Goal: Task Accomplishment & Management: Manage account settings

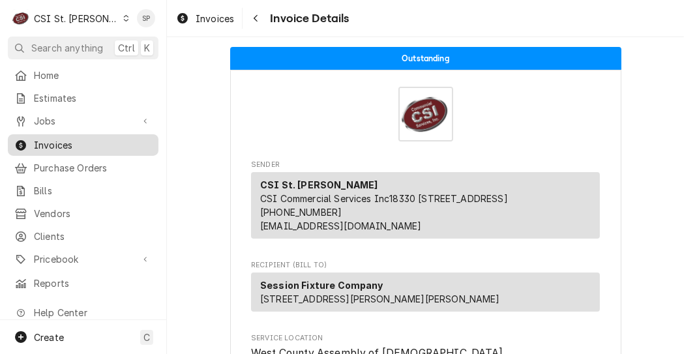
click at [51, 140] on span "Invoices" at bounding box center [93, 145] width 118 height 14
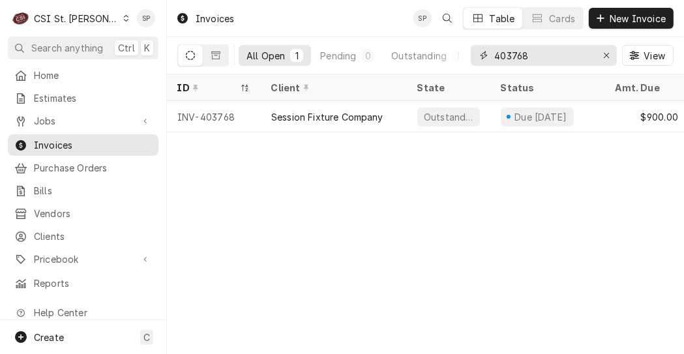
click at [549, 54] on input "403768" at bounding box center [543, 55] width 98 height 21
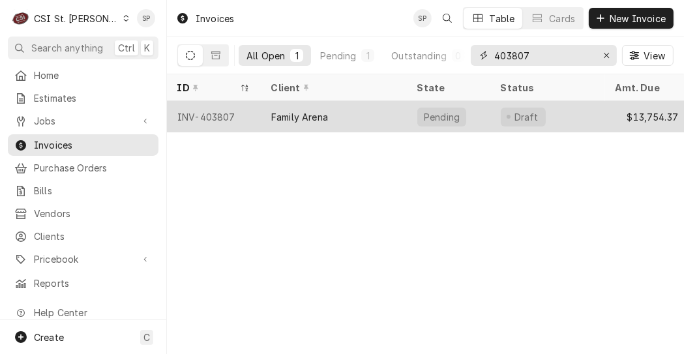
type input "403807"
click at [310, 115] on div "Family Arena" at bounding box center [299, 117] width 57 height 14
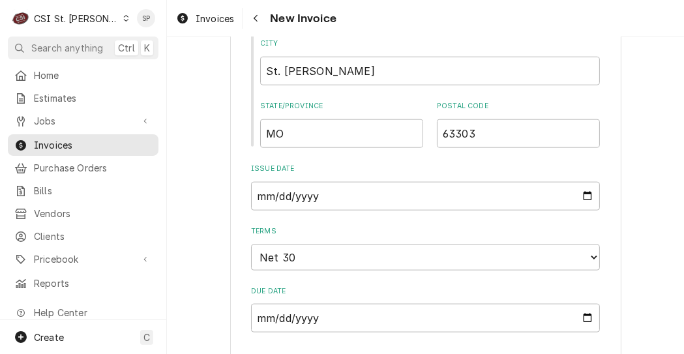
scroll to position [1397, 0]
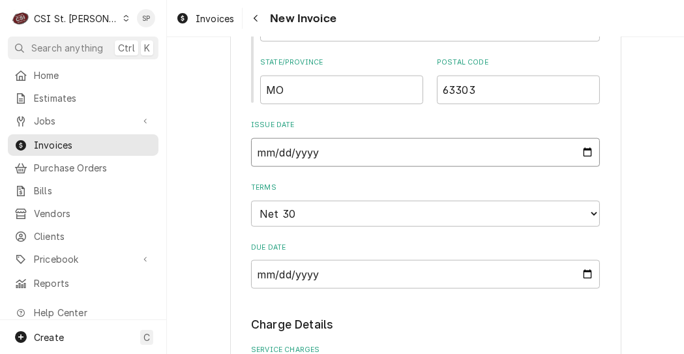
click at [580, 138] on input "2025-09-10" at bounding box center [425, 152] width 349 height 29
type input "2025-09-26"
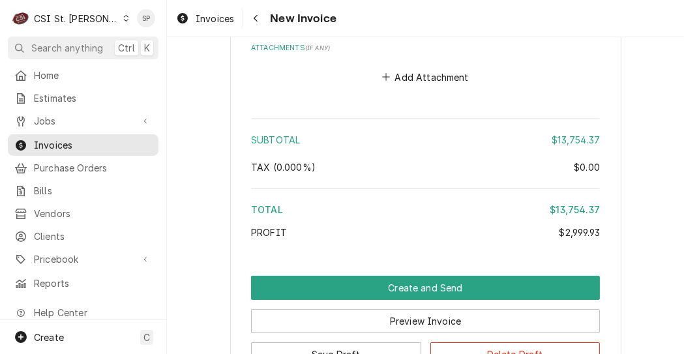
scroll to position [4827, 0]
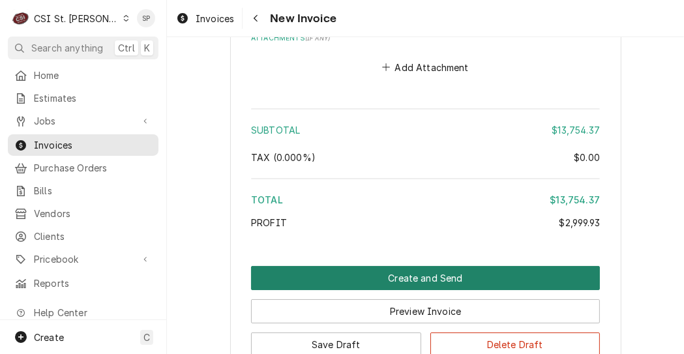
click at [345, 266] on button "Create and Send" at bounding box center [425, 278] width 349 height 24
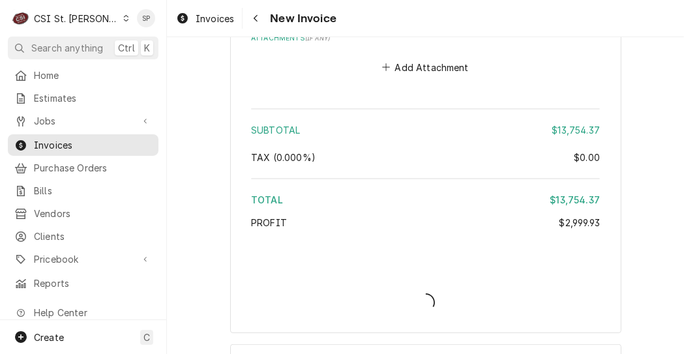
scroll to position [4786, 0]
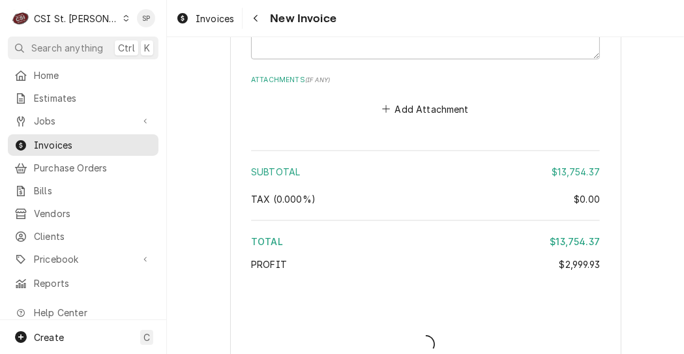
type textarea "x"
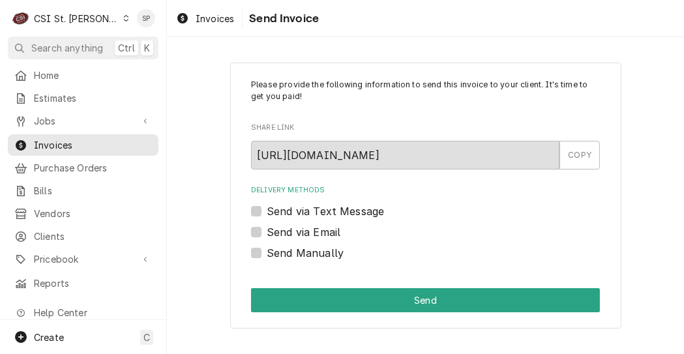
click at [267, 227] on label "Send via Email" at bounding box center [304, 232] width 74 height 16
click at [267, 227] on input "Send via Email" at bounding box center [441, 238] width 349 height 29
checkbox input "true"
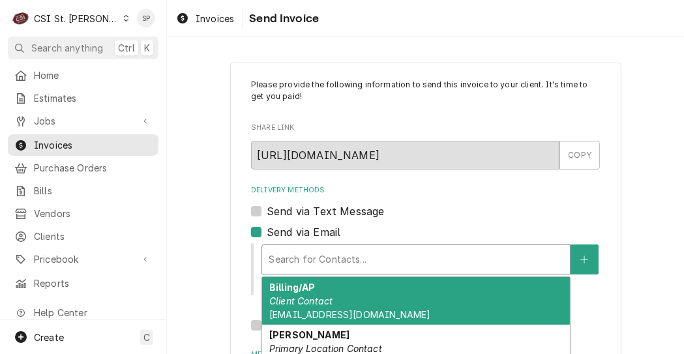
click at [293, 252] on div "Delivery Methods" at bounding box center [415, 259] width 295 height 23
click at [311, 308] on div "Billing/AP Client Contact cdale@sccmo.org" at bounding box center [416, 301] width 308 height 48
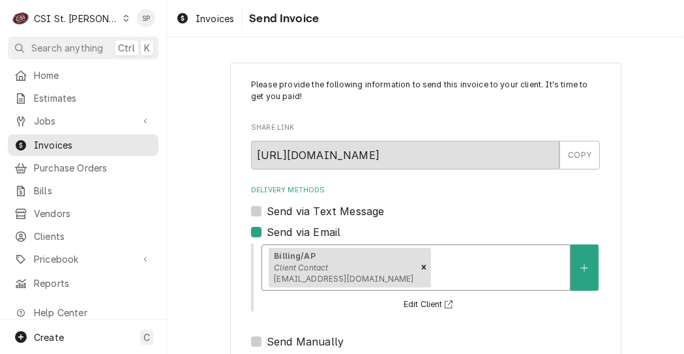
scroll to position [214, 0]
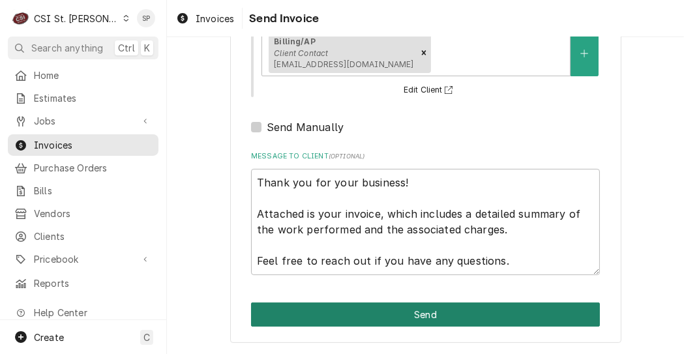
click at [404, 313] on button "Send" at bounding box center [425, 314] width 349 height 24
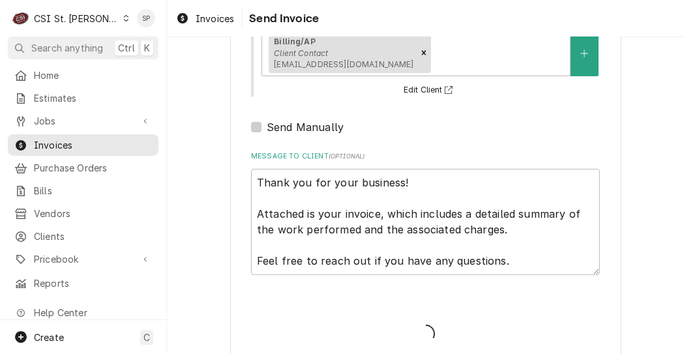
type textarea "x"
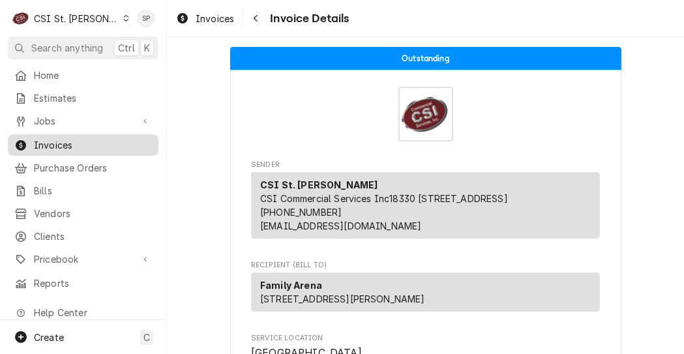
click at [98, 141] on span "Invoices" at bounding box center [93, 145] width 118 height 14
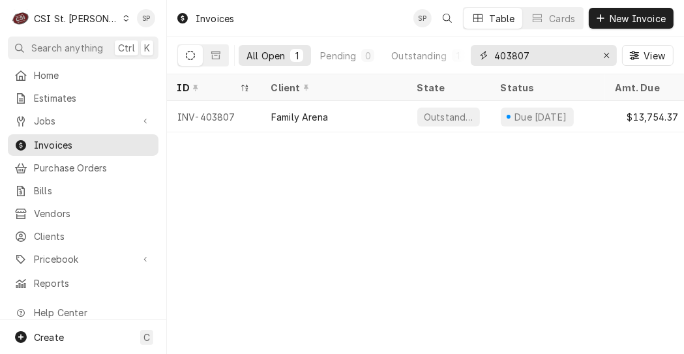
click at [537, 53] on input "403807" at bounding box center [543, 55] width 98 height 21
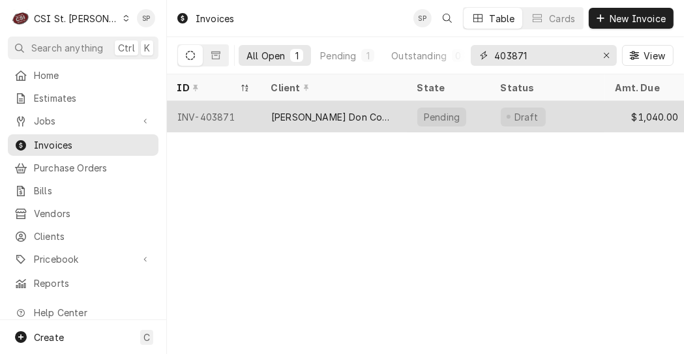
type input "403871"
click at [226, 115] on div "INV-403871" at bounding box center [214, 116] width 94 height 31
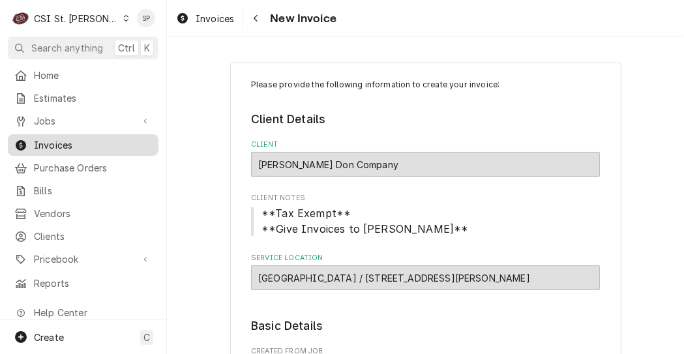
click at [116, 138] on span "Invoices" at bounding box center [93, 145] width 118 height 14
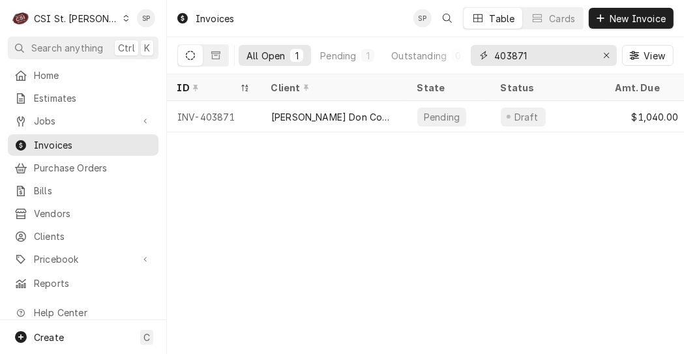
click at [533, 51] on input "403871" at bounding box center [543, 55] width 98 height 21
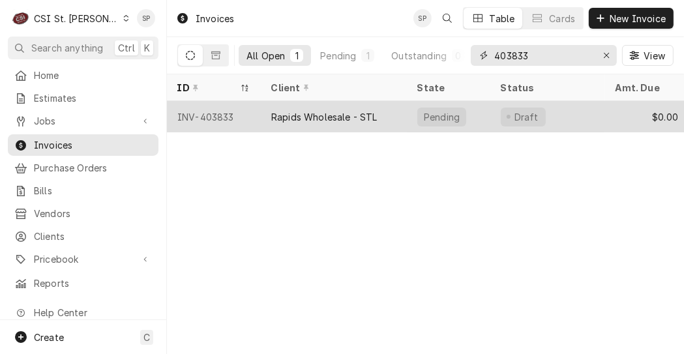
type input "403833"
click at [220, 115] on div "INV-403833" at bounding box center [214, 116] width 94 height 31
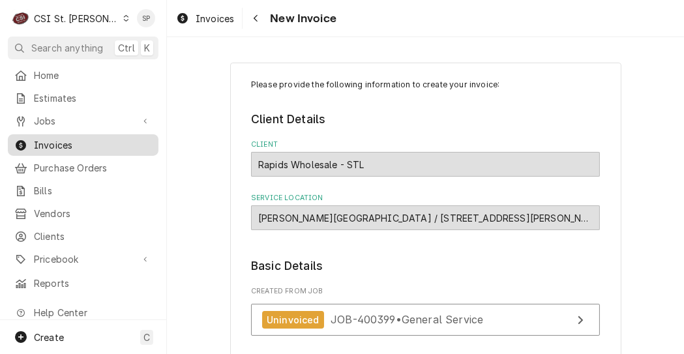
click at [90, 138] on span "Invoices" at bounding box center [93, 145] width 118 height 14
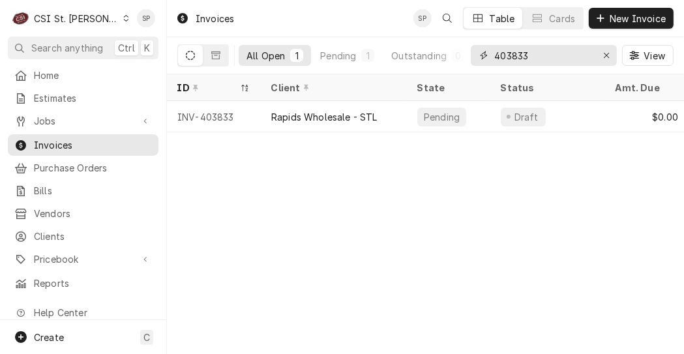
click at [538, 56] on input "403833" at bounding box center [543, 55] width 98 height 21
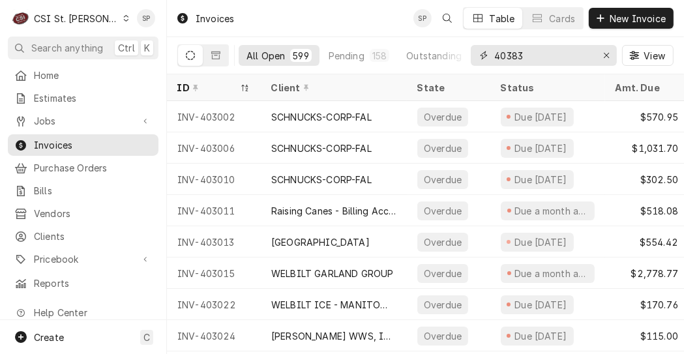
type input "403833"
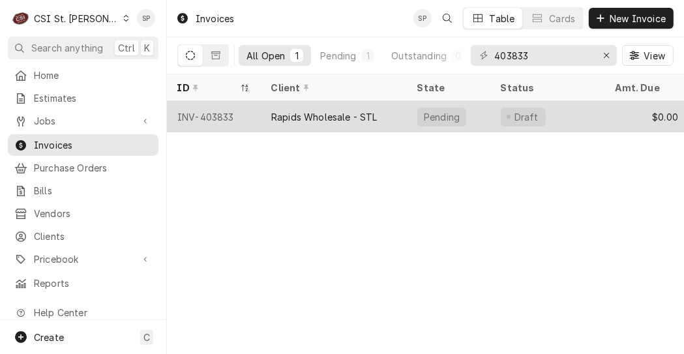
click at [198, 111] on div "INV-403833" at bounding box center [214, 116] width 94 height 31
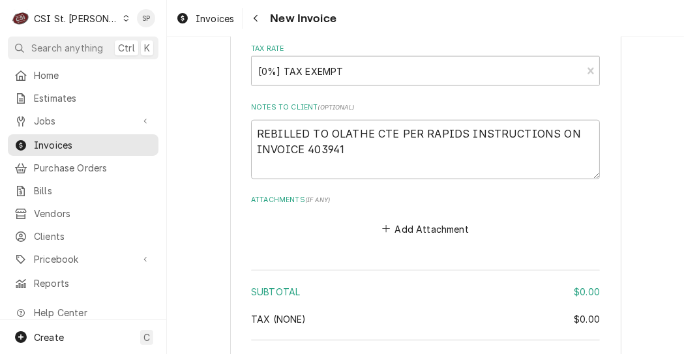
scroll to position [1642, 0]
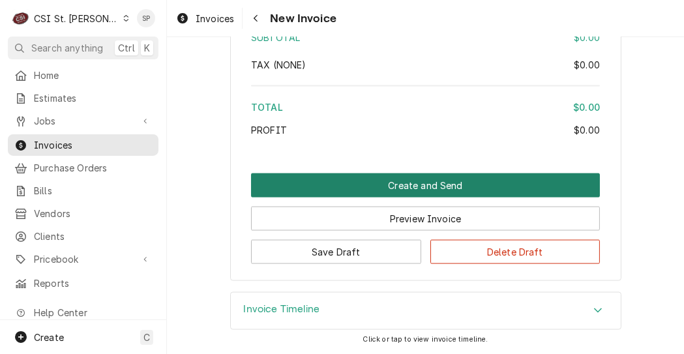
click at [409, 179] on button "Create and Send" at bounding box center [425, 185] width 349 height 24
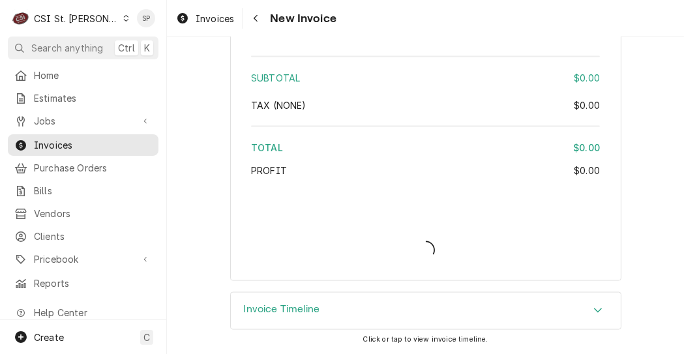
scroll to position [1600, 0]
type textarea "x"
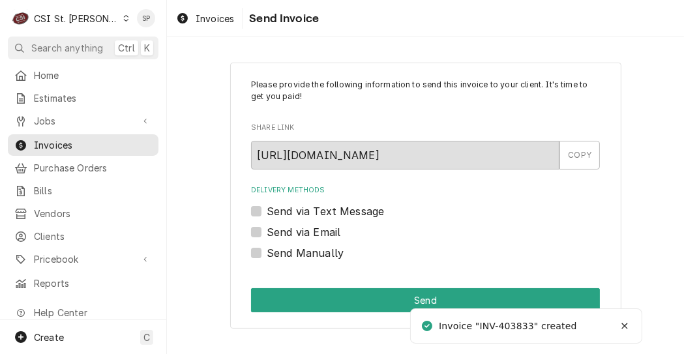
click at [267, 254] on label "Send Manually" at bounding box center [305, 253] width 77 height 16
click at [267, 254] on input "Send Manually" at bounding box center [441, 259] width 349 height 29
checkbox input "true"
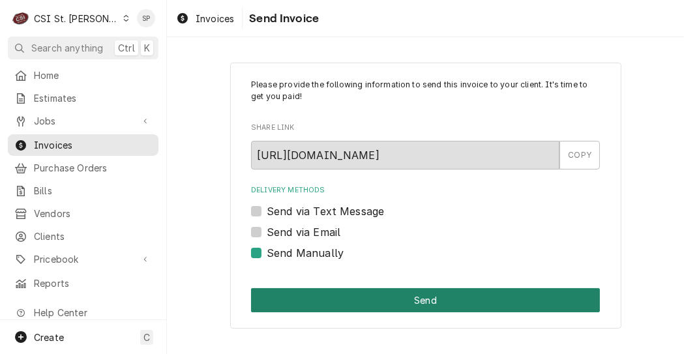
click at [353, 295] on button "Send" at bounding box center [425, 300] width 349 height 24
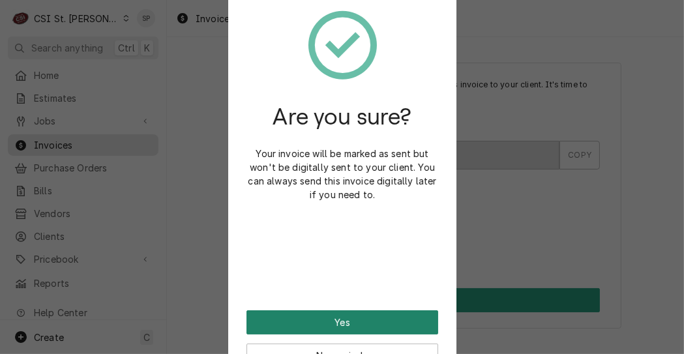
click at [334, 318] on button "Yes" at bounding box center [342, 322] width 192 height 24
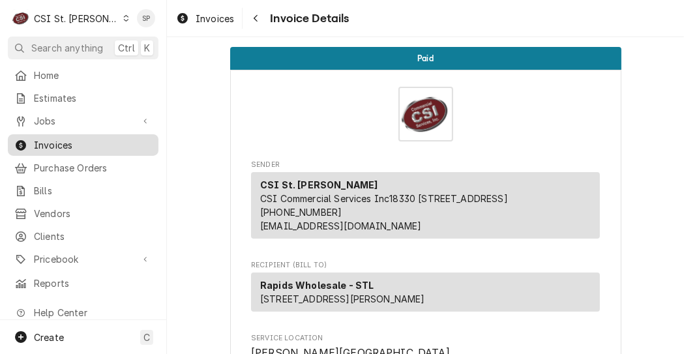
click at [114, 137] on div "Invoices" at bounding box center [82, 145] width 145 height 16
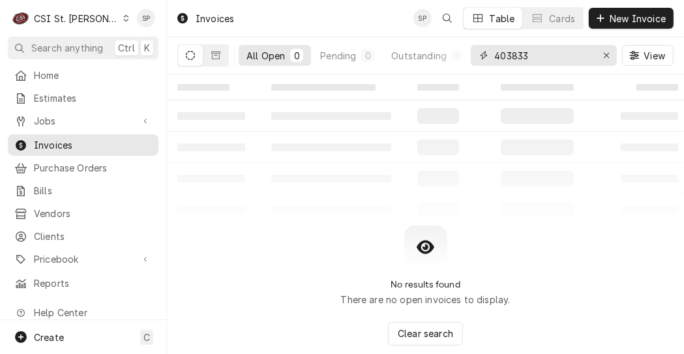
click at [532, 48] on input "403833" at bounding box center [543, 55] width 98 height 21
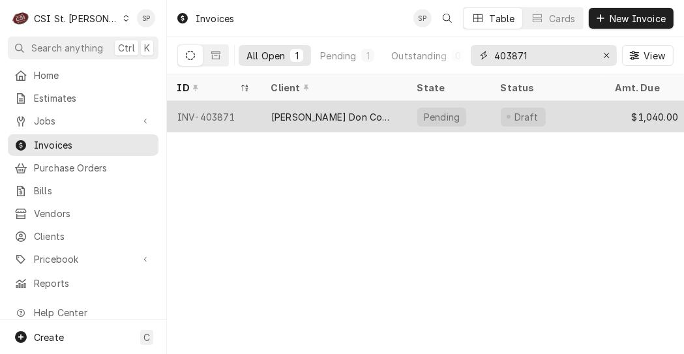
type input "403871"
click at [204, 113] on div "INV-403871" at bounding box center [214, 116] width 94 height 31
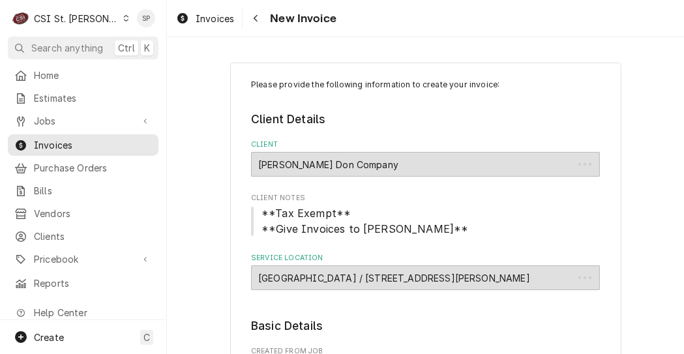
type textarea "x"
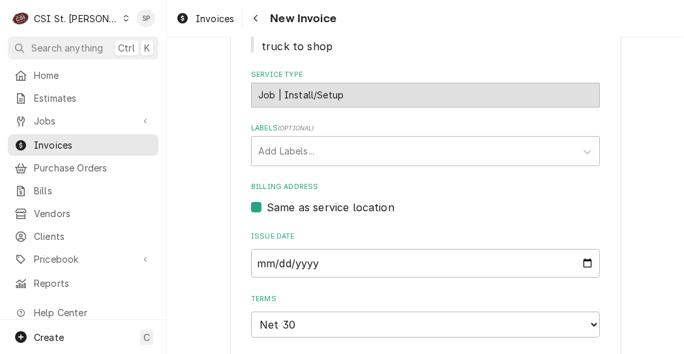
scroll to position [538, 0]
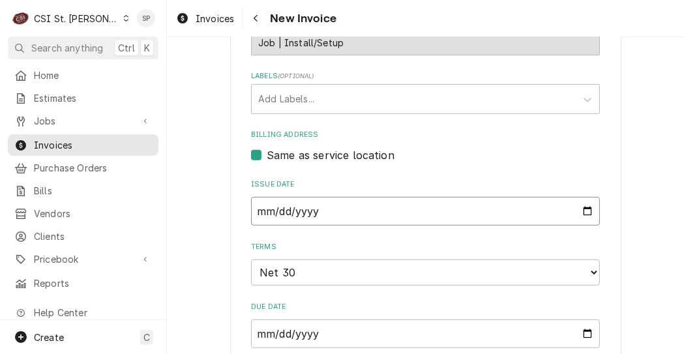
click at [581, 197] on input "2025-09-12" at bounding box center [425, 211] width 349 height 29
type input "2025-09-26"
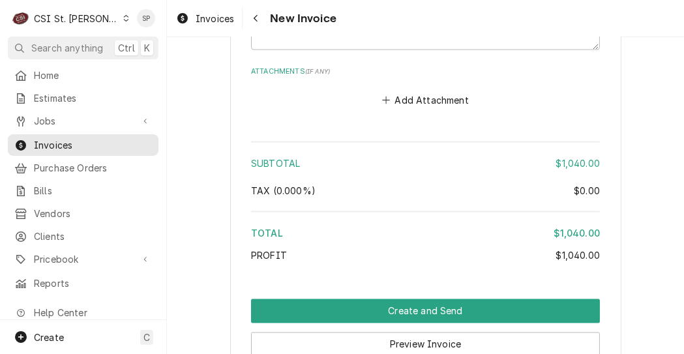
scroll to position [2036, 0]
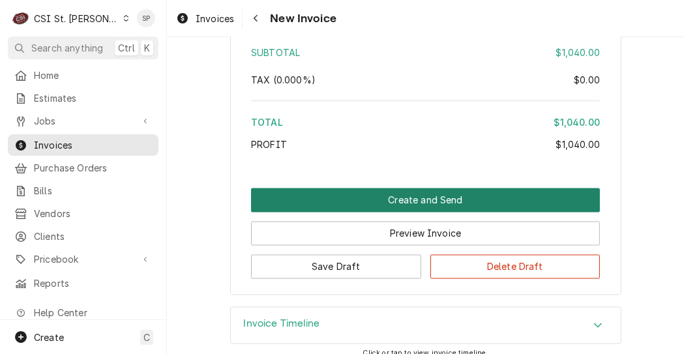
click at [347, 188] on button "Create and Send" at bounding box center [425, 200] width 349 height 24
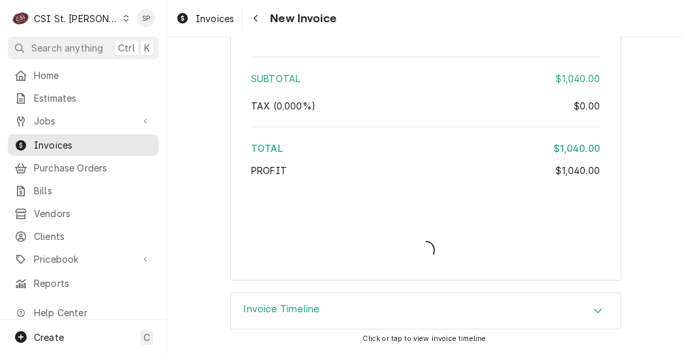
scroll to position [1995, 0]
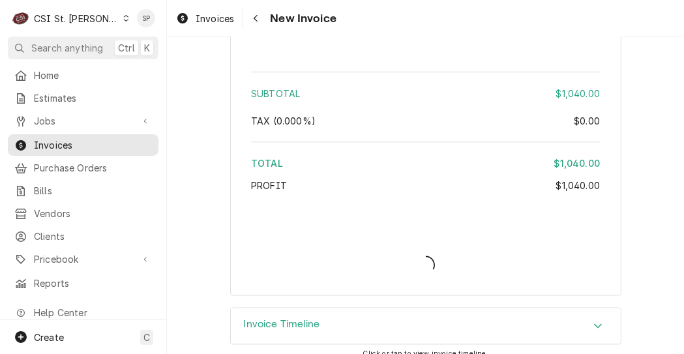
type textarea "x"
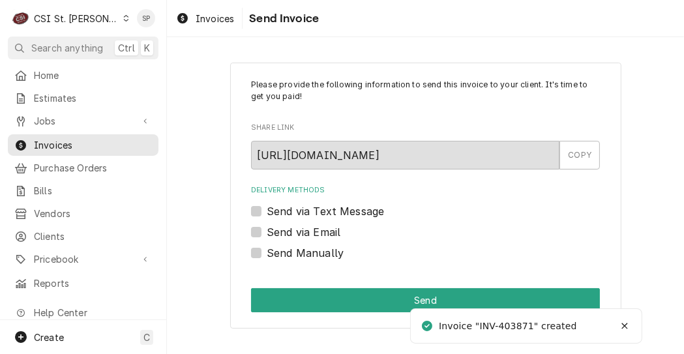
click at [267, 230] on label "Send via Email" at bounding box center [304, 232] width 74 height 16
click at [267, 230] on input "Send via Email" at bounding box center [441, 238] width 349 height 29
checkbox input "true"
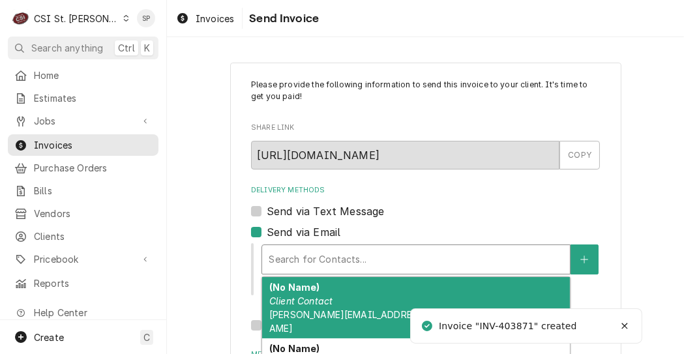
click at [280, 255] on div "Delivery Methods" at bounding box center [415, 259] width 295 height 23
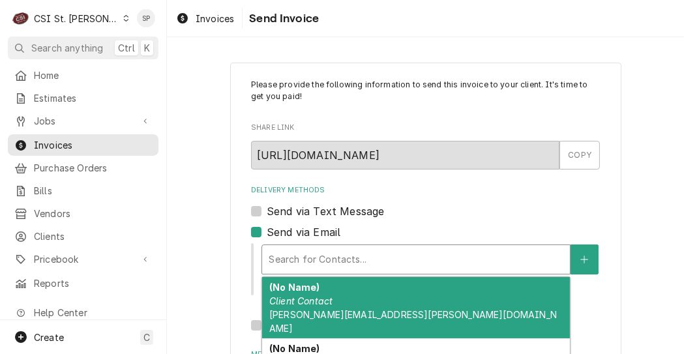
click at [288, 304] on em "Client Contact" at bounding box center [300, 300] width 63 height 11
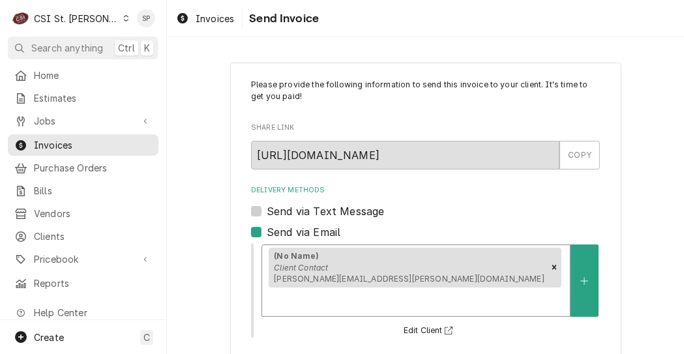
scroll to position [214, 0]
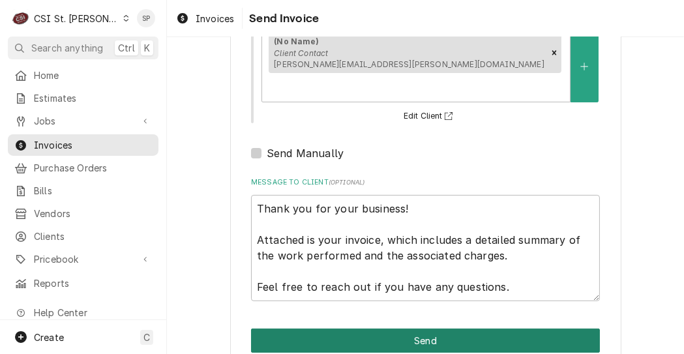
click at [409, 328] on button "Send" at bounding box center [425, 340] width 349 height 24
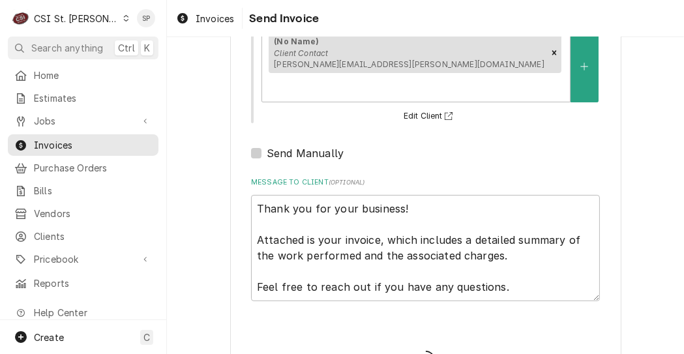
type textarea "x"
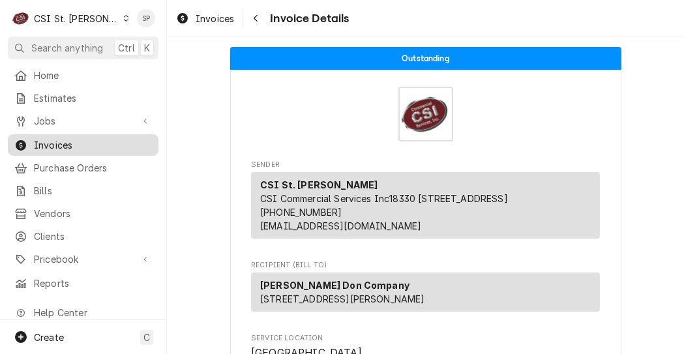
click at [75, 138] on span "Invoices" at bounding box center [93, 145] width 118 height 14
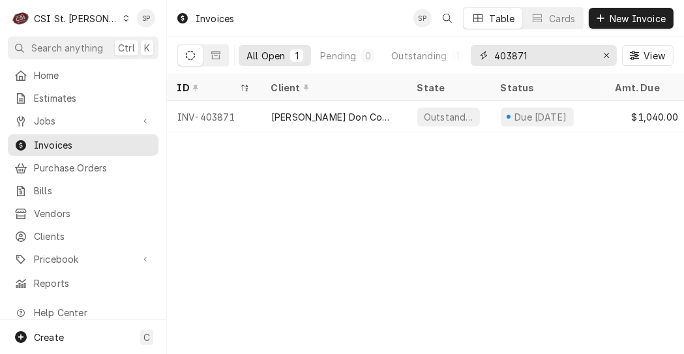
click at [535, 53] on input "403871" at bounding box center [543, 55] width 98 height 21
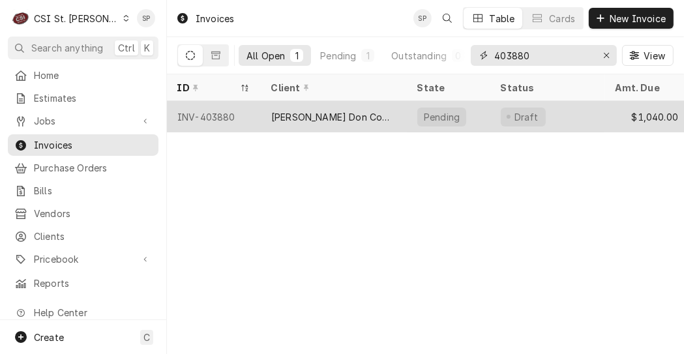
type input "403880"
click at [210, 117] on div "INV-403880" at bounding box center [214, 116] width 94 height 31
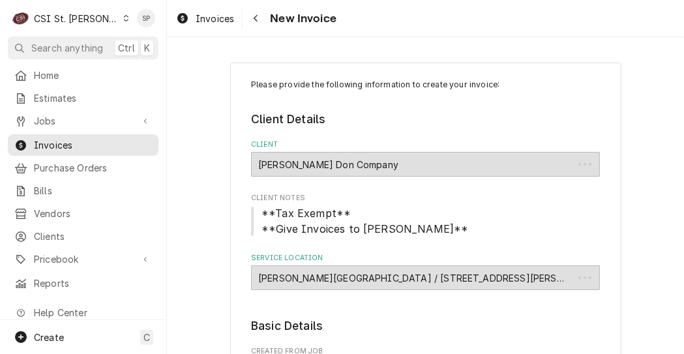
type textarea "x"
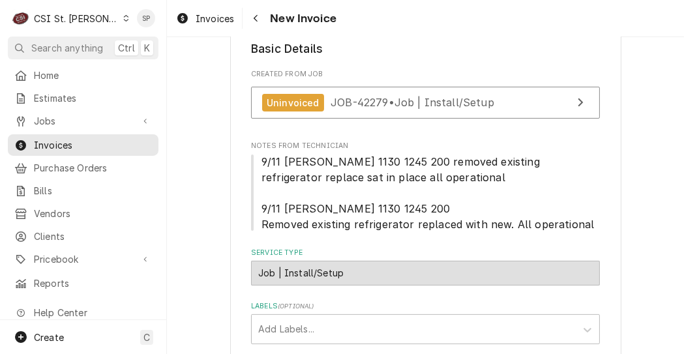
scroll to position [555, 0]
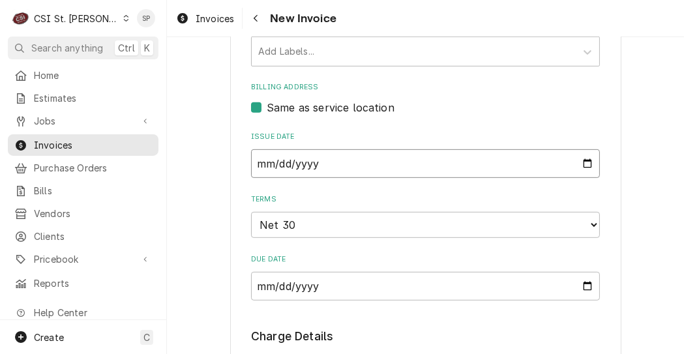
click at [585, 164] on input "[DATE]" at bounding box center [425, 163] width 349 height 29
type input "[DATE]"
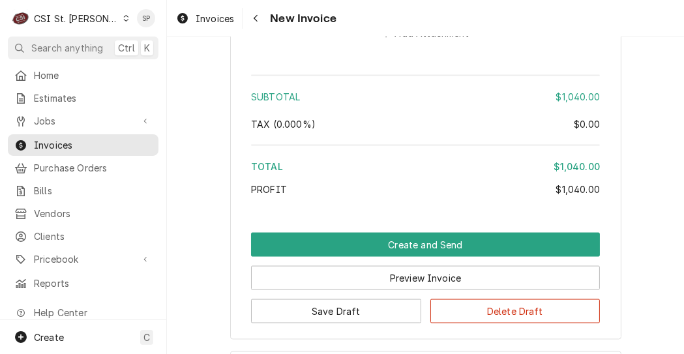
scroll to position [1708, 0]
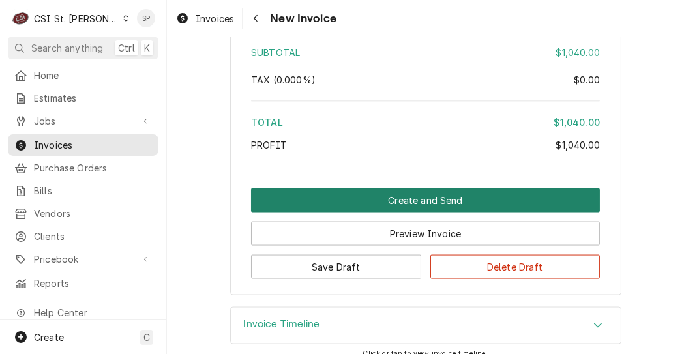
click at [333, 188] on button "Create and Send" at bounding box center [425, 200] width 349 height 24
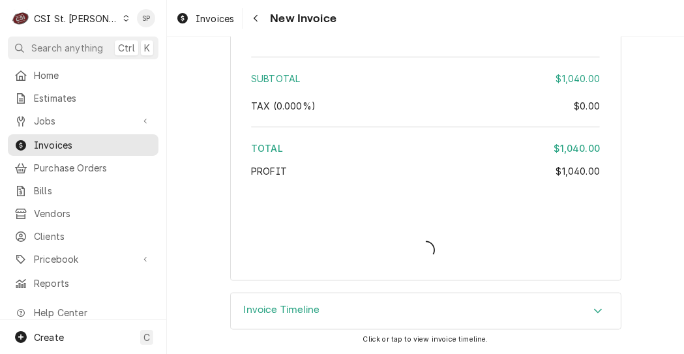
scroll to position [1666, 0]
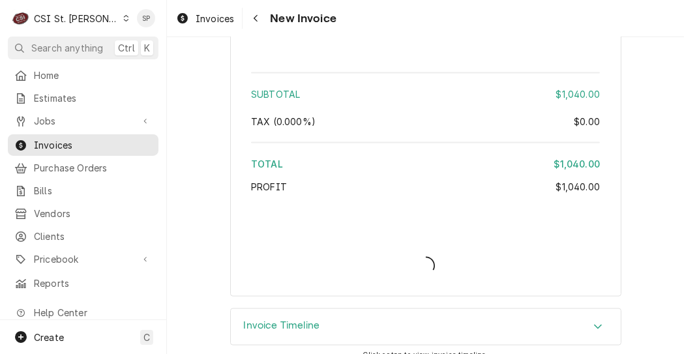
type textarea "x"
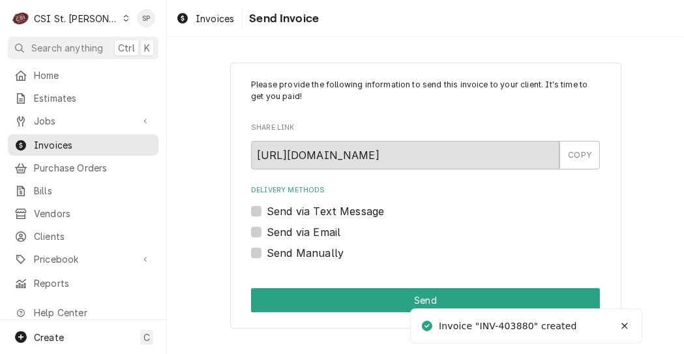
click at [267, 233] on label "Send via Email" at bounding box center [304, 232] width 74 height 16
click at [267, 233] on input "Send via Email" at bounding box center [441, 238] width 349 height 29
checkbox input "true"
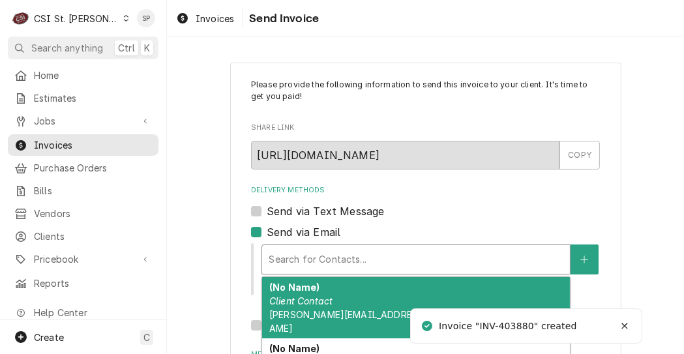
click at [274, 253] on div "Delivery Methods" at bounding box center [415, 259] width 295 height 23
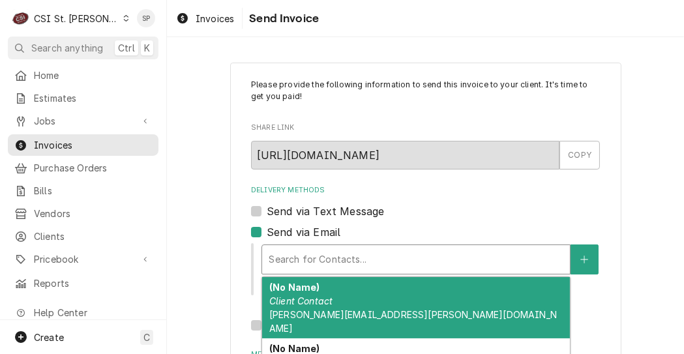
click at [283, 308] on div "(No Name) Client Contact vicky.stuesse@csi1.com" at bounding box center [416, 307] width 308 height 61
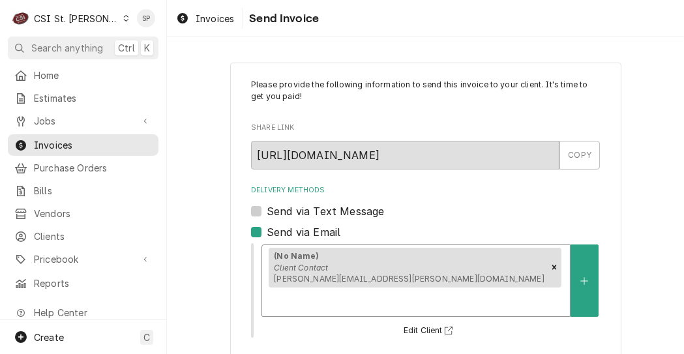
scroll to position [214, 0]
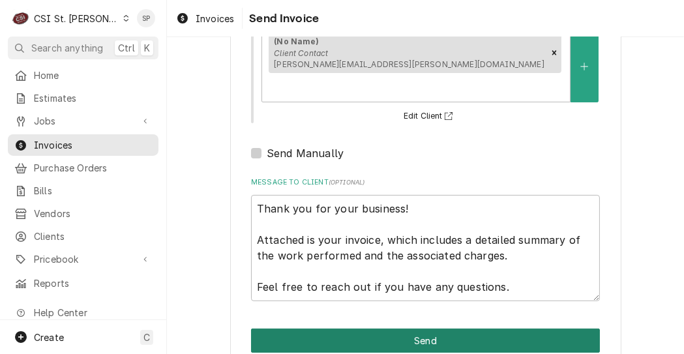
click at [423, 328] on button "Send" at bounding box center [425, 340] width 349 height 24
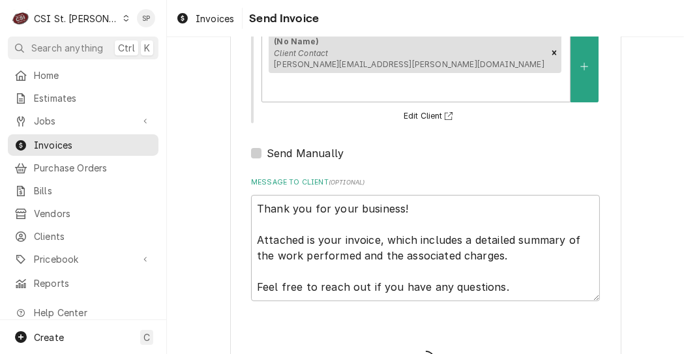
type textarea "x"
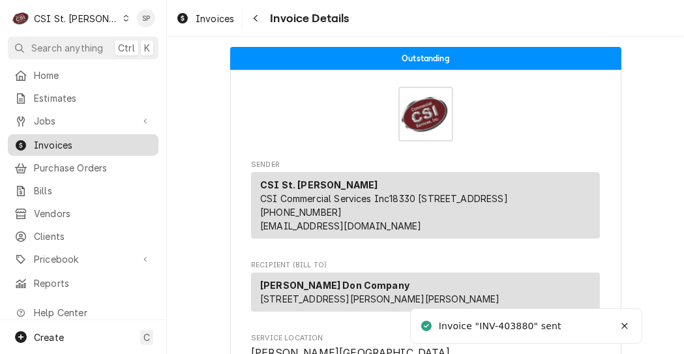
click at [108, 143] on span "Invoices" at bounding box center [93, 145] width 118 height 14
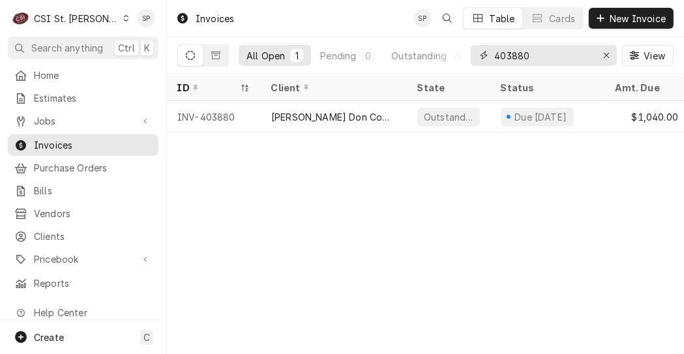
click at [539, 50] on input "403880" at bounding box center [543, 55] width 98 height 21
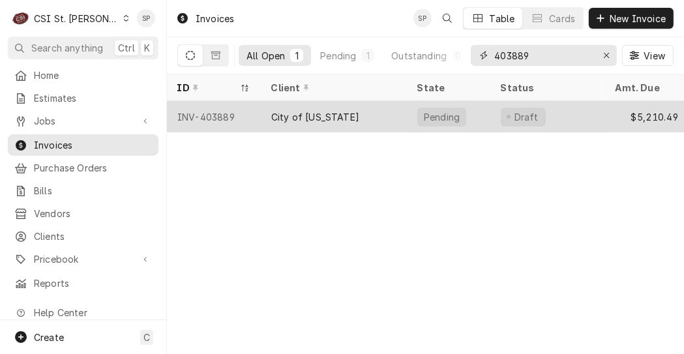
type input "403889"
click at [201, 116] on div "INV-403889" at bounding box center [214, 116] width 94 height 31
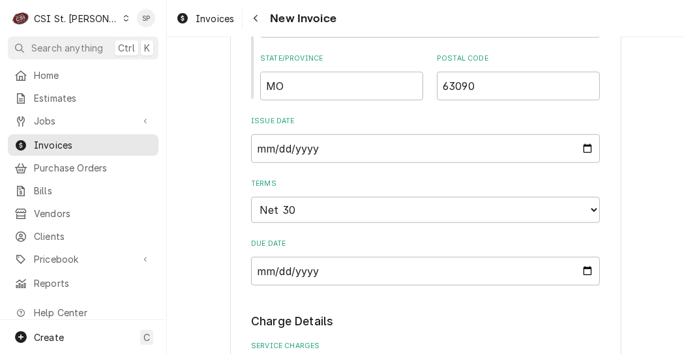
scroll to position [869, 0]
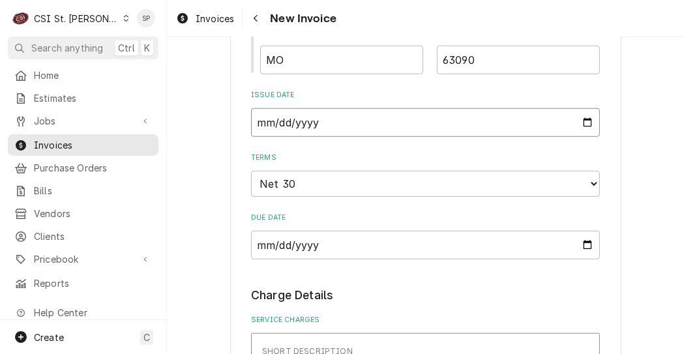
click at [581, 124] on input "2025-09-12" at bounding box center [425, 122] width 349 height 29
type input "2025-09-26"
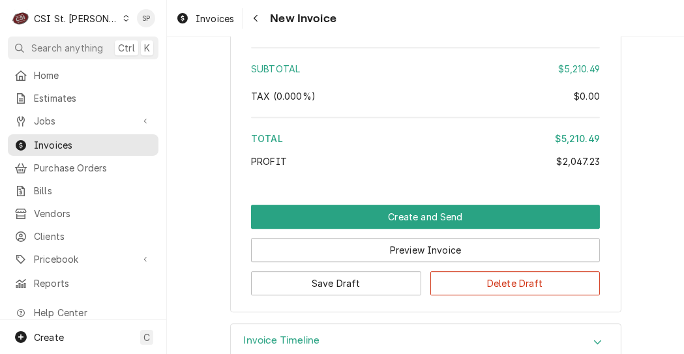
scroll to position [3206, 0]
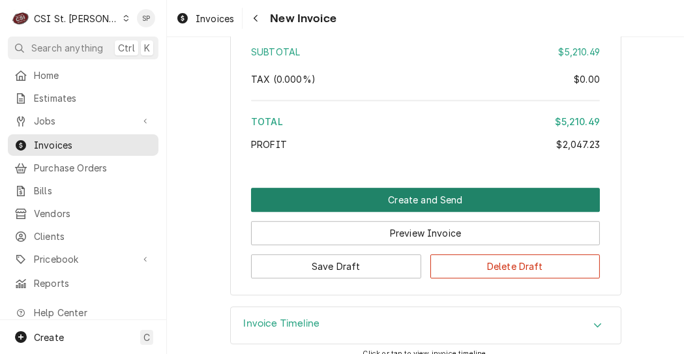
click at [342, 188] on button "Create and Send" at bounding box center [425, 200] width 349 height 24
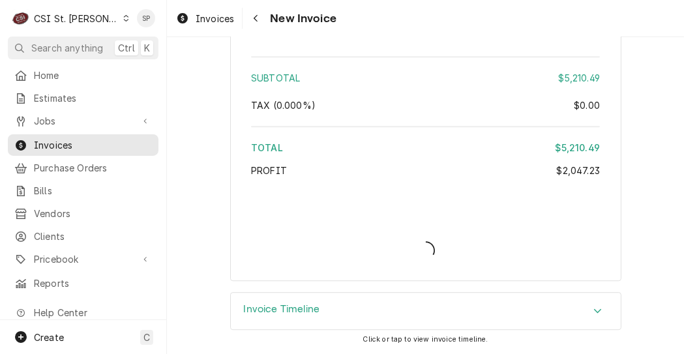
scroll to position [3164, 0]
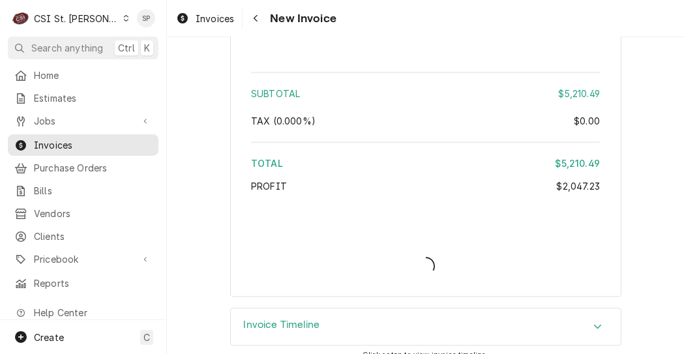
type textarea "x"
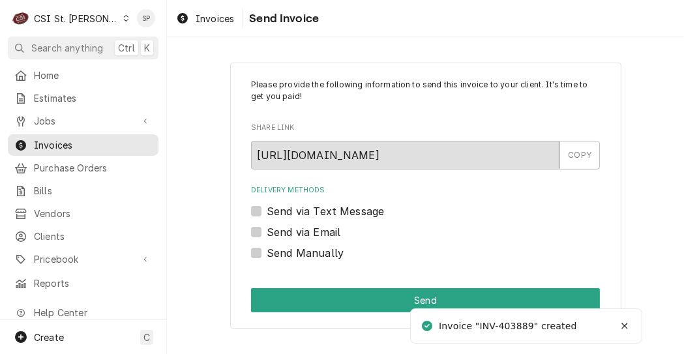
click at [267, 231] on label "Send via Email" at bounding box center [304, 232] width 74 height 16
click at [267, 231] on input "Send via Email" at bounding box center [441, 238] width 349 height 29
checkbox input "true"
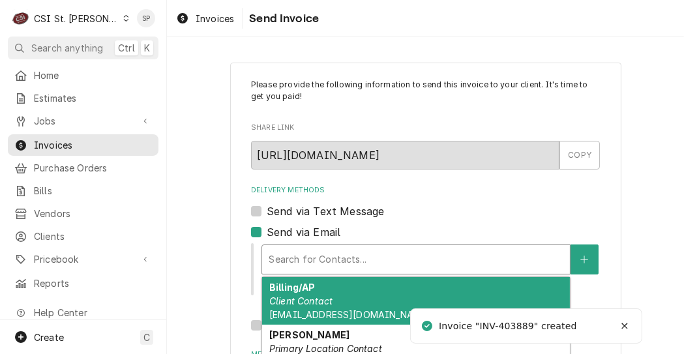
click at [332, 259] on div "Delivery Methods" at bounding box center [415, 259] width 295 height 23
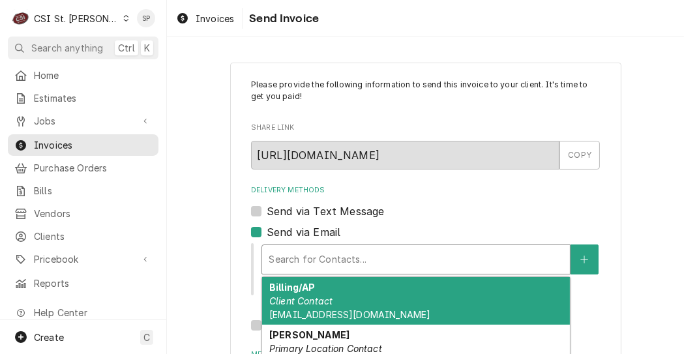
click at [328, 302] on div "Billing/AP Client Contact kpatton@washmo.gov" at bounding box center [416, 301] width 308 height 48
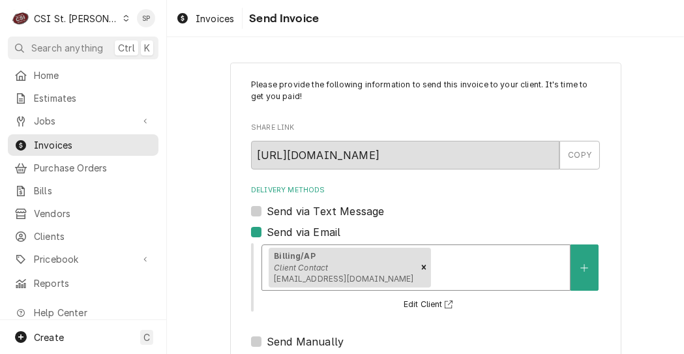
scroll to position [214, 0]
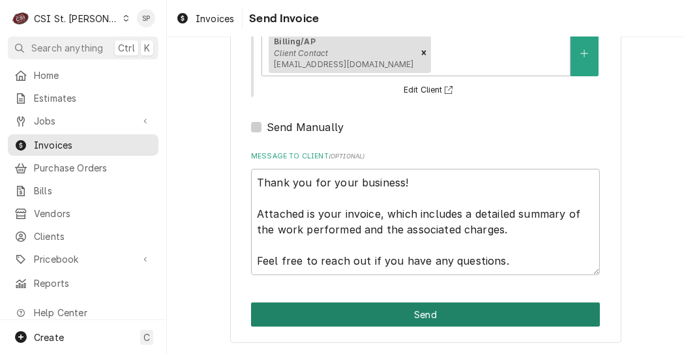
click at [413, 317] on button "Send" at bounding box center [425, 314] width 349 height 24
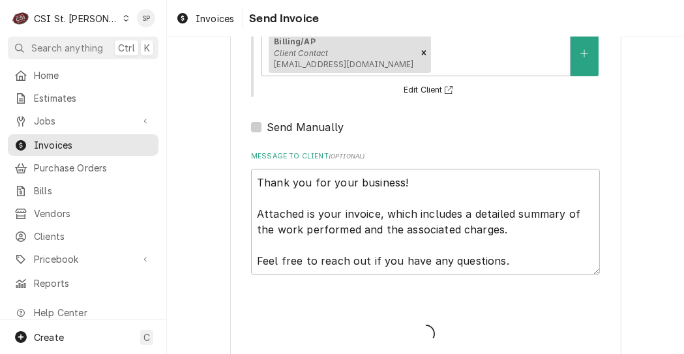
type textarea "x"
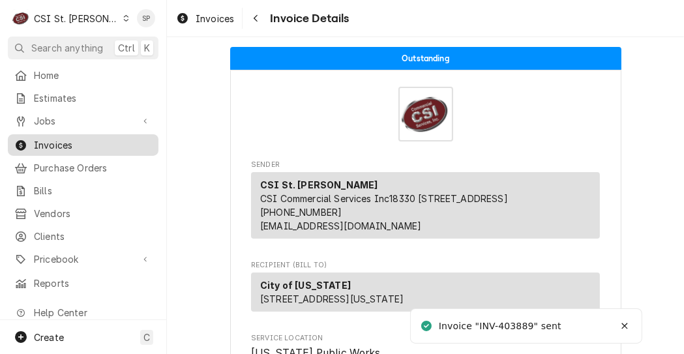
click at [71, 134] on link "Invoices" at bounding box center [83, 145] width 151 height 22
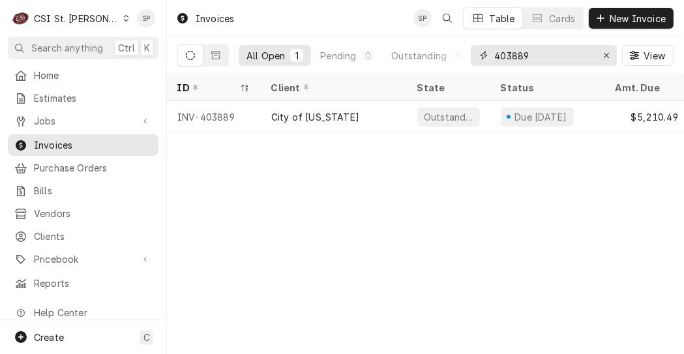
click at [539, 50] on input "403889" at bounding box center [543, 55] width 98 height 21
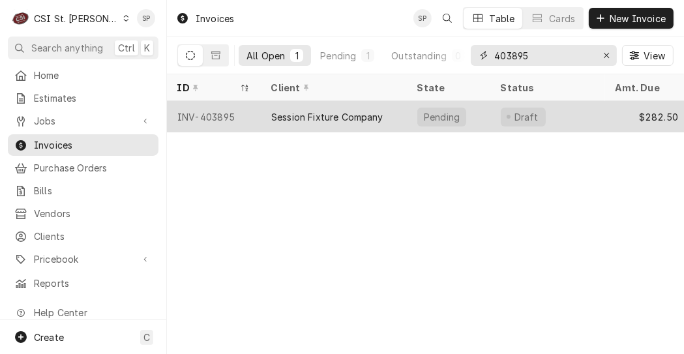
type input "403895"
click at [209, 110] on div "INV-403895" at bounding box center [214, 116] width 94 height 31
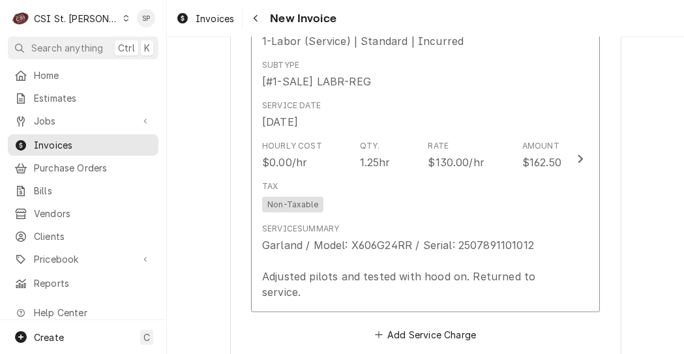
scroll to position [1147, 0]
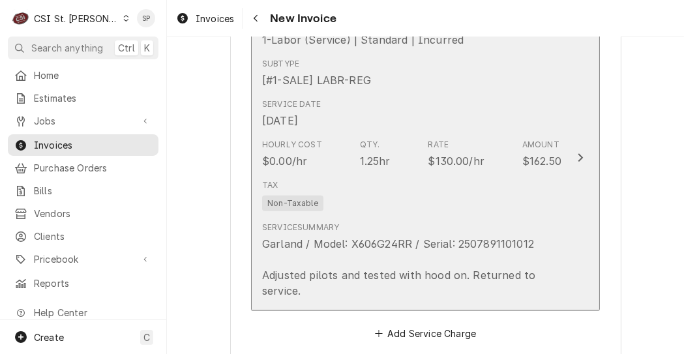
click at [387, 83] on div "Subtype [#1-SALE] LABR-REG" at bounding box center [411, 73] width 299 height 40
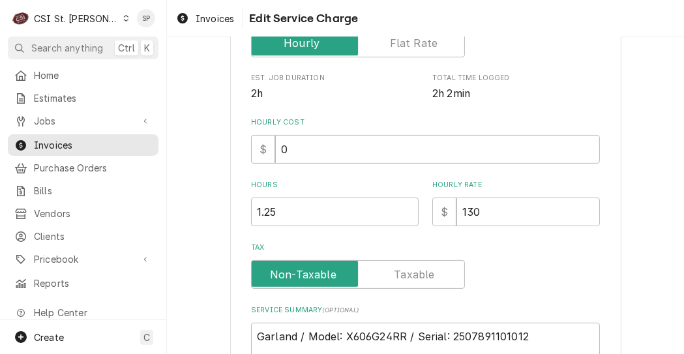
scroll to position [312, 0]
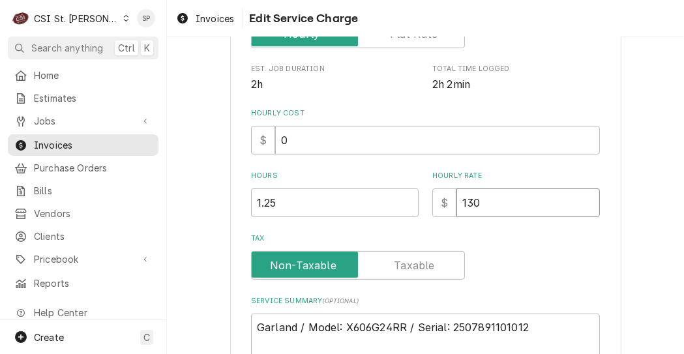
click at [476, 195] on input "130" at bounding box center [527, 202] width 143 height 29
type textarea "x"
type input "13"
type textarea "x"
type input "1"
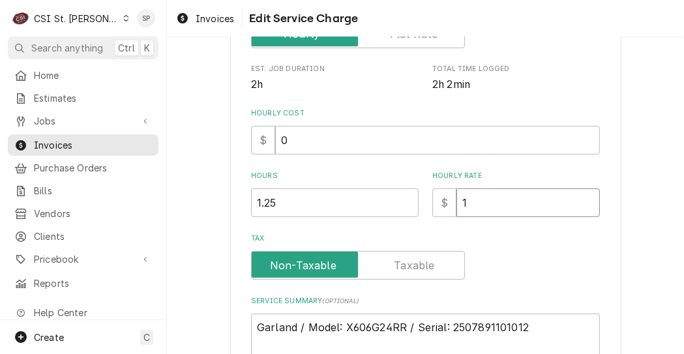
type textarea "x"
type input "0"
click at [252, 323] on textarea "Garland / Model: X606G24RR / Serial: 2507891101012 Adjusted pilots and tested w…" at bounding box center [425, 342] width 349 height 59
type textarea "x"
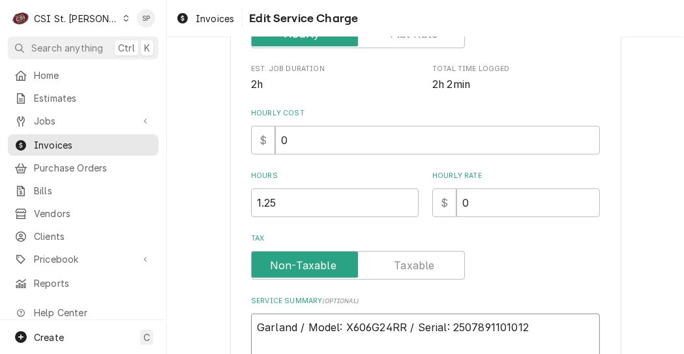
type textarea "Garland / Model: X606G24RR / Serial: 2507891101012 Adjusted pilots and tested w…"
type textarea "x"
type textarea "Garland / Model: X606G24RR / Serial: 2507891101012 Adjusted pilots and tested w…"
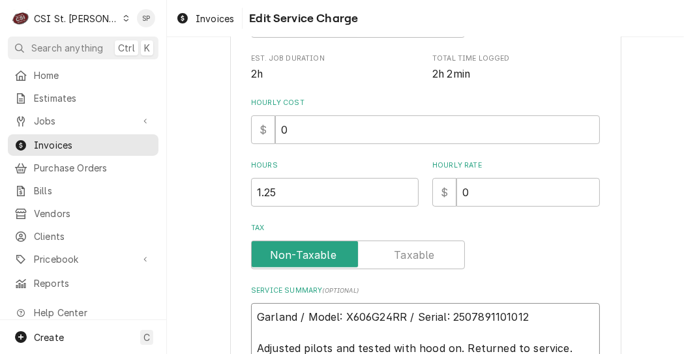
type textarea "x"
type textarea "n Garland / Model: X606G24RR / Serial: 2507891101012 Adjusted pilots and tested…"
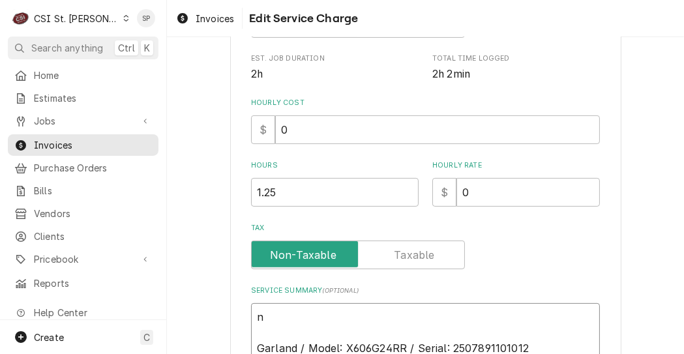
type textarea "x"
type textarea "n Garland / Model: X606G24RR / Serial: 2507891101012 Adjusted pilots and tested…"
type textarea "x"
type textarea "n c Garland / Model: X606G24RR / Serial: 2507891101012 Adjusted pilots and test…"
type textarea "x"
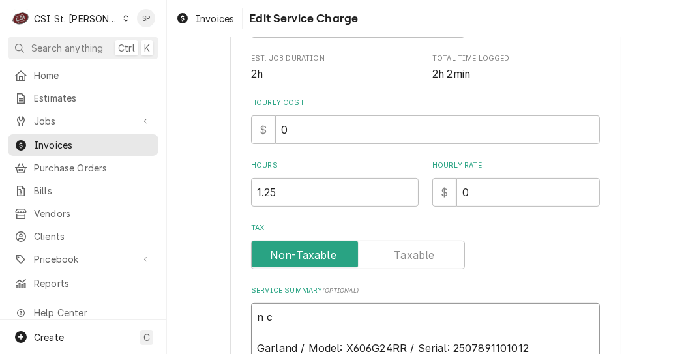
type textarea "n Garland / Model: X606G24RR / Serial: 2507891101012 Adjusted pilots and tested…"
type textarea "x"
type textarea "n Garland / Model: X606G24RR / Serial: 2507891101012 Adjusted pilots and tested…"
type textarea "x"
type textarea "np Garland / Model: X606G24RR / Serial: 2507891101012 Adjusted pilots and teste…"
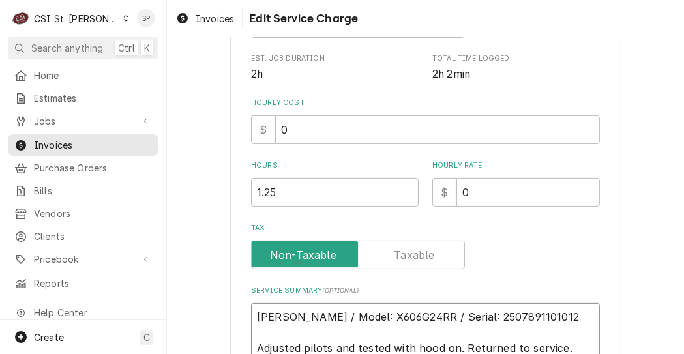
type textarea "x"
type textarea "n Garland / Model: X606G24RR / Serial: 2507891101012 Adjusted pilots and tested…"
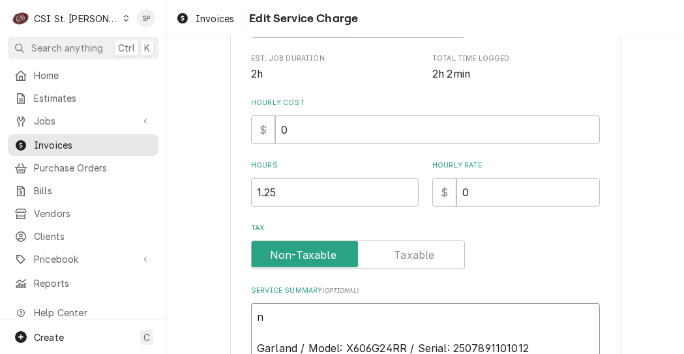
type textarea "x"
type textarea "no Garland / Model: X606G24RR / Serial: 2507891101012 Adjusted pilots and teste…"
type textarea "x"
type textarea "no Garland / Model: X606G24RR / Serial: 2507891101012 Adjusted pilots and teste…"
type textarea "x"
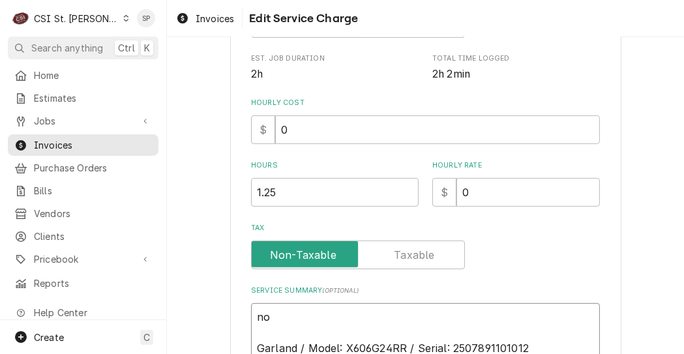
type textarea "no c Garland / Model: X606G24RR / Serial: 2507891101012 Adjusted pilots and tes…"
type textarea "x"
type textarea "no ch Garland / Model: X606G24RR / Serial: 2507891101012 Adjusted pilots and te…"
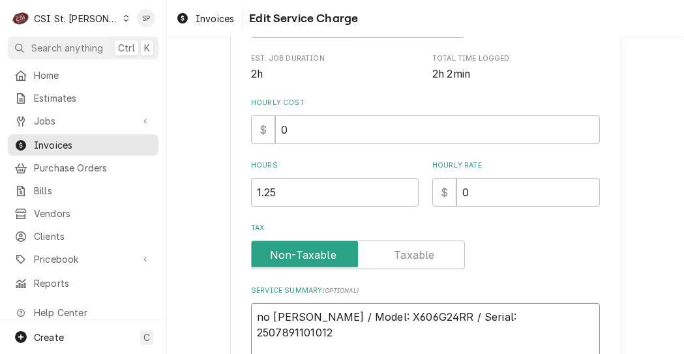
type textarea "x"
type textarea "no cha Garland / Model: X606G24RR / Serial: 2507891101012 Adjusted pilots and t…"
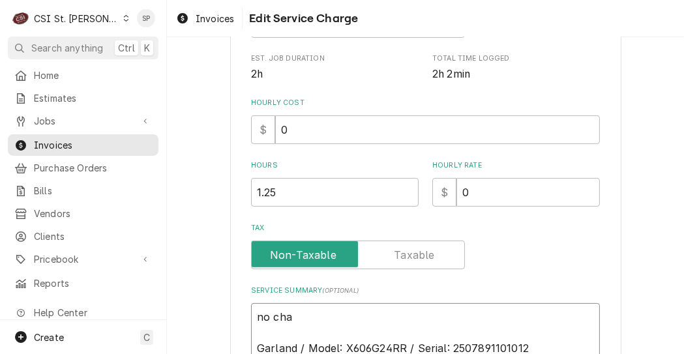
type textarea "x"
type textarea "no char Garland / Model: X606G24RR / Serial: 2507891101012 Adjusted pilots and …"
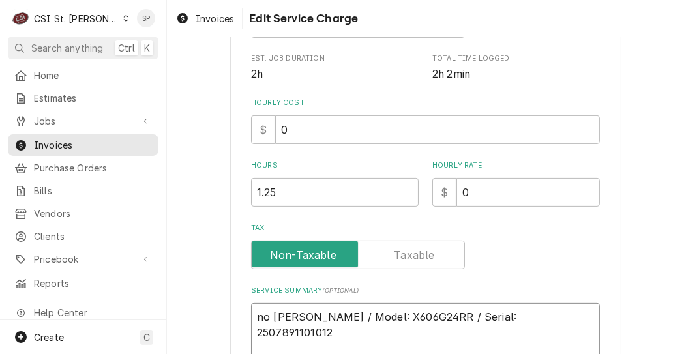
type textarea "x"
type textarea "no charg Garland / Model: X606G24RR / Serial: 2507891101012 Adjusted pilots and…"
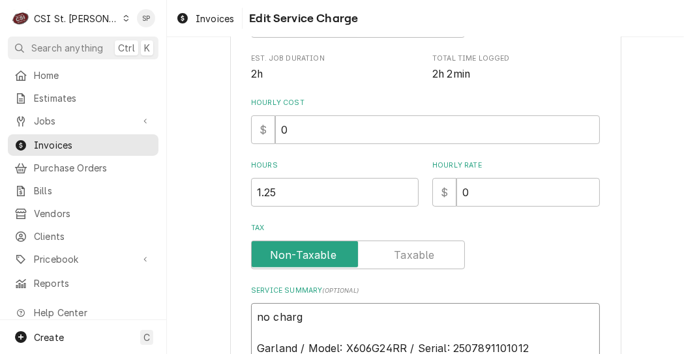
type textarea "x"
type textarea "no charge Garland / Model: X606G24RR / Serial: 2507891101012 Adjusted pilots an…"
type textarea "x"
type textarea "no charger Garland / Model: X606G24RR / Serial: 2507891101012 Adjusted pilots a…"
type textarea "x"
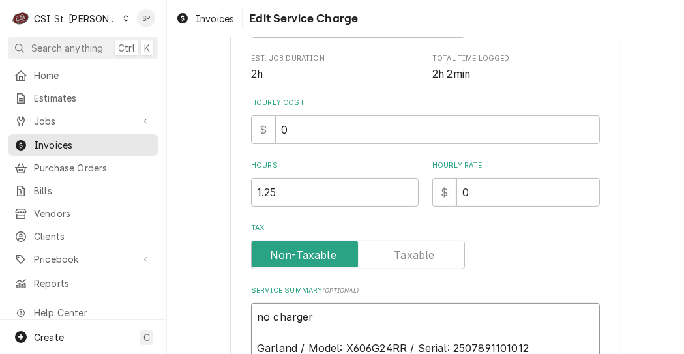
type textarea "no charger Garland / Model: X606G24RR / Serial: 2507891101012 Adjusted pilots a…"
type textarea "x"
type textarea "no charger Garland / Model: X606G24RR / Serial: 2507891101012 Adjusted pilots a…"
type textarea "x"
type textarea "no charge Garland / Model: X606G24RR / Serial: 2507891101012 Adjusted pilots an…"
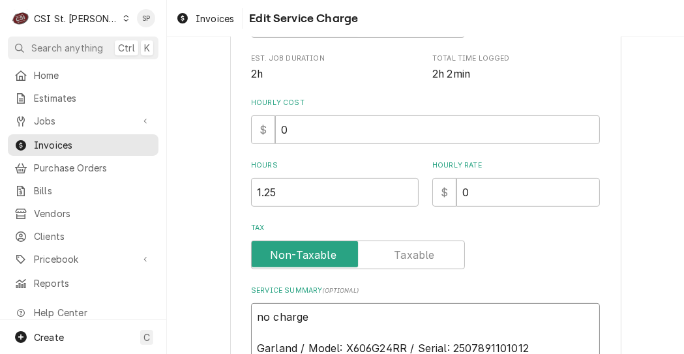
type textarea "x"
type textarea "no charge Garland / Model: X606G24RR / Serial: 2507891101012 Adjusted pilots an…"
type textarea "x"
type textarea "no charge p Garland / Model: X606G24RR / Serial: 2507891101012 Adjusted pilots …"
type textarea "x"
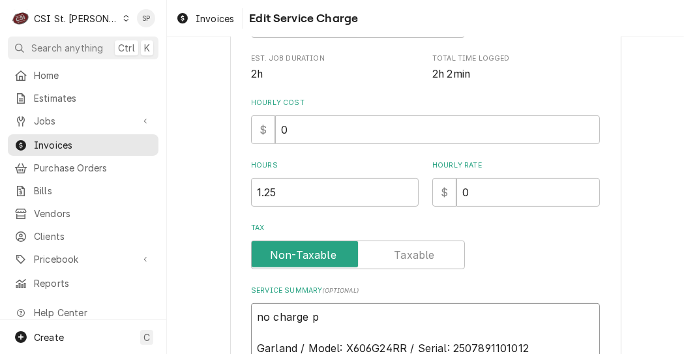
type textarea "no charge pe Garland / Model: X606G24RR / Serial: 2507891101012 Adjusted pilots…"
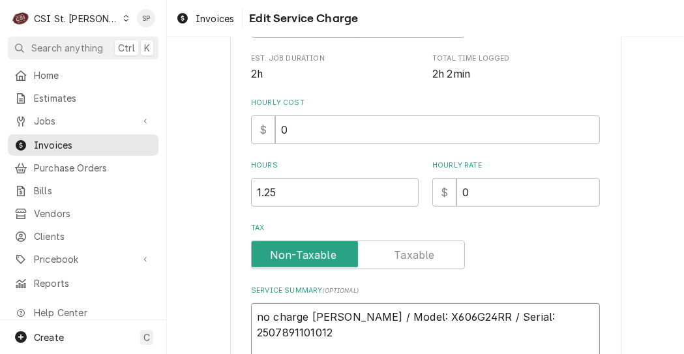
type textarea "x"
type textarea "no charge per Garland / Model: X606G24RR / Serial: 2507891101012 Adjusted pilot…"
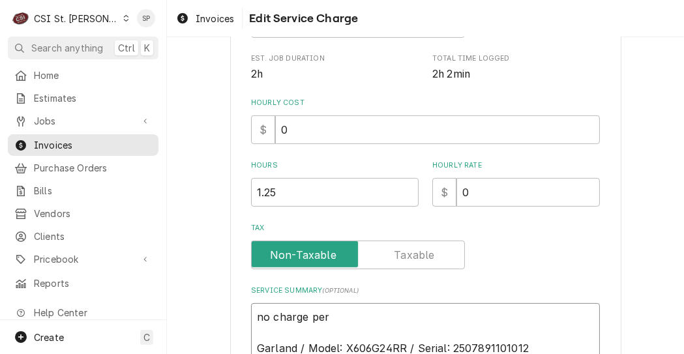
type textarea "x"
type textarea "no charge per Garland / Model: X606G24RR / Serial: 2507891101012 Adjusted pilot…"
type textarea "x"
type textarea "no charge per da Garland / Model: X606G24RR / Serial: 2507891101012 Adjusted pi…"
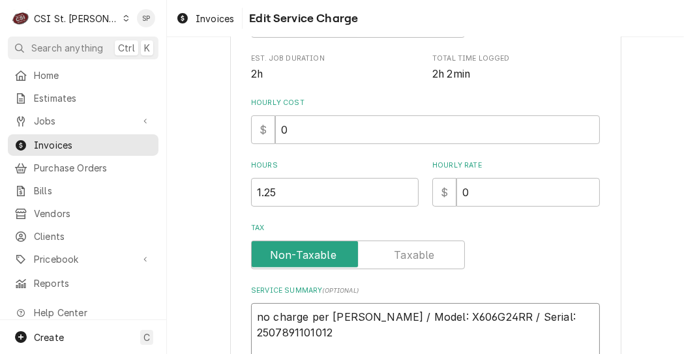
type textarea "x"
type textarea "no charge per dave Garland / Model: X606G24RR / Serial: 2507891101012 Adjusted …"
type textarea "x"
type textarea "no charge per dave Garland / Model: X606G24RR / Serial: 2507891101012 Adjusted …"
type textarea "x"
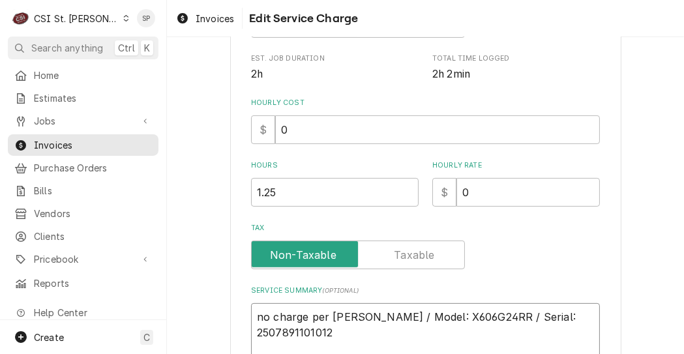
type textarea "no charge per dave : Garland / Model: X606G24RR / Serial: 2507891101012 Adjuste…"
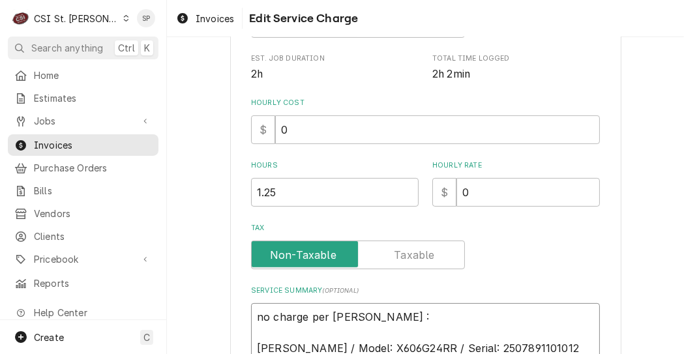
type textarea "x"
type textarea "no charge per dave Garland / Model: X606G24RR / Serial: 2507891101012 Adjusted …"
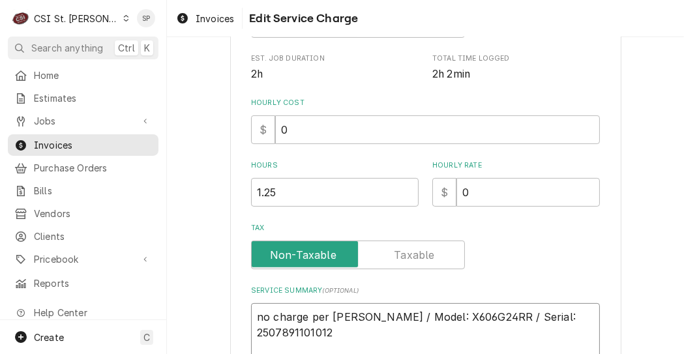
type textarea "x"
type textarea "no charge per dave l Garland / Model: X606G24RR / Serial: 2507891101012 Adjuste…"
type textarea "x"
type textarea "no charge per dave l/ Garland / Model: X606G24RR / Serial: 2507891101012 Adjust…"
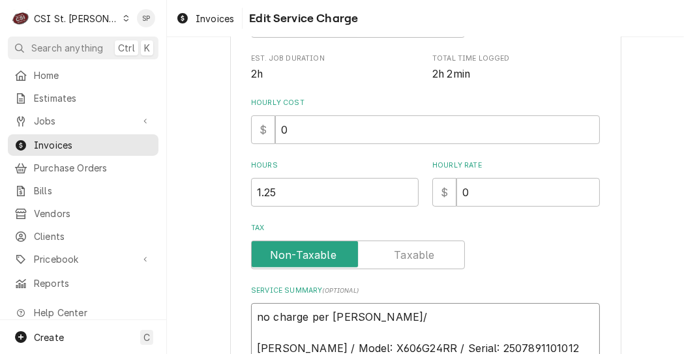
type textarea "x"
type textarea "no charge per dave l/s Garland / Model: X606G24RR / Serial: 2507891101012 Adjus…"
type textarea "x"
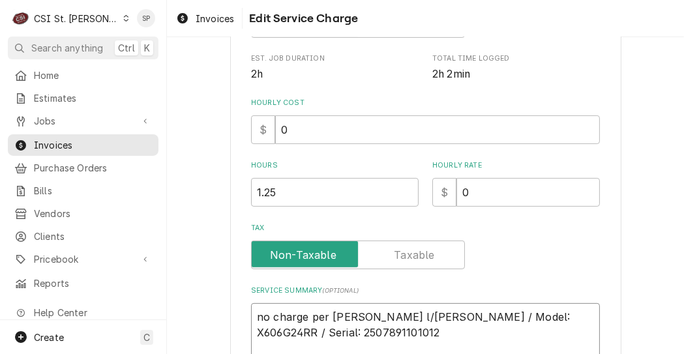
scroll to position [474, 0]
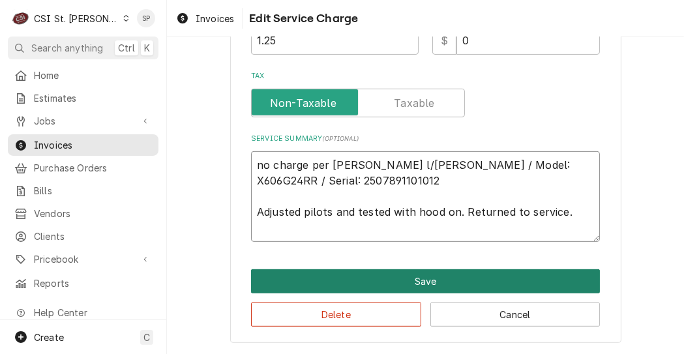
type textarea "no charge per dave l/sp Garland / Model: X606G24RR / Serial: 2507891101012 Adju…"
click at [405, 286] on button "Save" at bounding box center [425, 281] width 349 height 24
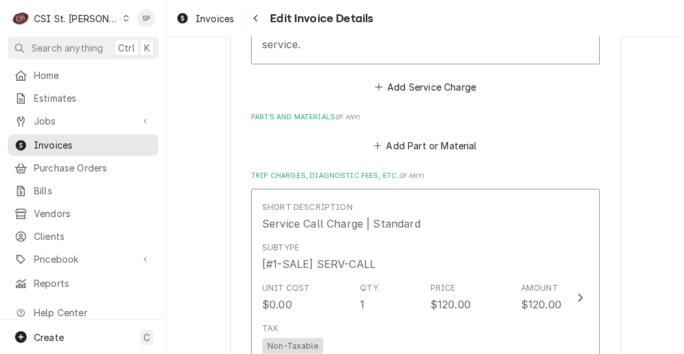
scroll to position [1686, 0]
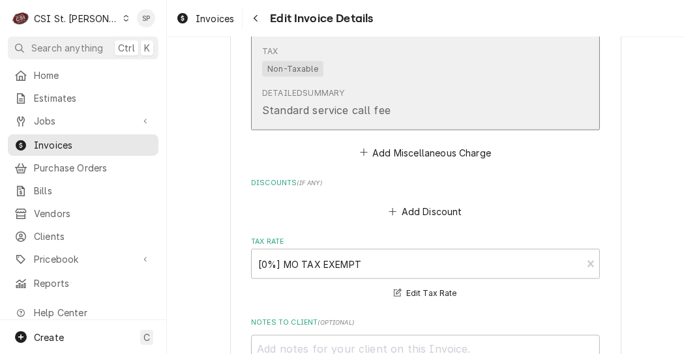
click at [330, 82] on div "Tax Non-Taxable" at bounding box center [411, 61] width 299 height 42
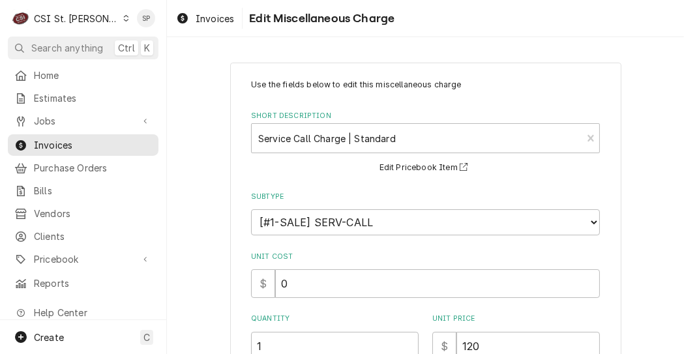
scroll to position [274, 0]
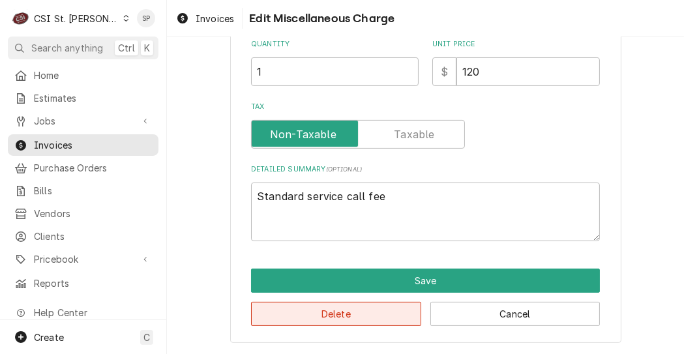
click at [336, 320] on button "Delete" at bounding box center [336, 314] width 170 height 24
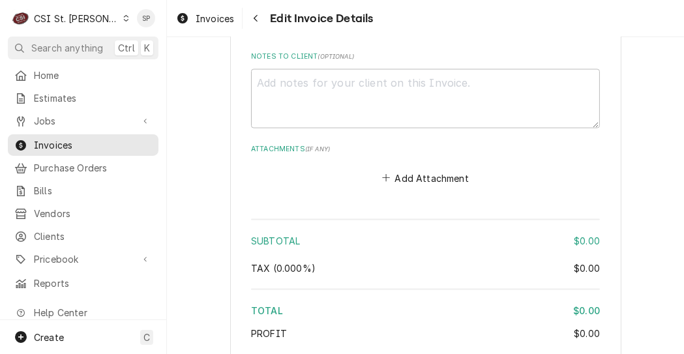
scroll to position [1947, 0]
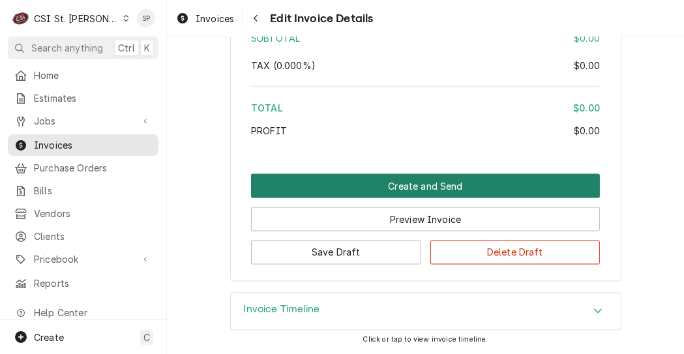
click at [405, 184] on button "Create and Send" at bounding box center [425, 186] width 349 height 24
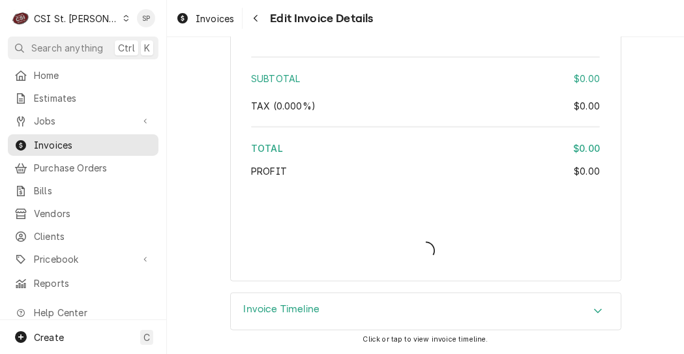
scroll to position [1905, 0]
type textarea "x"
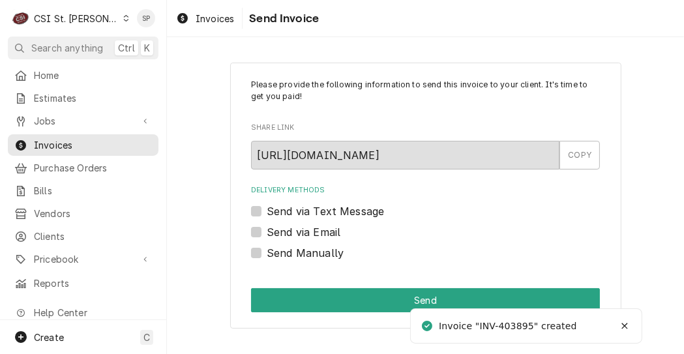
click at [267, 250] on label "Send Manually" at bounding box center [305, 253] width 77 height 16
click at [267, 250] on input "Send Manually" at bounding box center [441, 259] width 349 height 29
checkbox input "true"
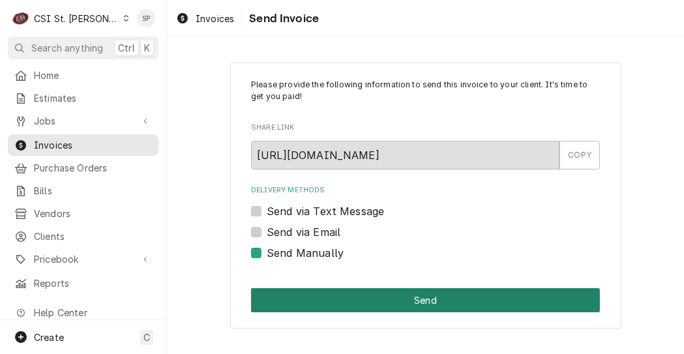
click at [276, 293] on button "Send" at bounding box center [425, 300] width 349 height 24
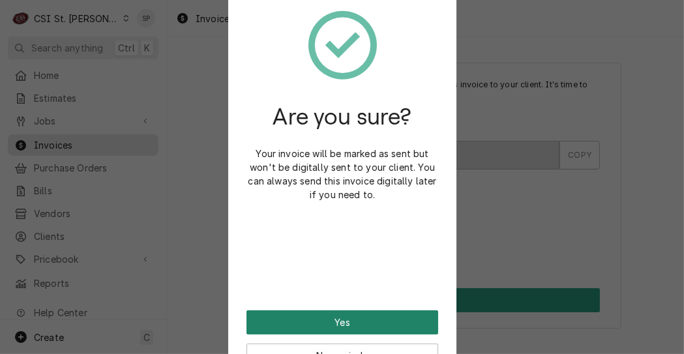
click at [267, 326] on button "Yes" at bounding box center [342, 322] width 192 height 24
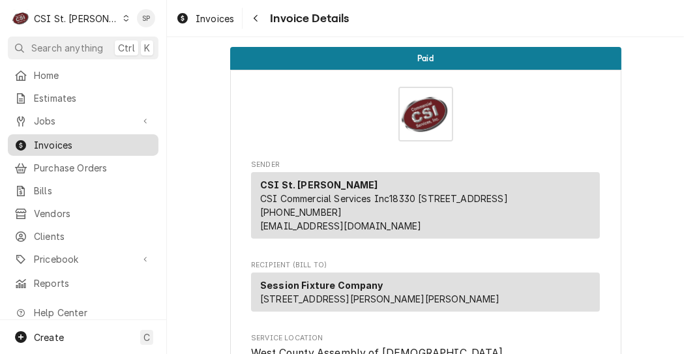
click at [117, 139] on span "Invoices" at bounding box center [93, 145] width 118 height 14
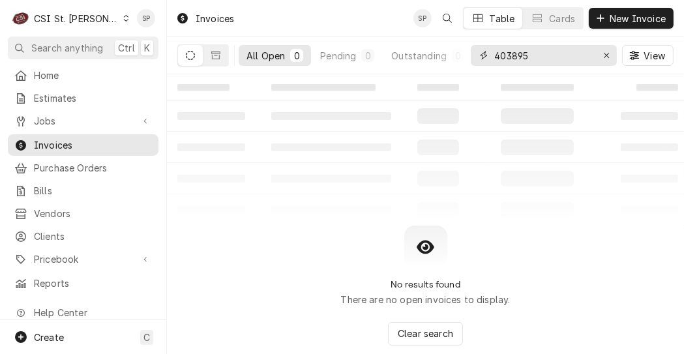
click at [533, 50] on input "403895" at bounding box center [543, 55] width 98 height 21
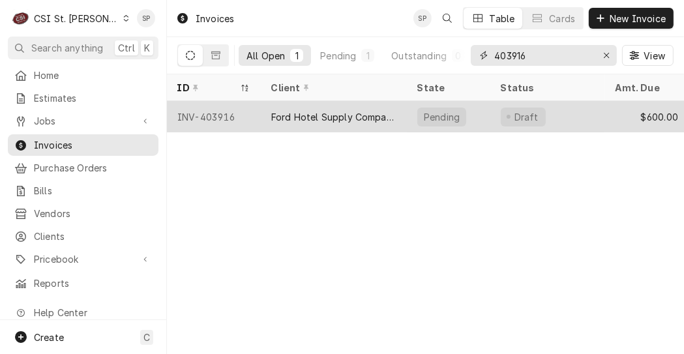
type input "403916"
click at [230, 112] on div "INV-403916" at bounding box center [214, 116] width 94 height 31
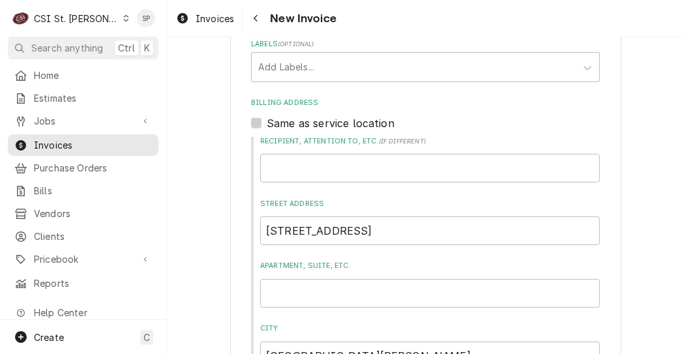
scroll to position [832, 0]
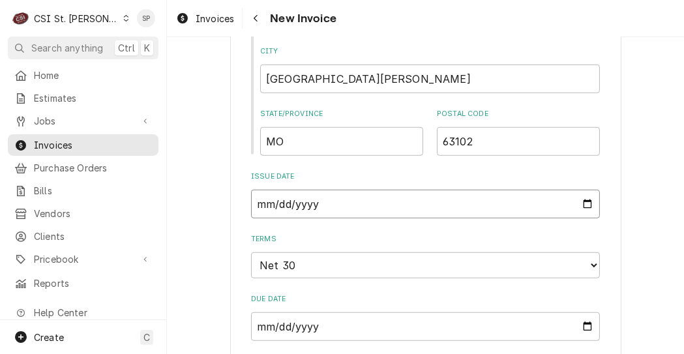
click at [588, 205] on input "[DATE]" at bounding box center [425, 204] width 349 height 29
type textarea "x"
type input "[DATE]"
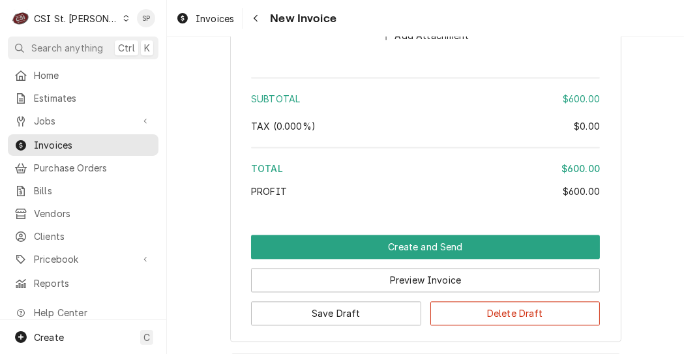
scroll to position [2281, 0]
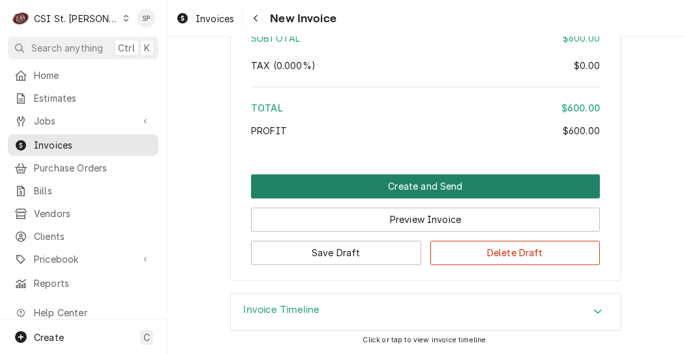
click at [322, 183] on button "Create and Send" at bounding box center [425, 186] width 349 height 24
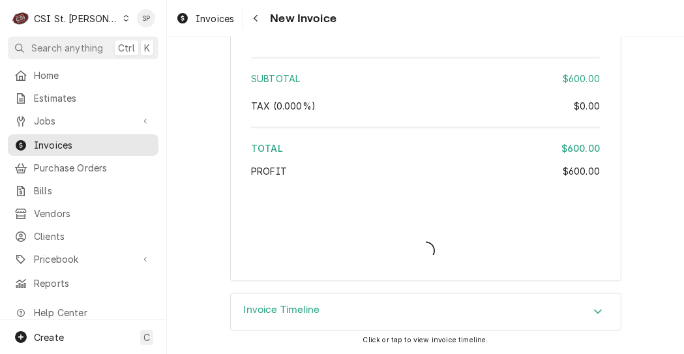
type textarea "x"
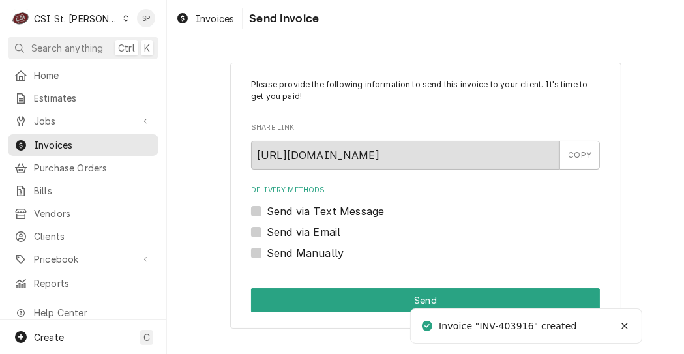
click at [267, 232] on label "Send via Email" at bounding box center [304, 232] width 74 height 16
click at [267, 232] on input "Send via Email" at bounding box center [441, 238] width 349 height 29
checkbox input "true"
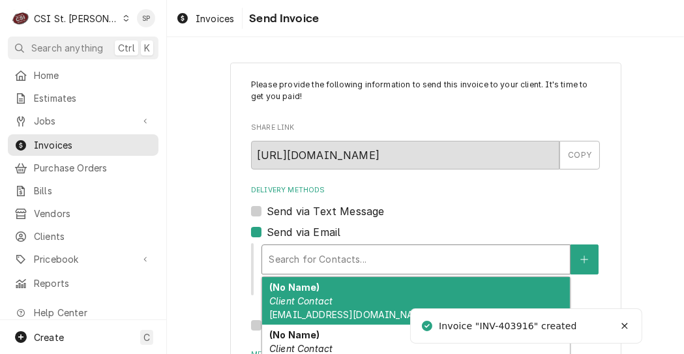
click at [271, 257] on div "Delivery Methods" at bounding box center [415, 259] width 295 height 23
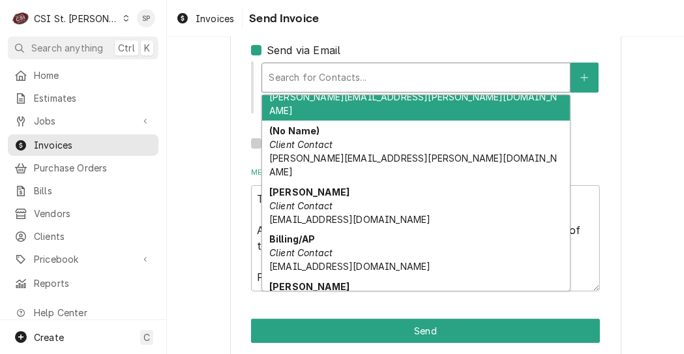
scroll to position [156, 0]
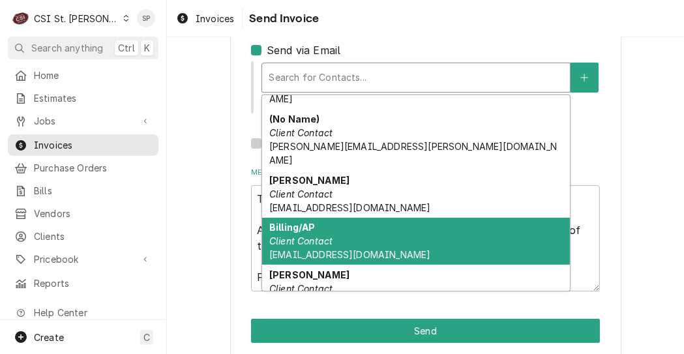
click at [338, 218] on div "Billing/AP Client Contact invoices@fordstl.com" at bounding box center [416, 242] width 308 height 48
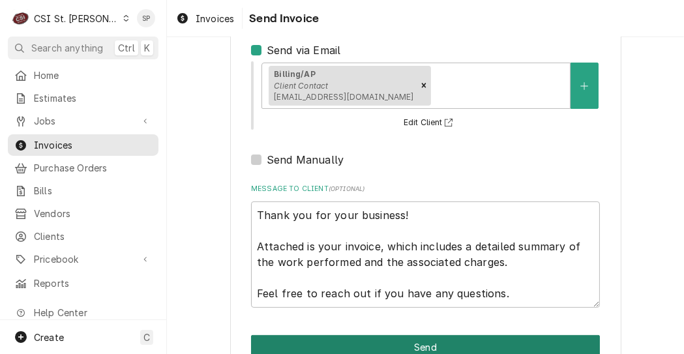
click at [492, 343] on button "Send" at bounding box center [425, 347] width 349 height 24
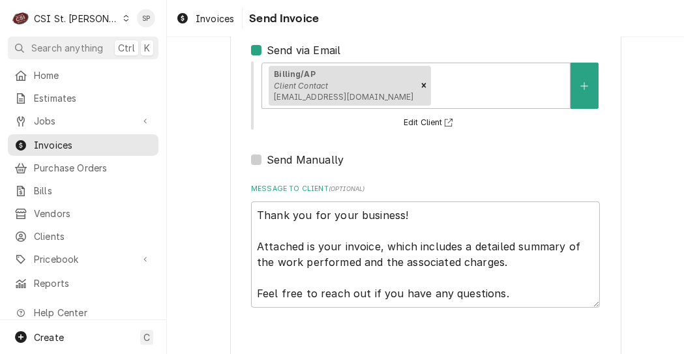
type textarea "x"
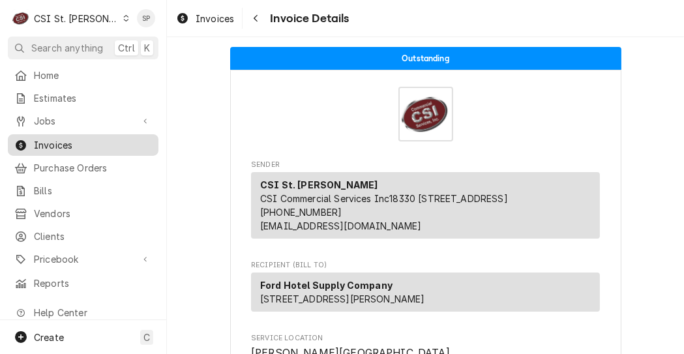
click at [80, 138] on span "Invoices" at bounding box center [93, 145] width 118 height 14
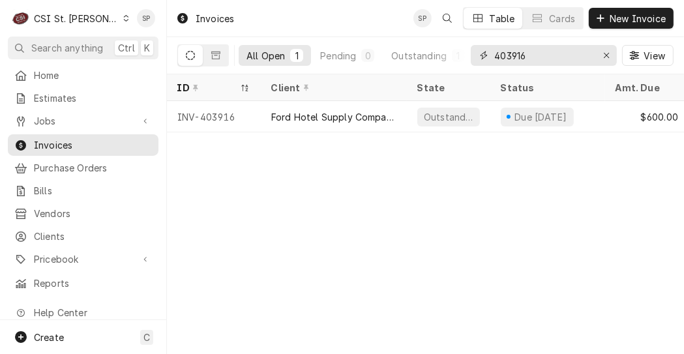
click at [534, 46] on input "403916" at bounding box center [543, 55] width 98 height 21
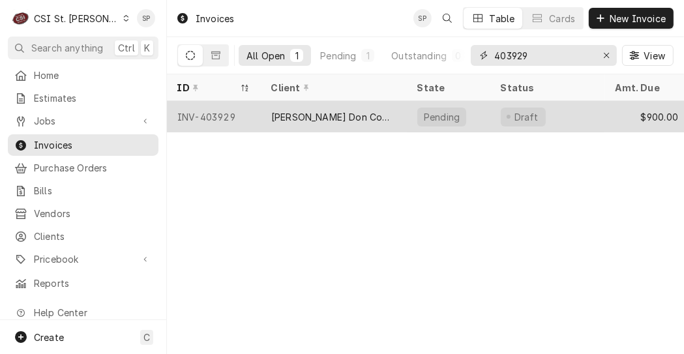
type input "403929"
click at [232, 113] on div "INV-403929" at bounding box center [214, 116] width 94 height 31
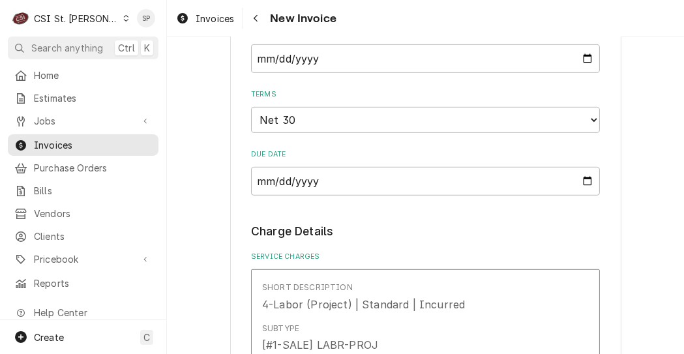
scroll to position [620, 0]
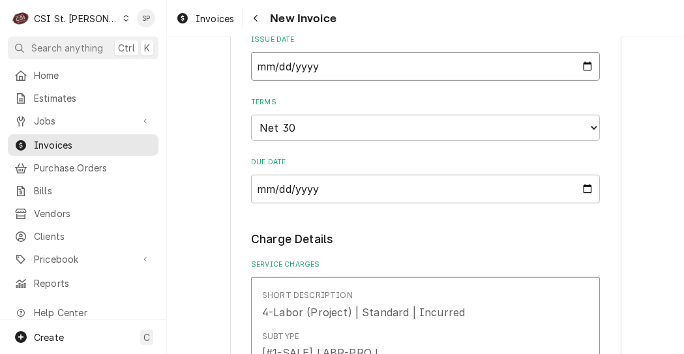
click at [579, 66] on input "2025-09-15" at bounding box center [425, 66] width 349 height 29
type input "2025-09-26"
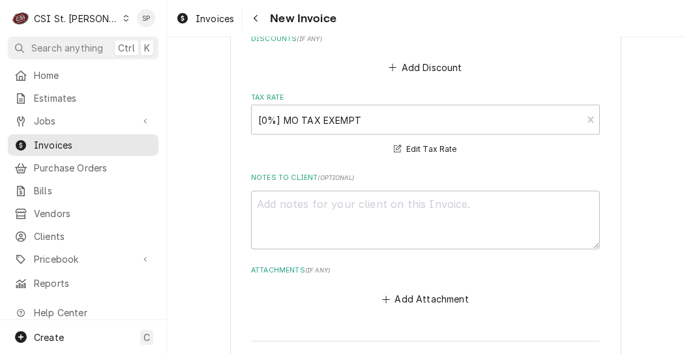
scroll to position [2285, 0]
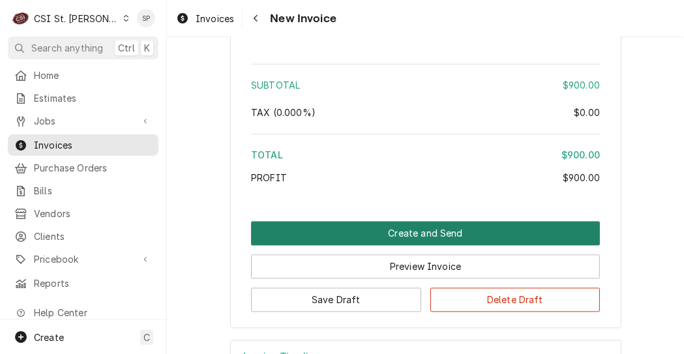
click at [437, 221] on button "Create and Send" at bounding box center [425, 233] width 349 height 24
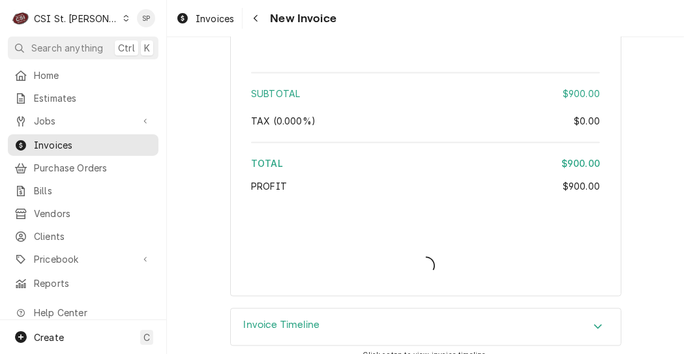
type textarea "x"
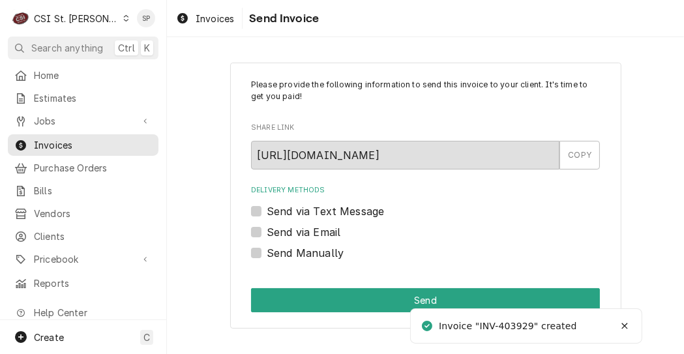
click at [267, 231] on label "Send via Email" at bounding box center [304, 232] width 74 height 16
click at [267, 231] on input "Send via Email" at bounding box center [441, 238] width 349 height 29
checkbox input "true"
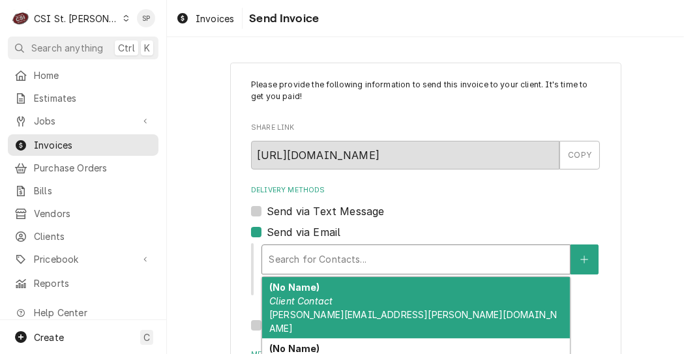
click at [344, 261] on div "Delivery Methods" at bounding box center [415, 259] width 295 height 23
click at [357, 296] on div "(No Name) Client Contact [PERSON_NAME][EMAIL_ADDRESS][PERSON_NAME][DOMAIN_NAME]" at bounding box center [416, 307] width 308 height 61
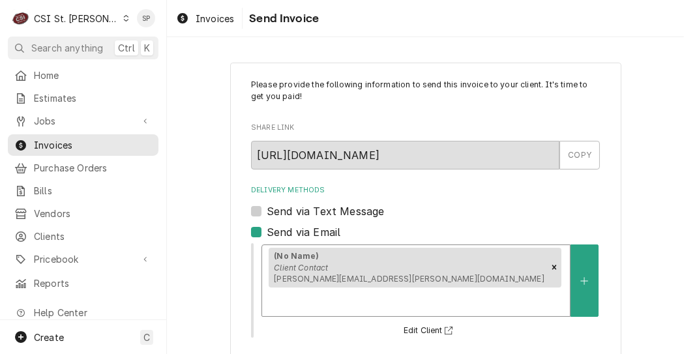
scroll to position [214, 0]
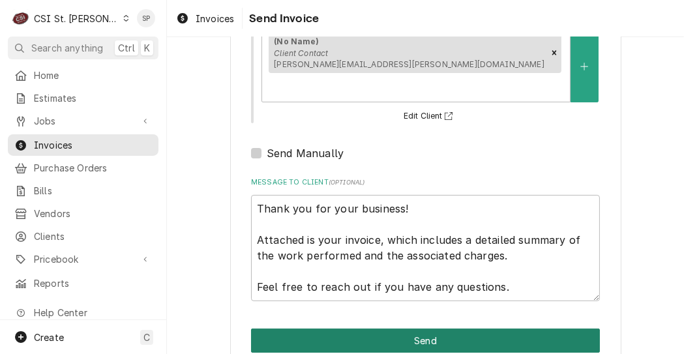
click at [458, 328] on button "Send" at bounding box center [425, 340] width 349 height 24
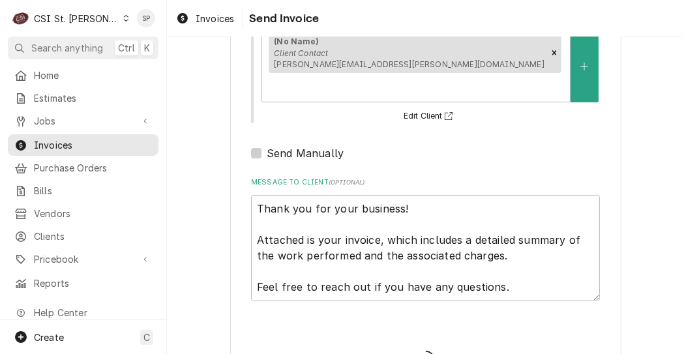
type textarea "x"
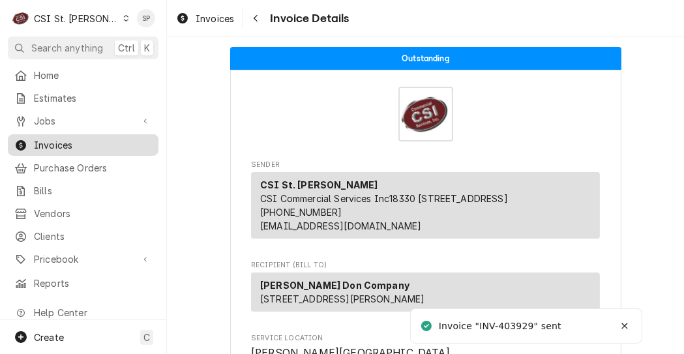
click at [106, 138] on span "Invoices" at bounding box center [93, 145] width 118 height 14
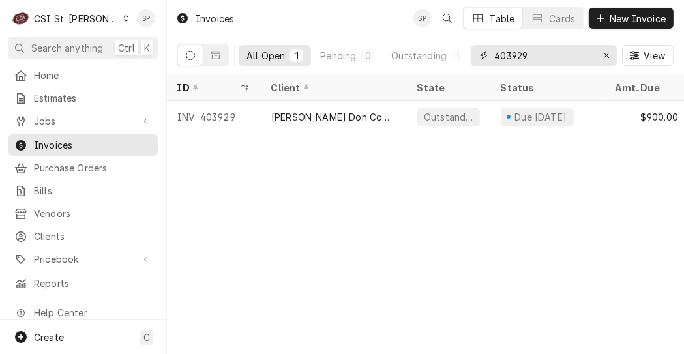
click at [550, 56] on input "403929" at bounding box center [543, 55] width 98 height 21
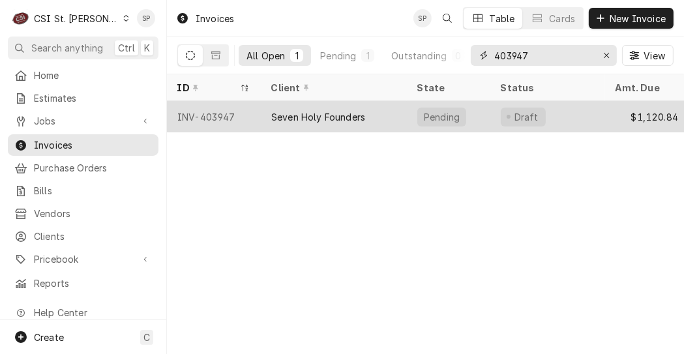
type input "403947"
click at [210, 115] on div "INV-403947" at bounding box center [214, 116] width 94 height 31
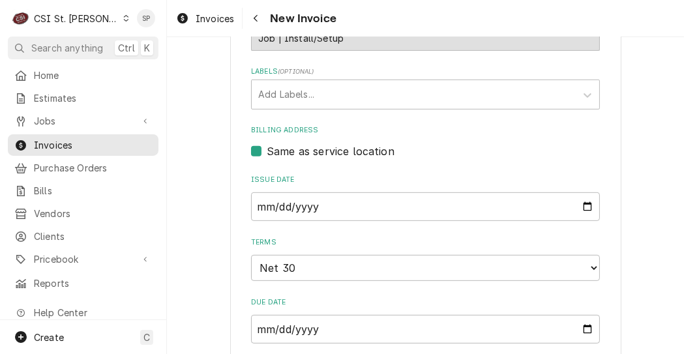
scroll to position [469, 0]
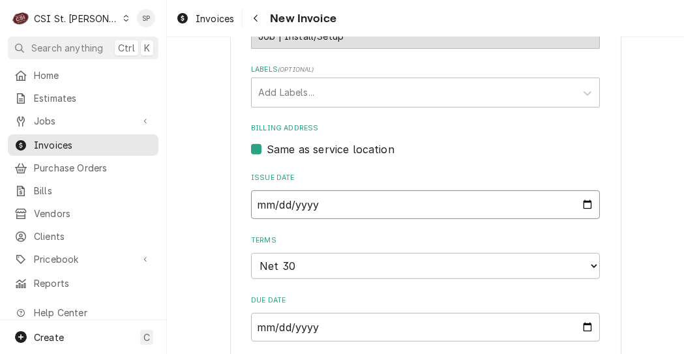
click at [583, 203] on input "2025-09-16" at bounding box center [425, 204] width 349 height 29
type textarea "x"
type input "2025-09-26"
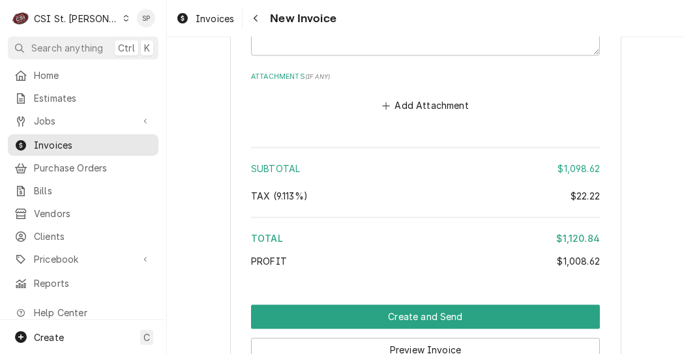
scroll to position [2332, 0]
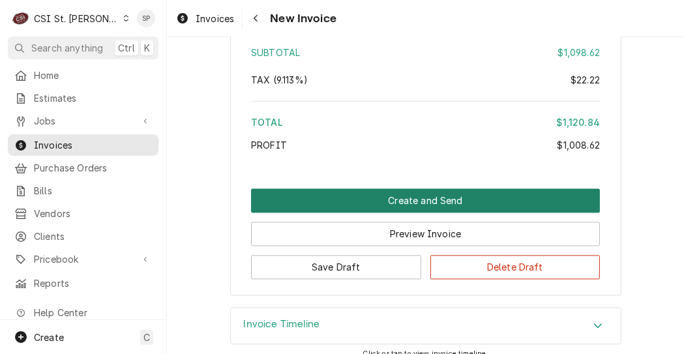
click at [379, 188] on button "Create and Send" at bounding box center [425, 200] width 349 height 24
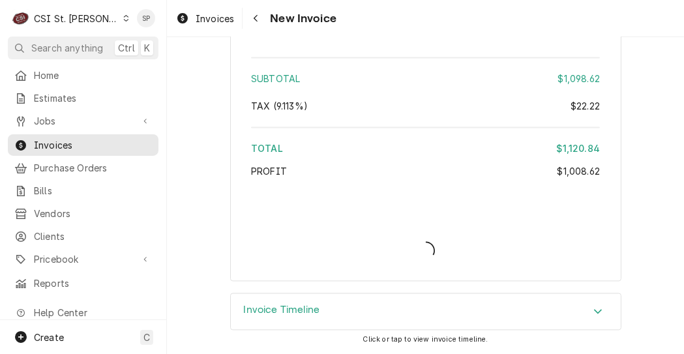
scroll to position [2291, 0]
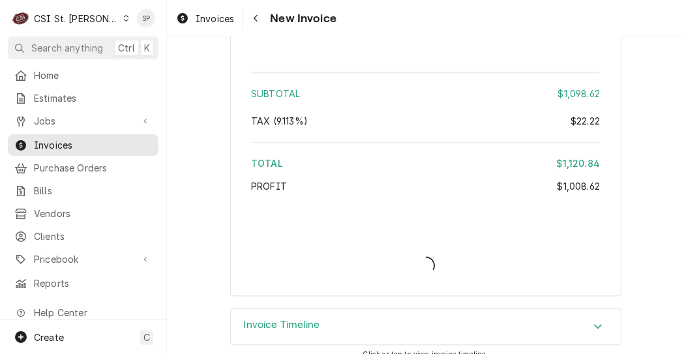
type textarea "x"
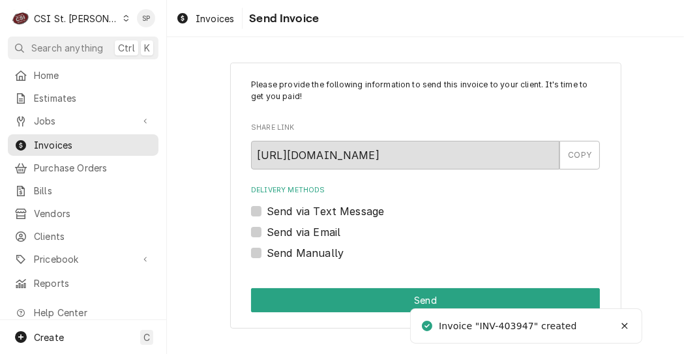
click at [267, 237] on label "Send via Email" at bounding box center [304, 232] width 74 height 16
click at [267, 237] on input "Send via Email" at bounding box center [441, 238] width 349 height 29
checkbox input "true"
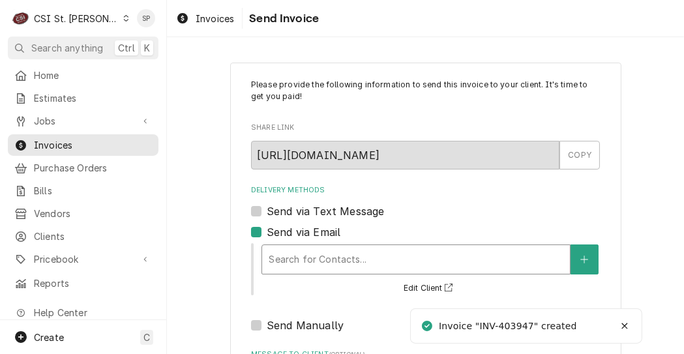
type textarea "x"
click at [282, 257] on div "Delivery Methods" at bounding box center [415, 259] width 295 height 23
click at [576, 250] on button "Delivery Methods" at bounding box center [583, 259] width 27 height 30
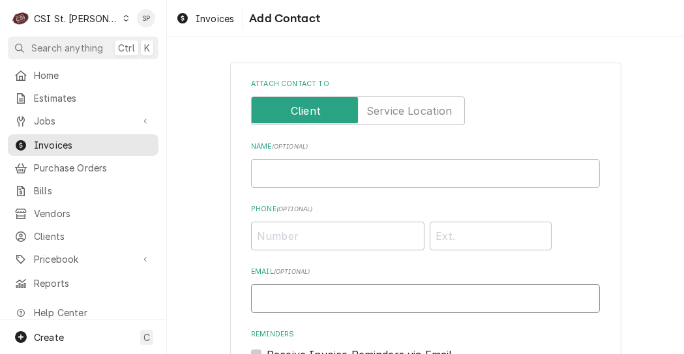
click at [419, 287] on input "Email ( optional )" at bounding box center [425, 298] width 349 height 29
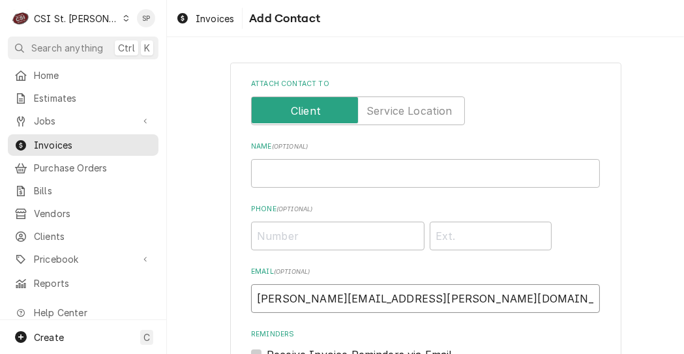
scroll to position [207, 0]
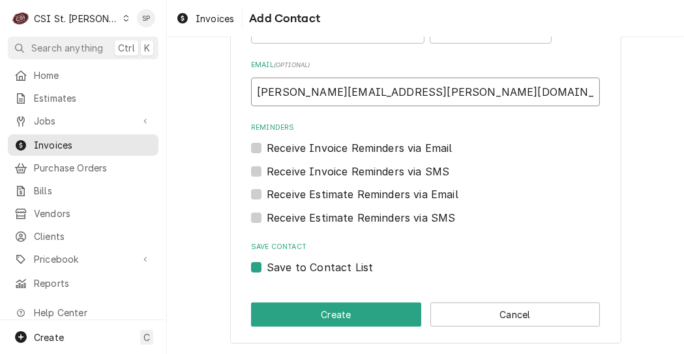
type input "[PERSON_NAME][EMAIL_ADDRESS][PERSON_NAME][DOMAIN_NAME]"
click at [267, 266] on label "Save to Contact List" at bounding box center [320, 267] width 106 height 16
click at [267, 266] on input "Save to Contact List" at bounding box center [441, 273] width 349 height 29
checkbox input "false"
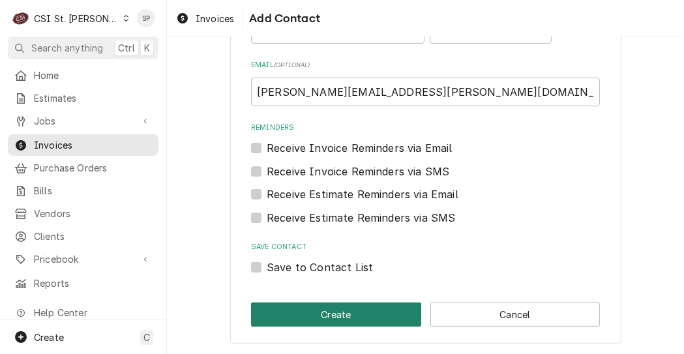
click at [317, 305] on button "Create" at bounding box center [336, 314] width 170 height 24
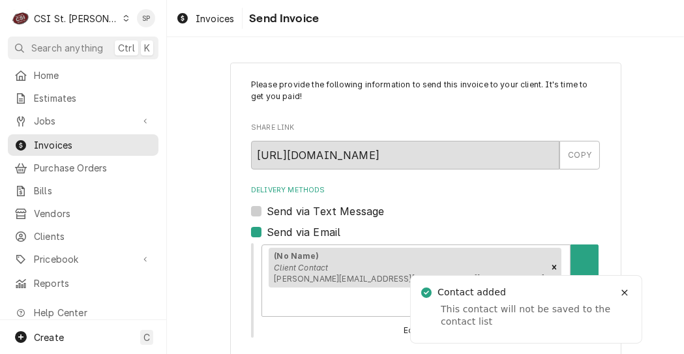
scroll to position [214, 0]
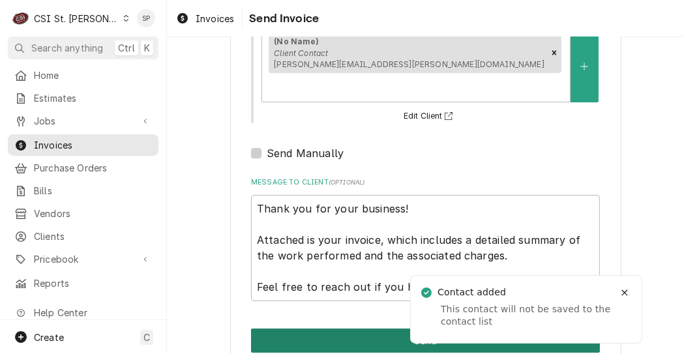
click at [294, 328] on button "Send" at bounding box center [425, 340] width 349 height 24
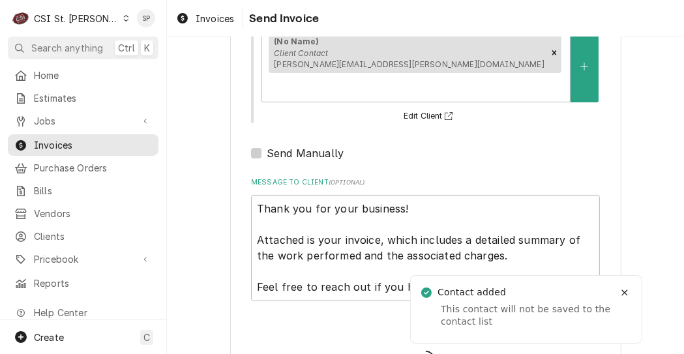
type textarea "x"
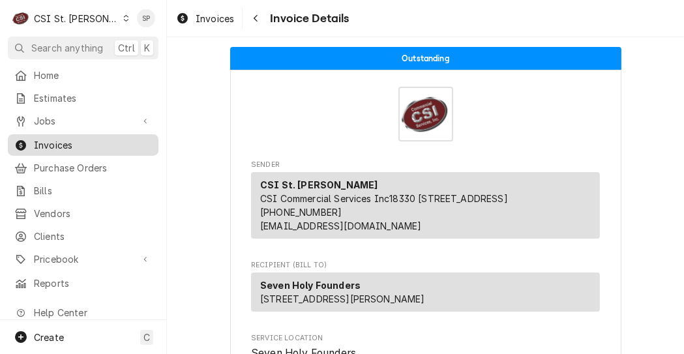
click at [80, 138] on span "Invoices" at bounding box center [93, 145] width 118 height 14
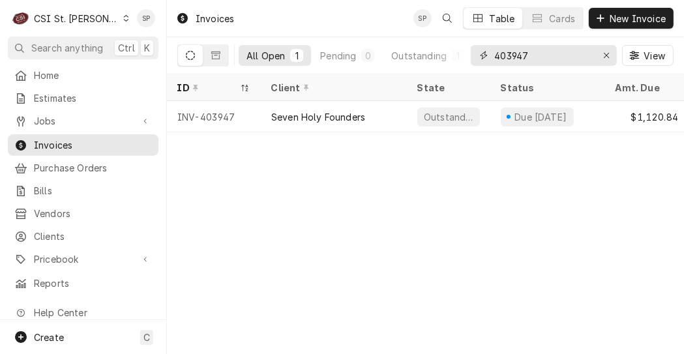
click at [534, 60] on input "403947" at bounding box center [543, 55] width 98 height 21
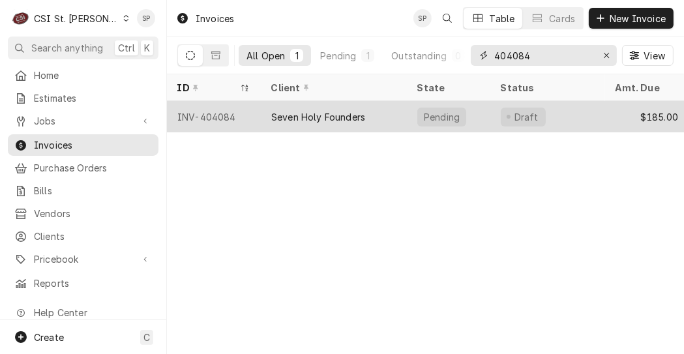
type input "404084"
click at [210, 117] on div "INV-404084" at bounding box center [214, 116] width 94 height 31
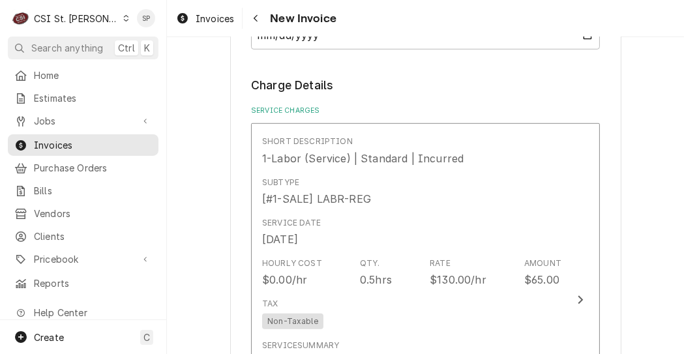
scroll to position [790, 0]
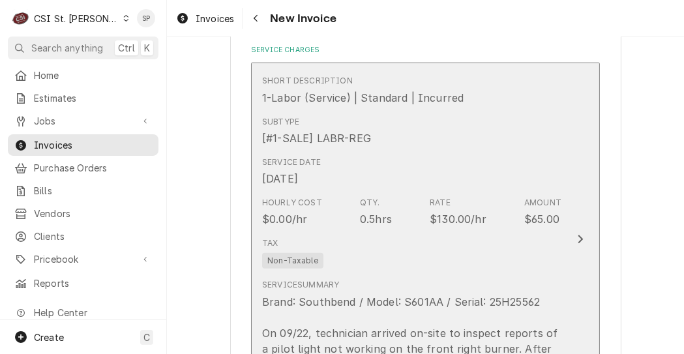
click at [542, 249] on div "Tax Non-Taxable" at bounding box center [411, 253] width 299 height 42
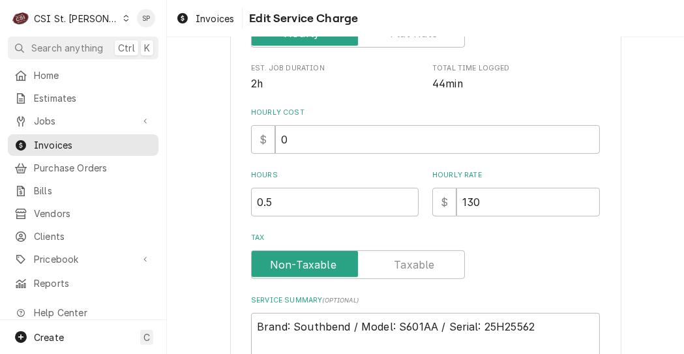
scroll to position [339, 0]
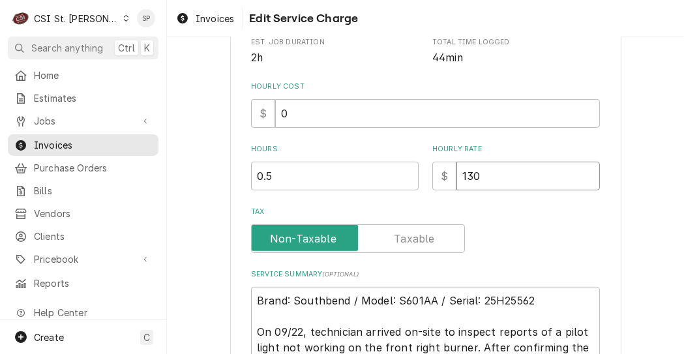
click at [477, 174] on input "130" at bounding box center [527, 176] width 143 height 29
type textarea "x"
type input "13"
type textarea "x"
type input "1"
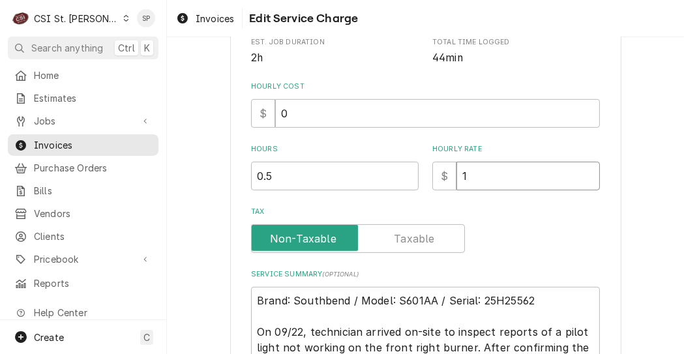
type textarea "x"
type input "0"
click at [252, 298] on textarea "Brand: Southbend / Model: S601AA / Serial: 25H25562 On 09/22, technician arrive…" at bounding box center [425, 340] width 349 height 106
type textarea "x"
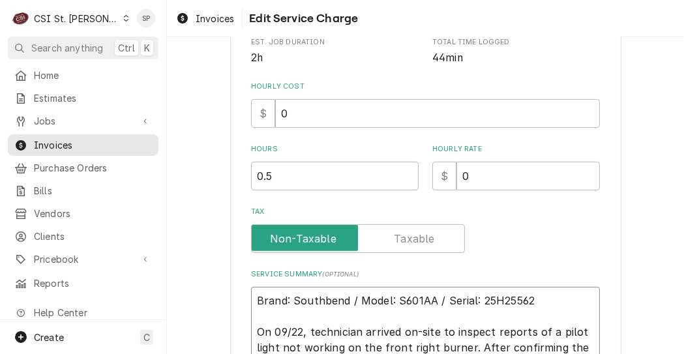
type textarea "Brand: Southbend / Model: S601AA / Serial: 25H25562 On 09/22, technician arrive…"
type textarea "x"
type textarea "Brand: Southbend / Model: S601AA / Serial: 25H25562 On 09/22, technician arrive…"
type textarea "x"
type textarea "n Brand: Southbend / Model: S601AA / Serial: 25H25562 On 09/22, technician arri…"
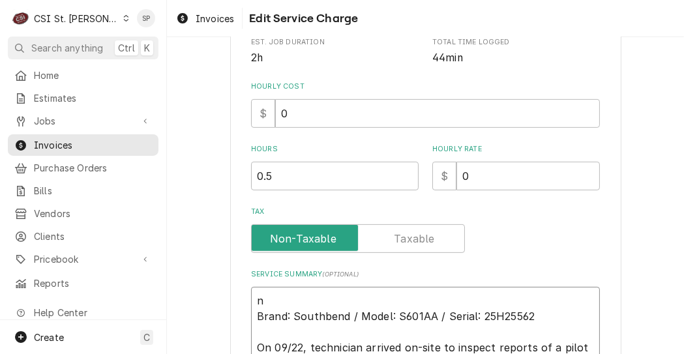
type textarea "x"
type textarea "no Brand: Southbend / Model: S601AA / Serial: 25H25562 On 09/22, technician arr…"
type textarea "x"
type textarea "no Brand: Southbend / Model: S601AA / Serial: 25H25562 On 09/22, technician arr…"
type textarea "x"
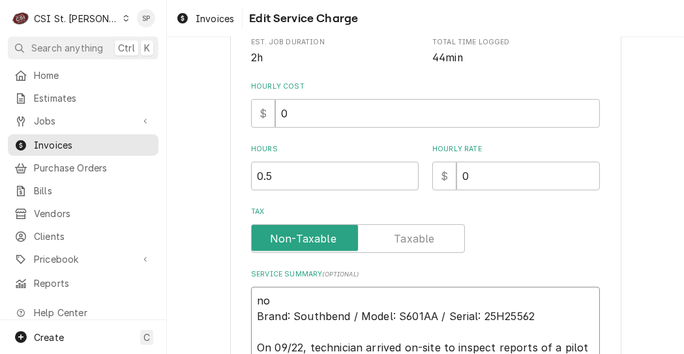
type textarea "no c Brand: Southbend / Model: S601AA / Serial: 25H25562 On 09/22, technician a…"
type textarea "x"
type textarea "no ch Brand: Southbend / Model: S601AA / Serial: 25H25562 On 09/22, technician …"
type textarea "x"
type textarea "no chae Brand: Southbend / Model: S601AA / Serial: 25H25562 On 09/22, technicia…"
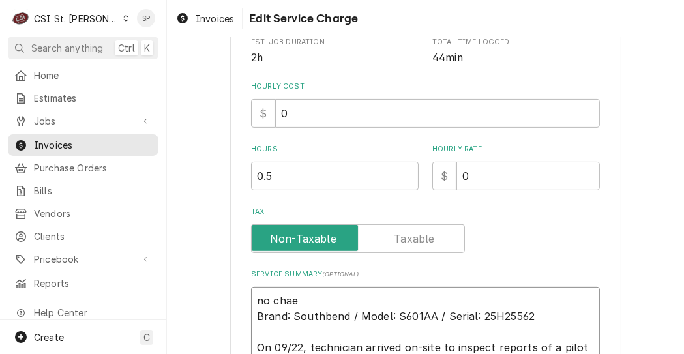
type textarea "x"
type textarea "no chaer Brand: Southbend / Model: S601AA / Serial: 25H25562 On 09/22, technici…"
type textarea "x"
type textarea "no chaerg Brand: Southbend / Model: S601AA / Serial: 25H25562 On 09/22, technic…"
type textarea "x"
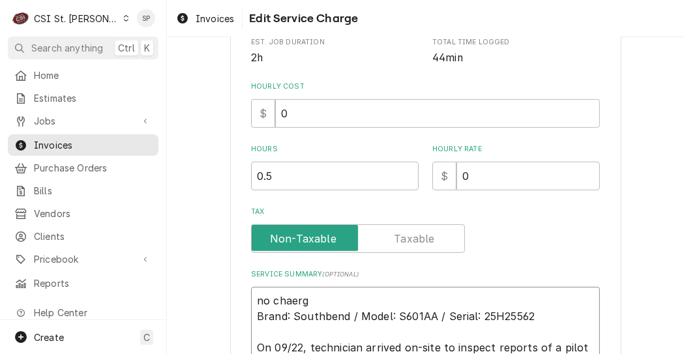
type textarea "no chaer Brand: Southbend / Model: S601AA / Serial: 25H25562 On 09/22, technici…"
type textarea "x"
type textarea "no chae Brand: Southbend / Model: S601AA / Serial: 25H25562 On 09/22, technicia…"
type textarea "x"
type textarea "no cha Brand: Southbend / Model: S601AA / Serial: 25H25562 On 09/22, technician…"
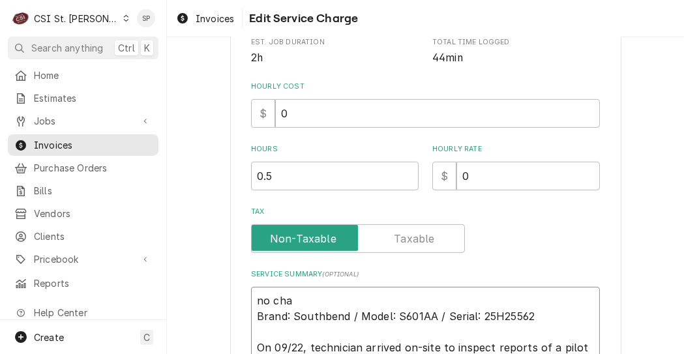
type textarea "x"
type textarea "no char Brand: Southbend / Model: S601AA / Serial: 25H25562 On 09/22, technicia…"
type textarea "x"
type textarea "no charg Brand: Southbend / Model: S601AA / Serial: 25H25562 On 09/22, technici…"
type textarea "x"
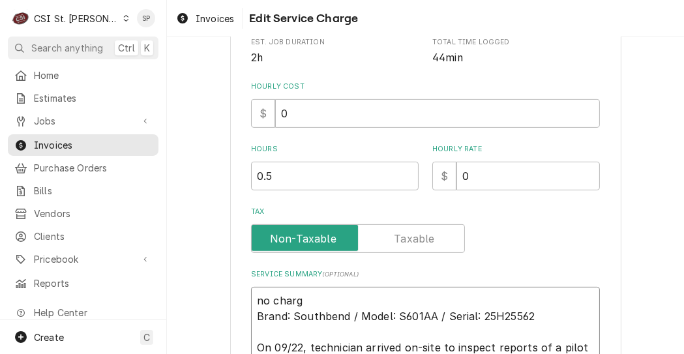
type textarea "no charge Brand: Southbend / Model: S601AA / Serial: 25H25562 On 09/22, technic…"
type textarea "x"
type textarea "no charger Brand: Southbend / Model: S601AA / Serial: 25H25562 On 09/22, techni…"
type textarea "x"
type textarea "no charge Brand: Southbend / Model: S601AA / Serial: 25H25562 On 09/22, technic…"
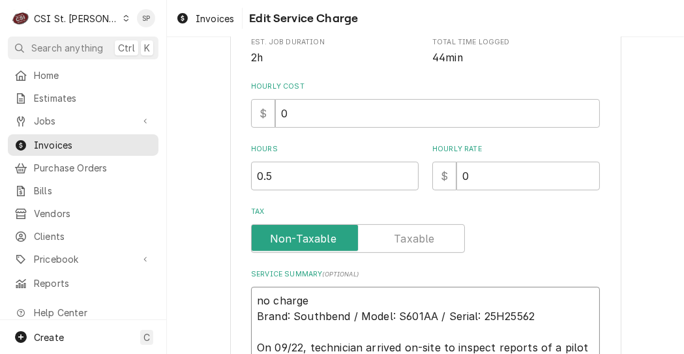
type textarea "x"
type textarea "no charge Brand: Southbend / Model: S601AA / Serial: 25H25562 On 09/22, technic…"
type textarea "x"
type textarea "no charge p Brand: Southbend / Model: S601AA / Serial: 25H25562 On 09/22, techn…"
type textarea "x"
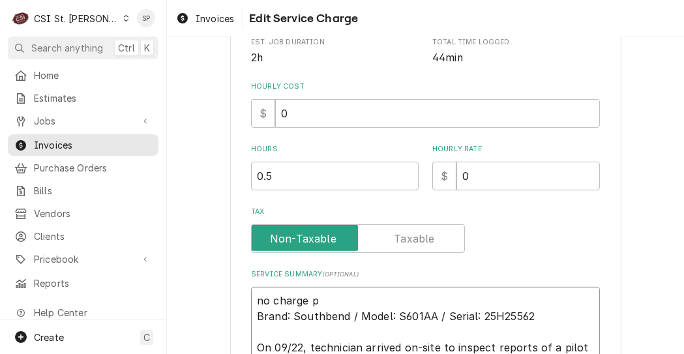
type textarea "no charge pe Brand: Southbend / Model: S601AA / Serial: 25H25562 On 09/22, tech…"
type textarea "x"
type textarea "no charge per Brand: Southbend / Model: S601AA / Serial: 25H25562 On 09/22, tec…"
type textarea "x"
type textarea "no charge per Brand: Southbend / Model: S601AA / Serial: 25H25562 On 09/22, tec…"
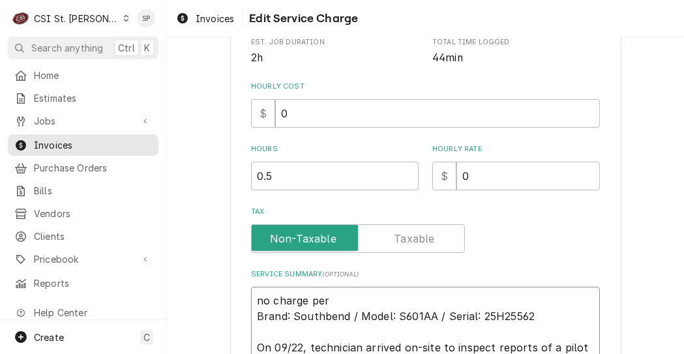
type textarea "x"
type textarea "no charge per da Brand: Southbend / Model: S601AA / Serial: 25H25562 On 09/22, …"
type textarea "x"
type textarea "no charge per dave Brand: Southbend / Model: S601AA / Serial: 25H25562 On 09/22…"
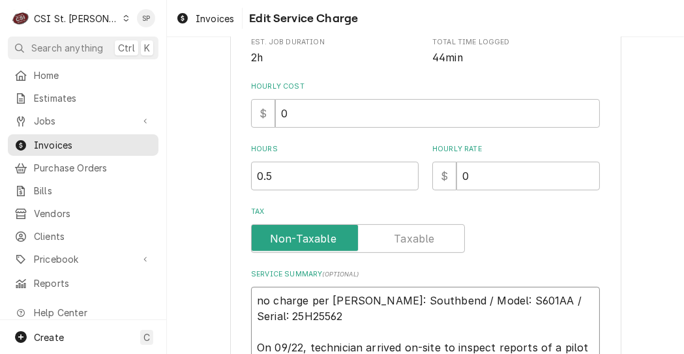
type textarea "x"
type textarea "no charge per dave l Brand: Southbend / Model: S601AA / Serial: 25H25562 On 09/…"
type textarea "x"
type textarea "no charge per dave l/ Brand: Southbend / Model: S601AA / Serial: 25H25562 On 09…"
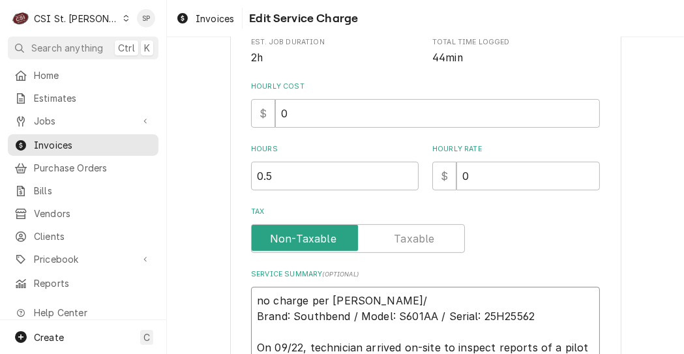
type textarea "x"
type textarea "no charge per dave l/s Brand: Southbend / Model: S601AA / Serial: 25H25562 On 0…"
type textarea "x"
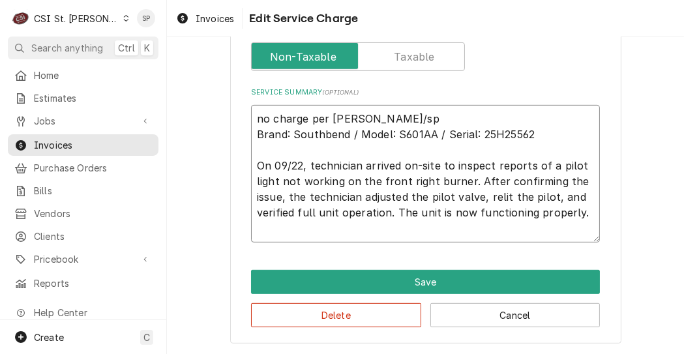
scroll to position [521, 0]
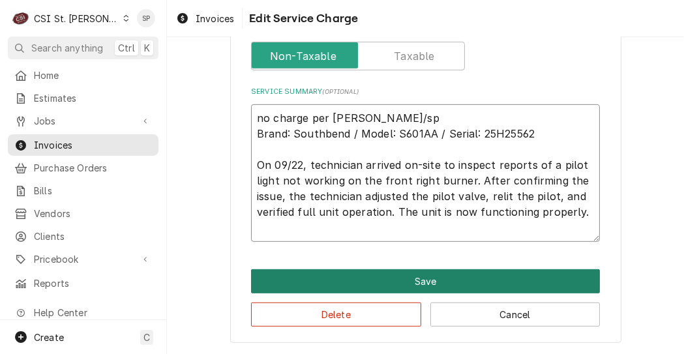
type textarea "no charge per dave l/sp Brand: Southbend / Model: S601AA / Serial: 25H25562 On …"
click at [369, 284] on button "Save" at bounding box center [425, 281] width 349 height 24
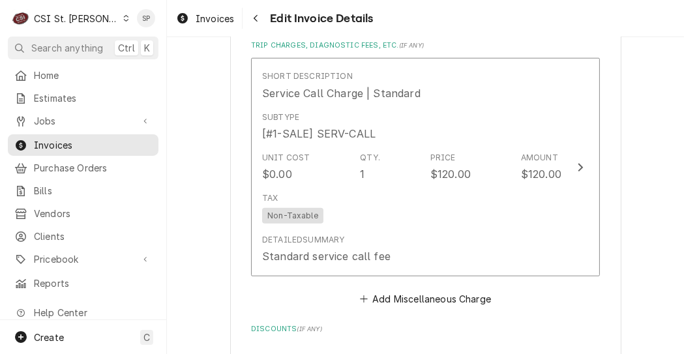
scroll to position [1348, 0]
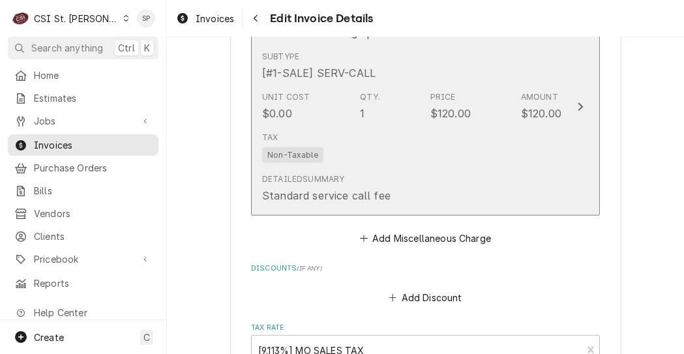
click at [367, 149] on div "Tax Non-Taxable" at bounding box center [411, 147] width 299 height 42
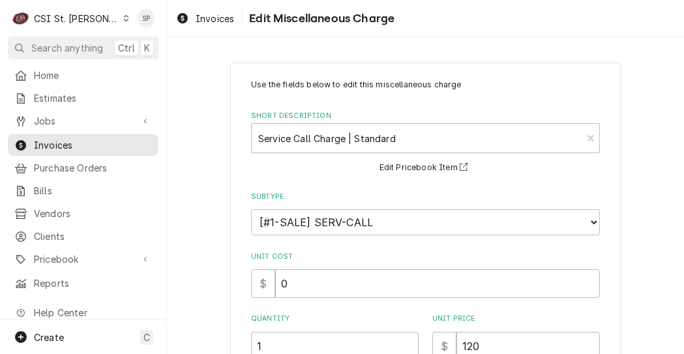
scroll to position [274, 0]
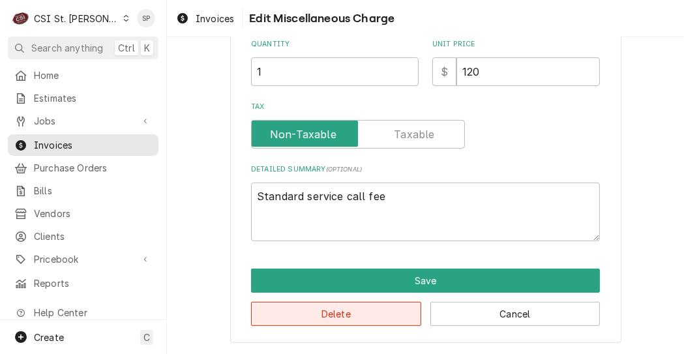
click at [344, 319] on button "Delete" at bounding box center [336, 314] width 170 height 24
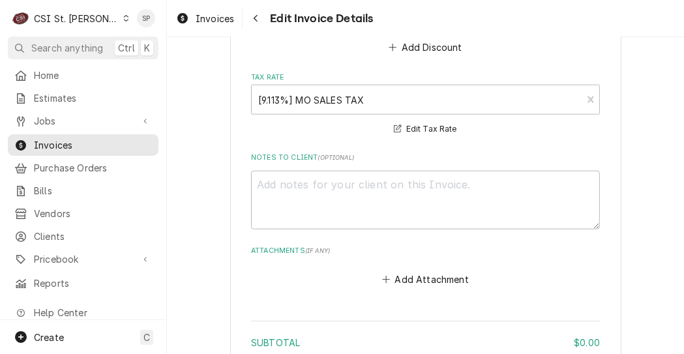
scroll to position [1651, 0]
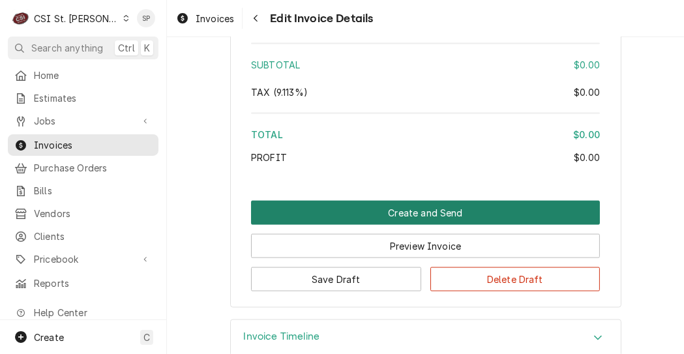
click at [386, 225] on button "Create and Send" at bounding box center [425, 213] width 349 height 24
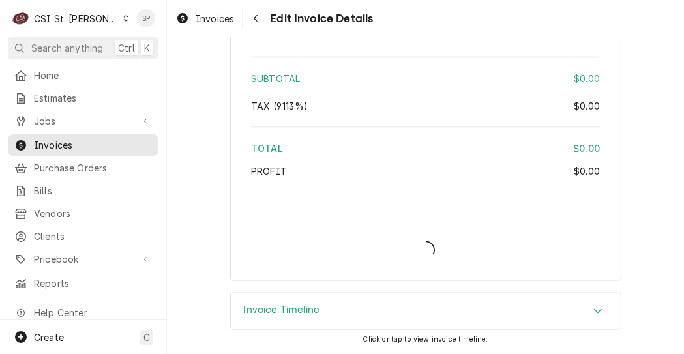
type textarea "x"
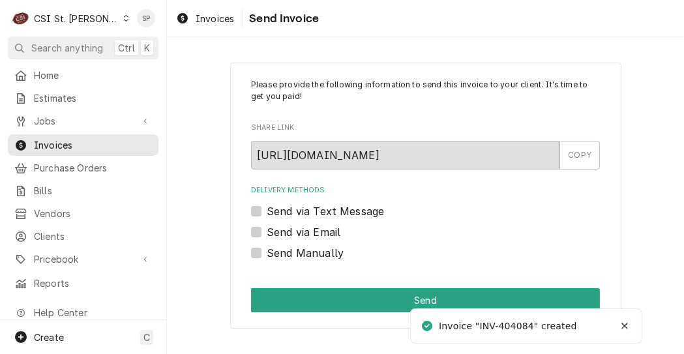
click at [267, 254] on label "Send Manually" at bounding box center [305, 253] width 77 height 16
click at [267, 254] on input "Send Manually" at bounding box center [441, 259] width 349 height 29
checkbox input "true"
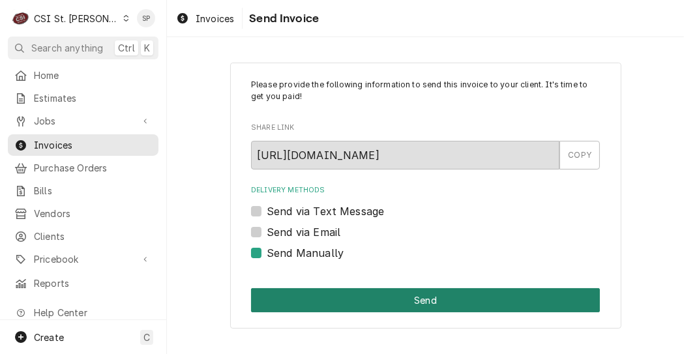
click at [349, 298] on button "Send" at bounding box center [425, 300] width 349 height 24
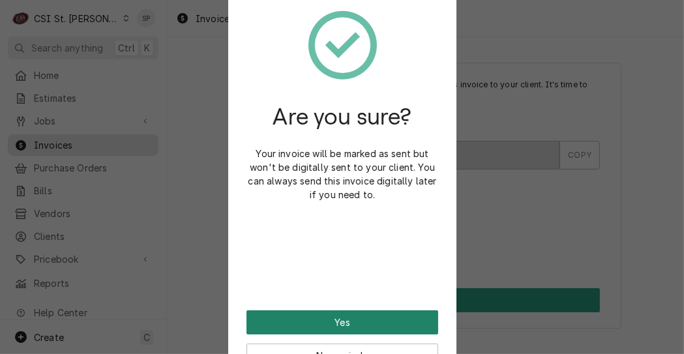
click at [328, 317] on button "Yes" at bounding box center [342, 322] width 192 height 24
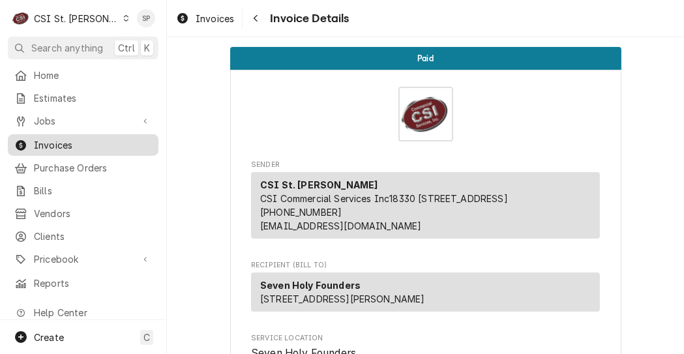
click at [137, 138] on span "Invoices" at bounding box center [93, 145] width 118 height 14
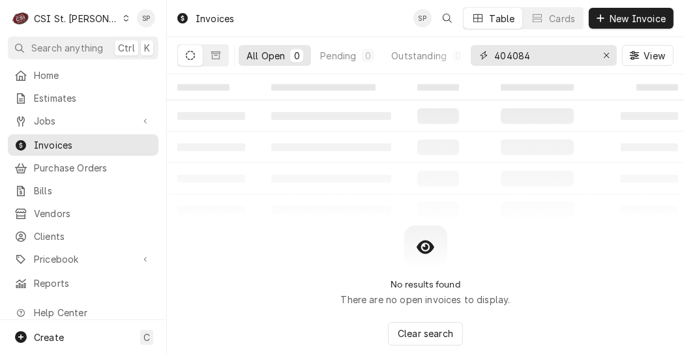
click at [555, 58] on input "404084" at bounding box center [543, 55] width 98 height 21
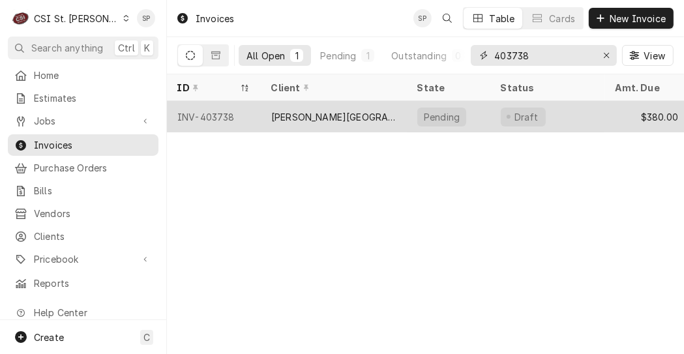
type input "403738"
click at [236, 107] on div "INV-403738" at bounding box center [214, 116] width 94 height 31
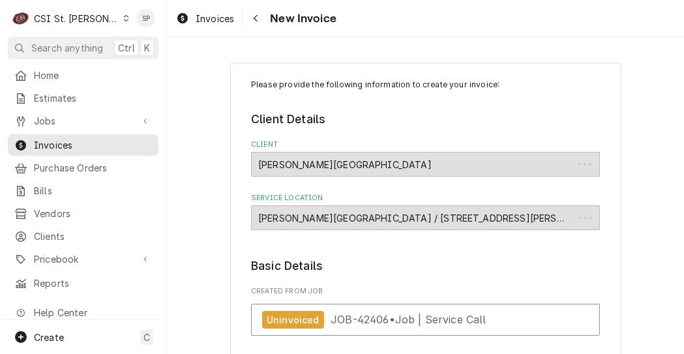
type textarea "x"
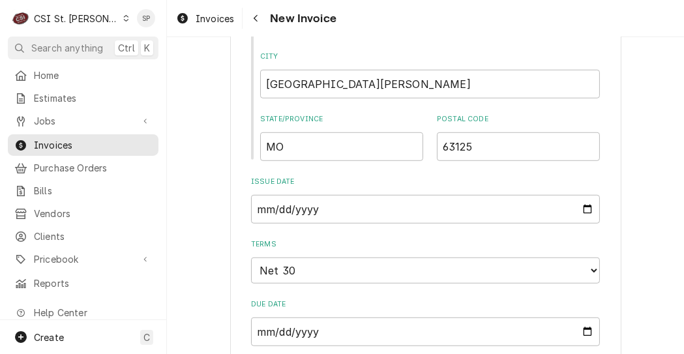
scroll to position [851, 0]
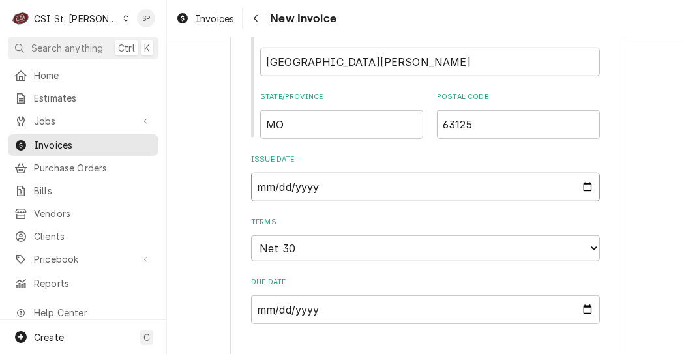
click at [583, 176] on input "2025-09-05" at bounding box center [425, 187] width 349 height 29
type input "2025-09-26"
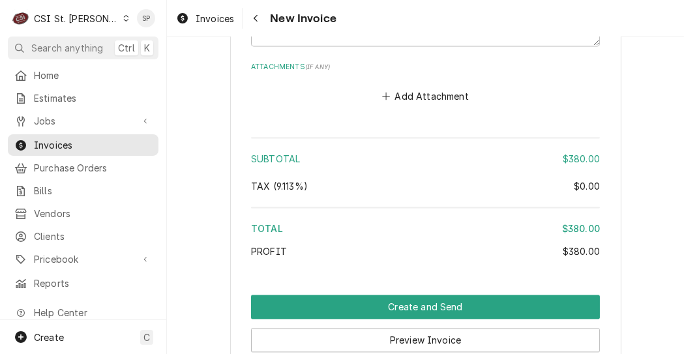
scroll to position [2346, 0]
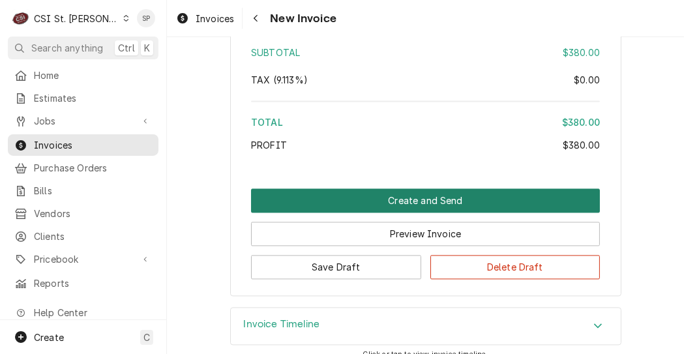
click at [392, 188] on button "Create and Send" at bounding box center [425, 200] width 349 height 24
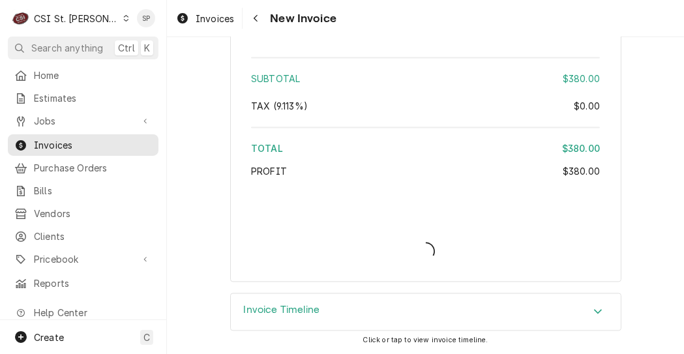
scroll to position [2305, 0]
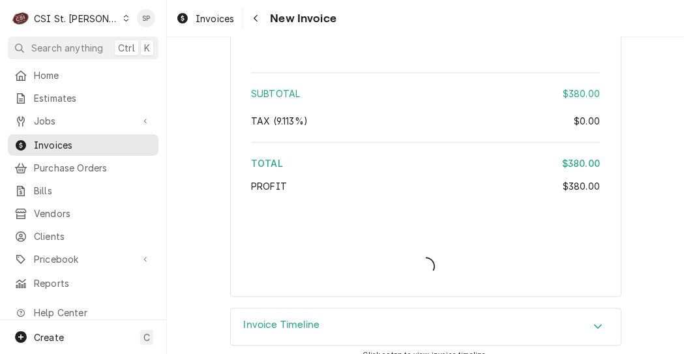
type textarea "x"
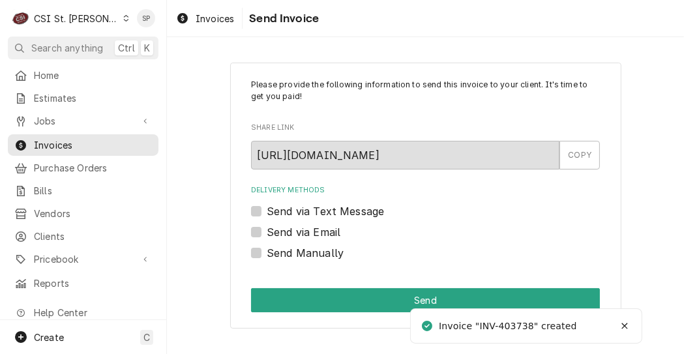
click at [267, 229] on label "Send via Email" at bounding box center [304, 232] width 74 height 16
click at [267, 229] on input "Send via Email" at bounding box center [441, 238] width 349 height 29
checkbox input "true"
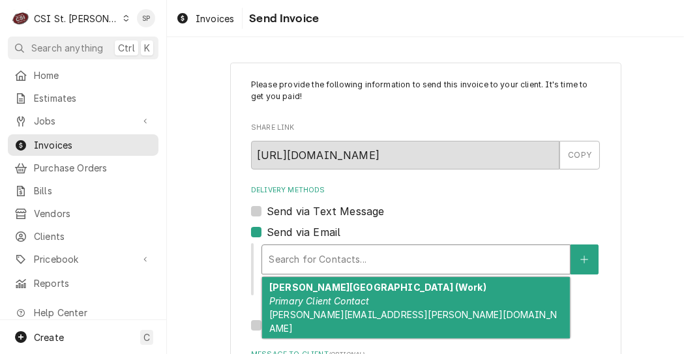
click at [287, 248] on div "Delivery Methods" at bounding box center [415, 259] width 295 height 23
click at [307, 293] on div "Hancock Place School District (Work) Primary Client Contact Robin.Sutton@Compas…" at bounding box center [416, 307] width 308 height 61
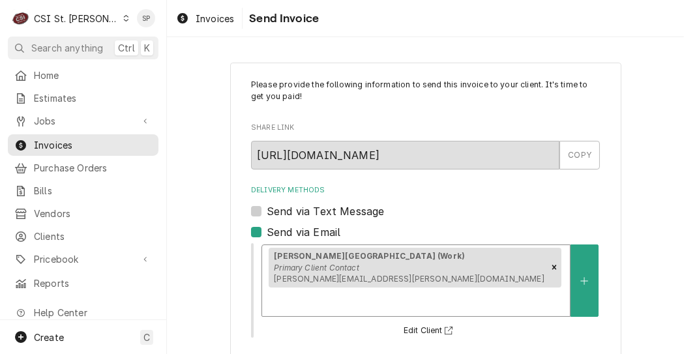
scroll to position [214, 0]
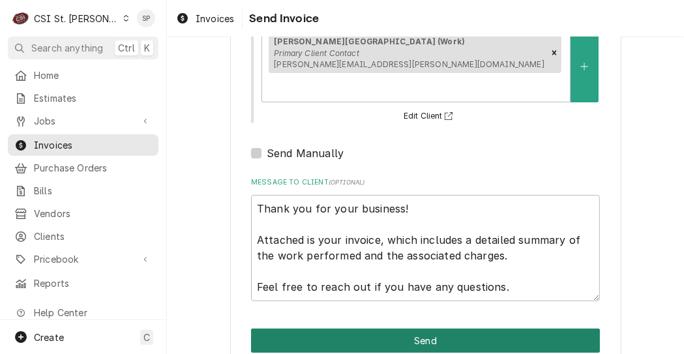
click at [327, 328] on button "Send" at bounding box center [425, 340] width 349 height 24
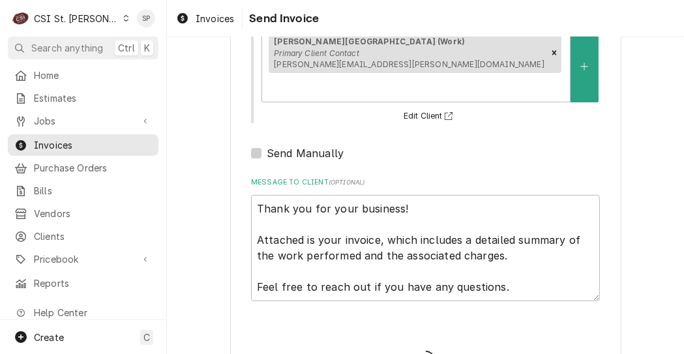
type textarea "x"
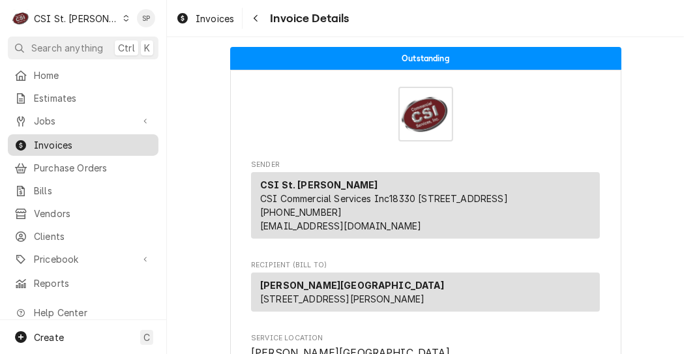
click at [86, 138] on span "Invoices" at bounding box center [93, 145] width 118 height 14
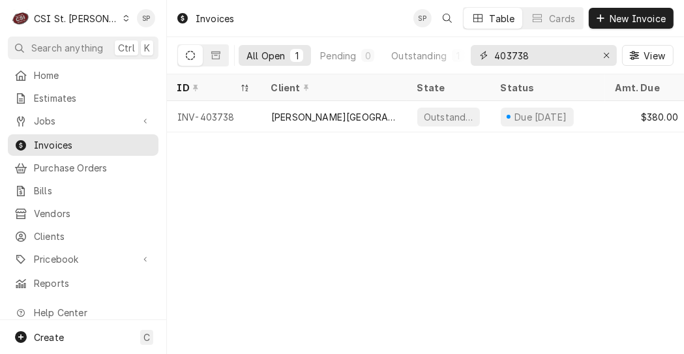
click at [530, 53] on input "403738" at bounding box center [543, 55] width 98 height 21
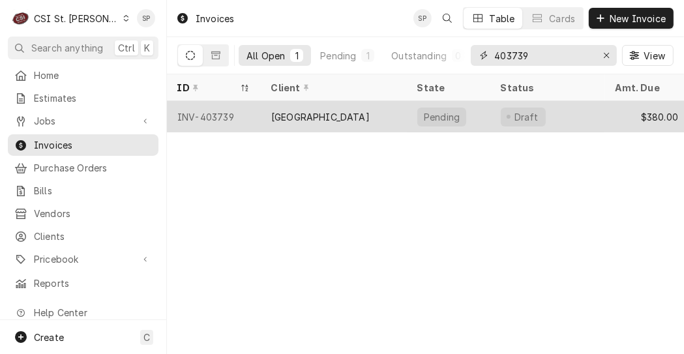
type input "403739"
click at [209, 114] on div "INV-403739" at bounding box center [214, 116] width 94 height 31
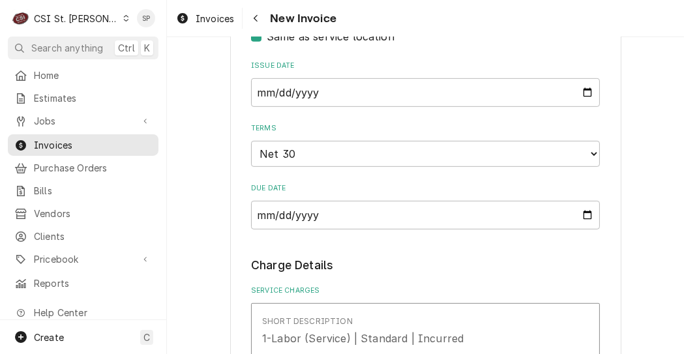
scroll to position [565, 0]
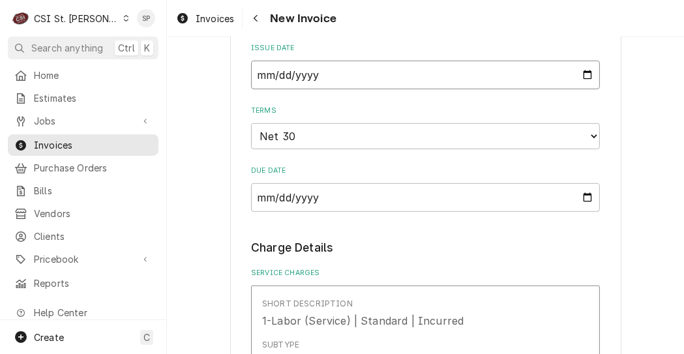
click at [583, 76] on input "[DATE]" at bounding box center [425, 75] width 349 height 29
type textarea "x"
type input "[DATE]"
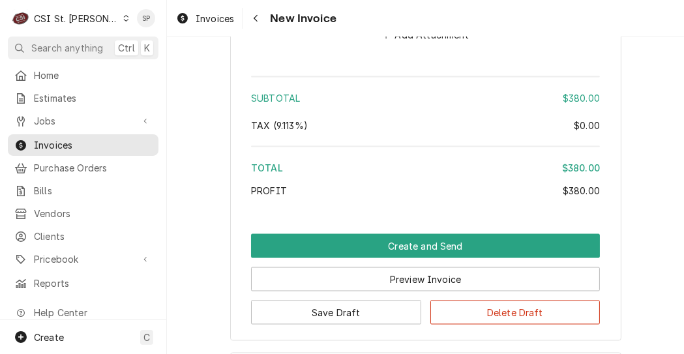
scroll to position [1886, 0]
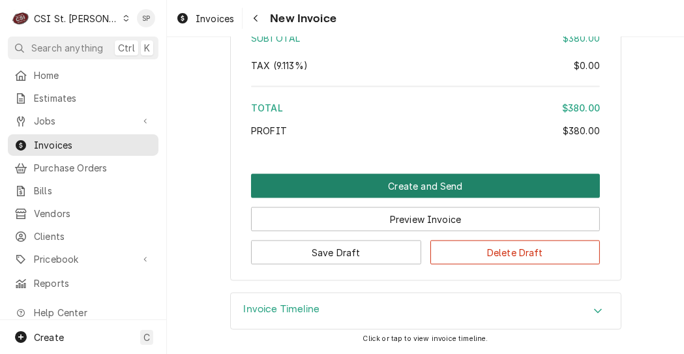
click at [413, 184] on button "Create and Send" at bounding box center [425, 186] width 349 height 24
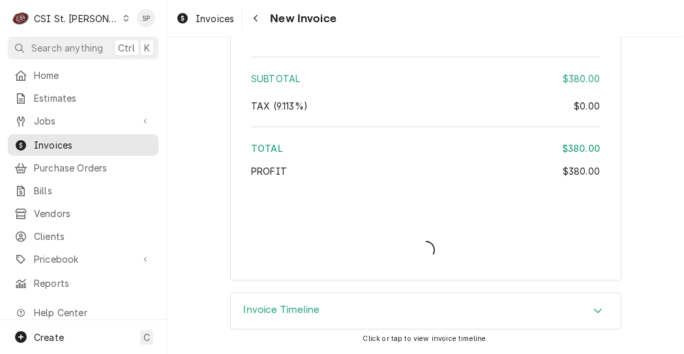
type textarea "x"
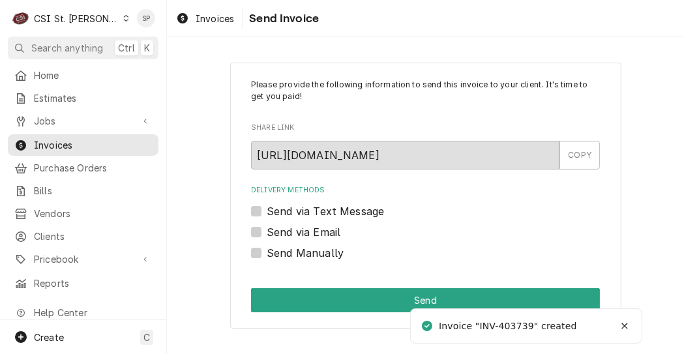
click at [267, 230] on label "Send via Email" at bounding box center [304, 232] width 74 height 16
click at [267, 230] on input "Send via Email" at bounding box center [441, 238] width 349 height 29
checkbox input "true"
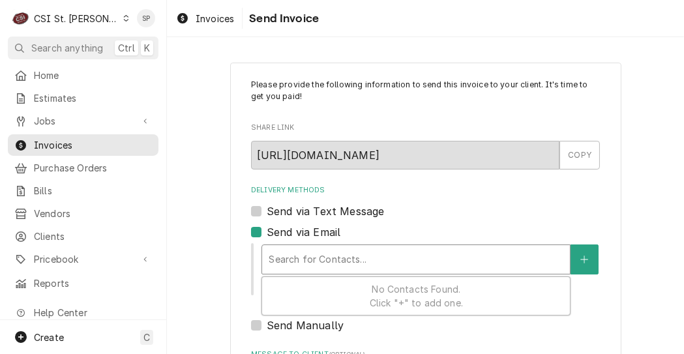
click at [313, 261] on div "Delivery Methods" at bounding box center [415, 259] width 295 height 23
click at [369, 286] on span "No Contacts Found. Click "+" to add one." at bounding box center [415, 295] width 93 height 25
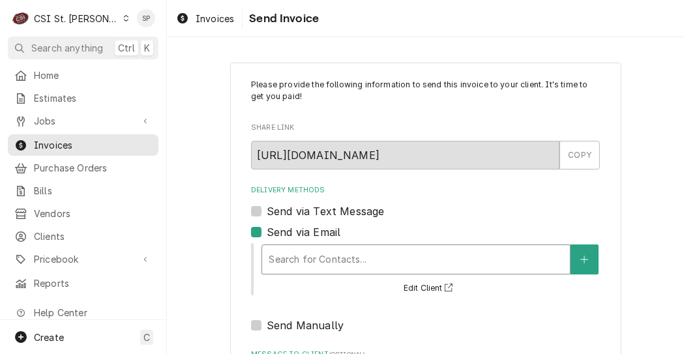
click at [358, 257] on div "Delivery Methods" at bounding box center [415, 259] width 295 height 23
click at [583, 259] on icon "Create New Contact" at bounding box center [584, 259] width 8 height 9
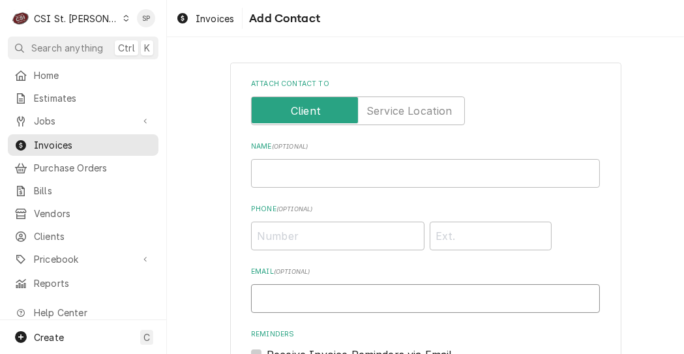
click at [347, 297] on input "Email ( optional )" at bounding box center [425, 298] width 349 height 29
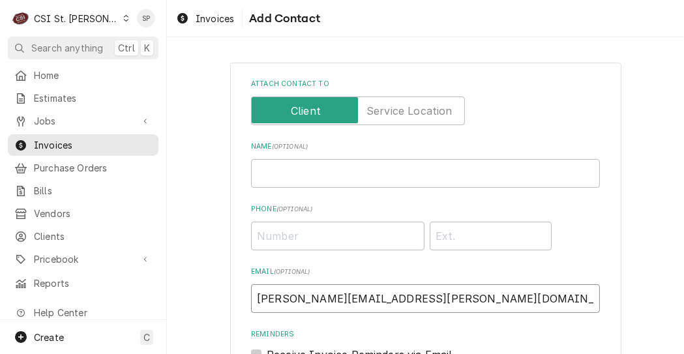
scroll to position [207, 0]
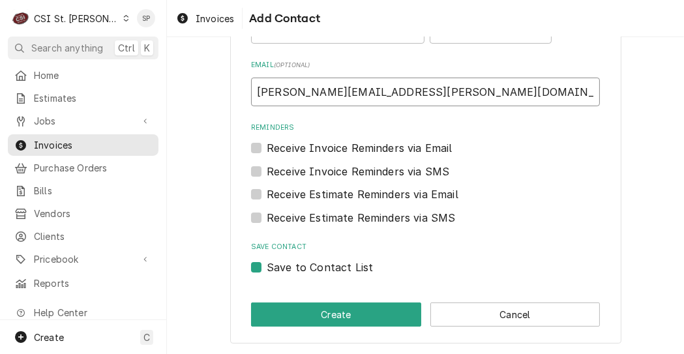
type input "vicky.stuesse@csi1.com"
click at [257, 262] on div "Save to Contact List" at bounding box center [425, 267] width 349 height 16
click at [267, 264] on label "Save to Contact List" at bounding box center [320, 267] width 106 height 16
click at [267, 264] on input "Save to Contact List" at bounding box center [441, 273] width 349 height 29
checkbox input "false"
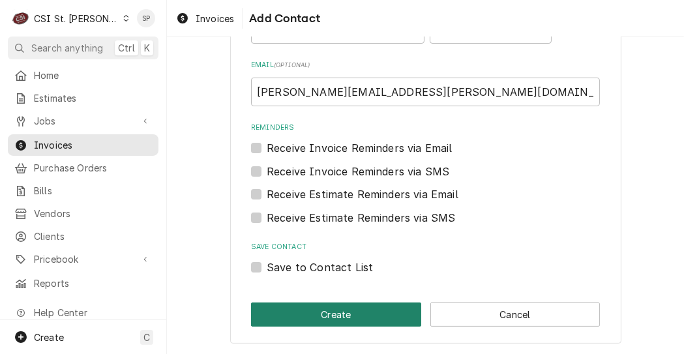
click at [283, 310] on button "Create" at bounding box center [336, 314] width 170 height 24
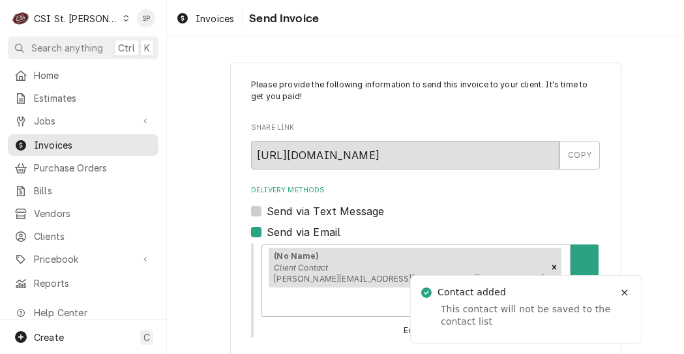
scroll to position [214, 0]
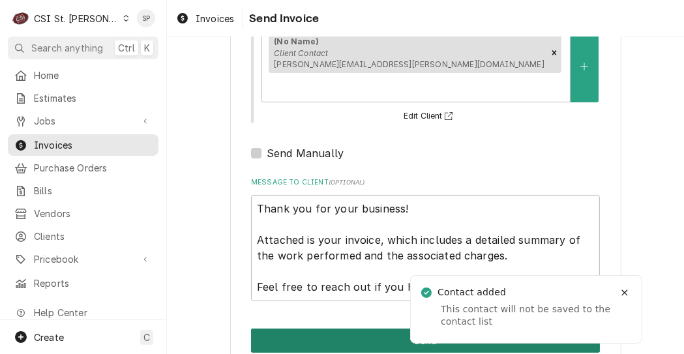
click at [292, 328] on button "Send" at bounding box center [425, 340] width 349 height 24
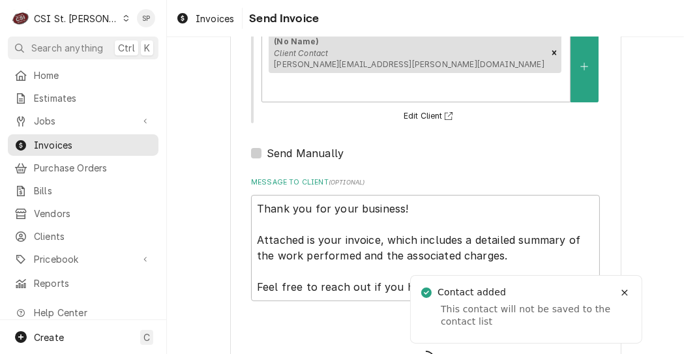
type textarea "x"
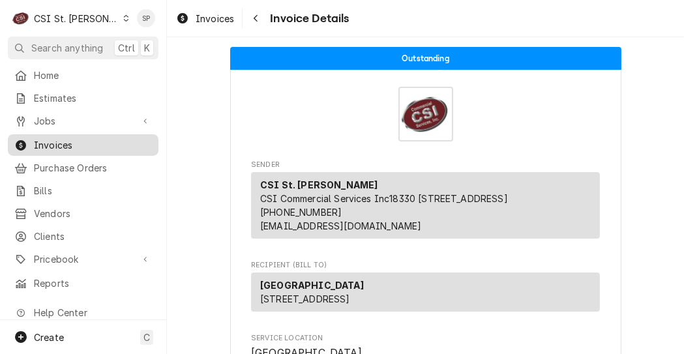
click at [69, 138] on span "Invoices" at bounding box center [93, 145] width 118 height 14
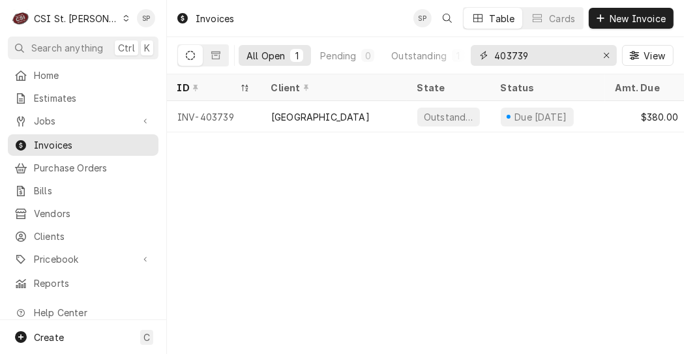
click at [541, 53] on input "403739" at bounding box center [543, 55] width 98 height 21
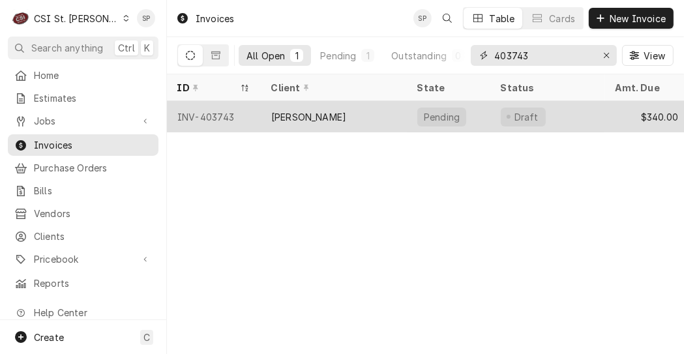
type input "403743"
click at [238, 108] on div "INV-403743" at bounding box center [214, 116] width 94 height 31
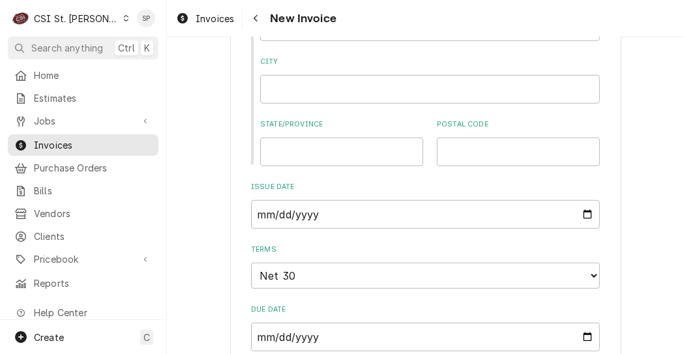
scroll to position [782, 0]
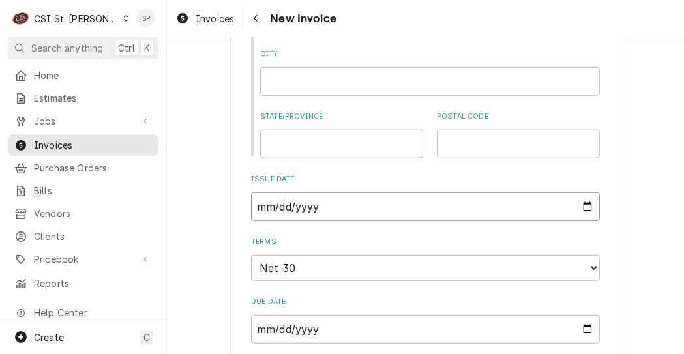
click at [584, 207] on input "2025-09-05" at bounding box center [425, 206] width 349 height 29
type textarea "x"
type input "2025-09-26"
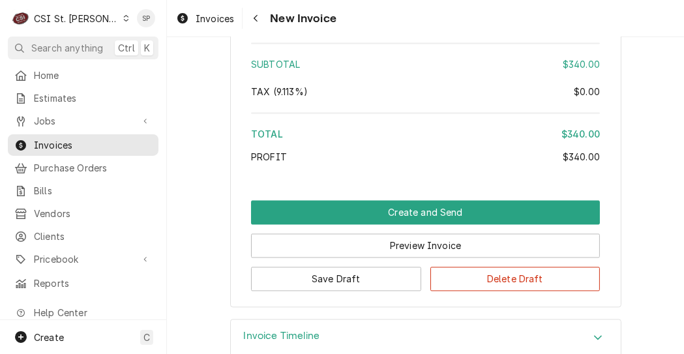
scroll to position [2234, 0]
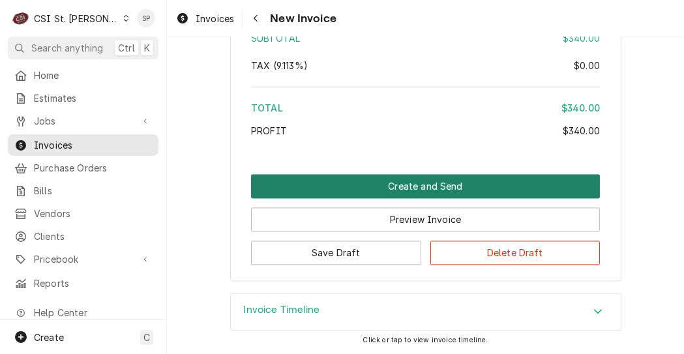
click at [437, 181] on button "Create and Send" at bounding box center [425, 186] width 349 height 24
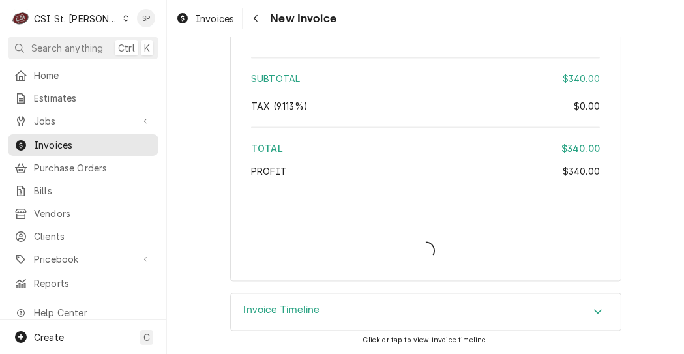
scroll to position [2193, 0]
type textarea "x"
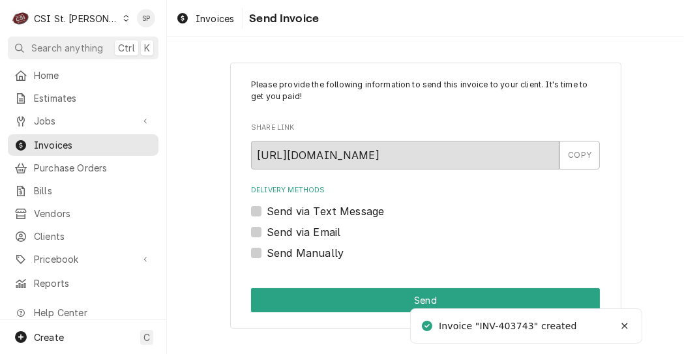
click at [267, 228] on label "Send via Email" at bounding box center [304, 232] width 74 height 16
click at [267, 228] on input "Send via Email" at bounding box center [441, 238] width 349 height 29
checkbox input "true"
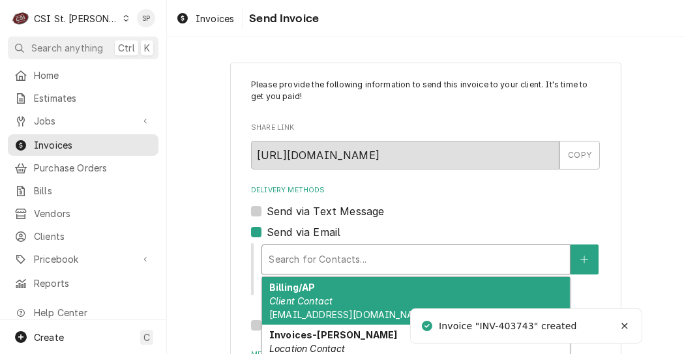
click at [283, 263] on div "Delivery Methods" at bounding box center [415, 259] width 295 height 23
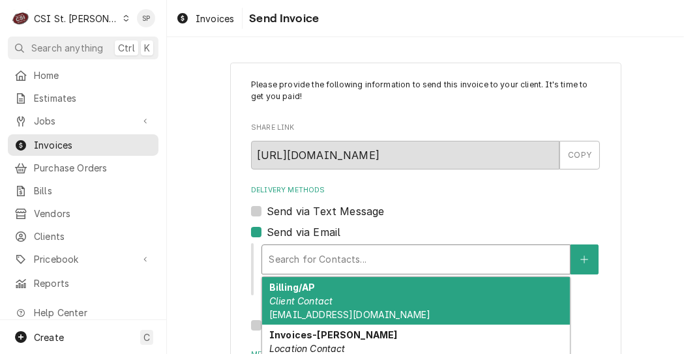
click at [323, 301] on em "Client Contact" at bounding box center [300, 300] width 63 height 11
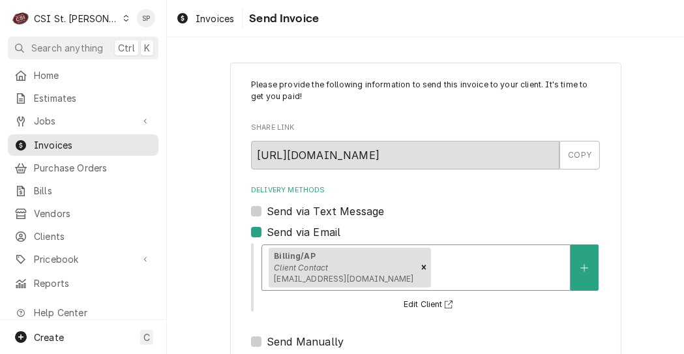
scroll to position [214, 0]
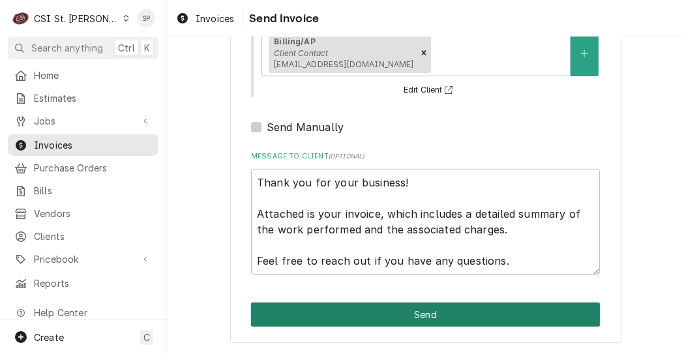
click at [471, 315] on button "Send" at bounding box center [425, 314] width 349 height 24
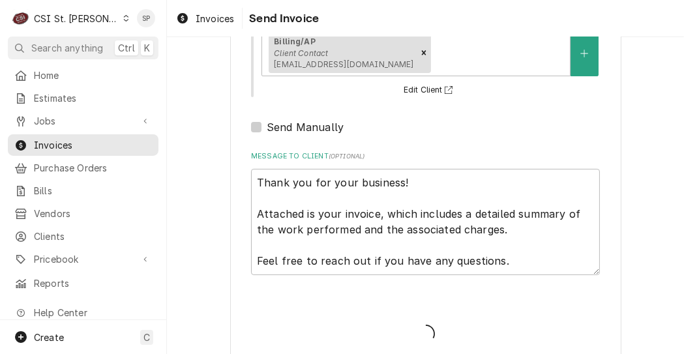
type textarea "x"
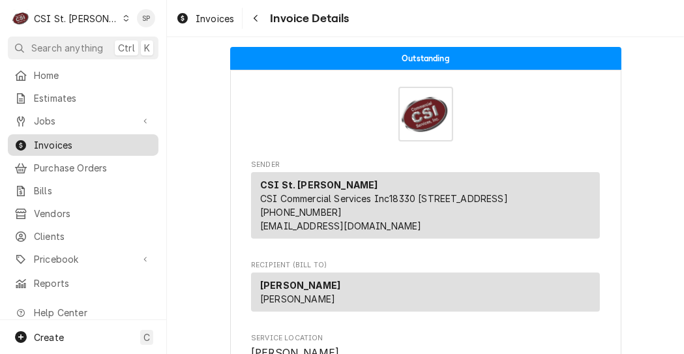
click at [115, 144] on span "Invoices" at bounding box center [93, 145] width 118 height 14
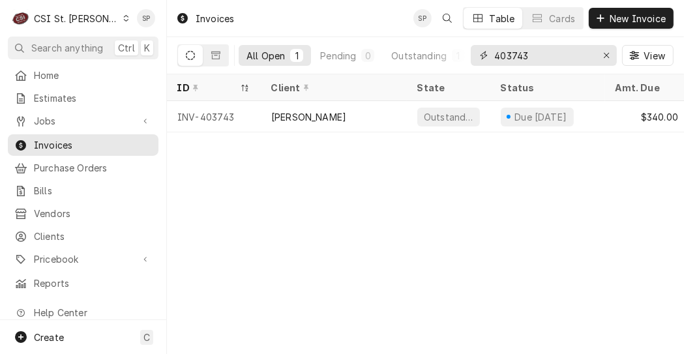
click at [545, 53] on input "403743" at bounding box center [543, 55] width 98 height 21
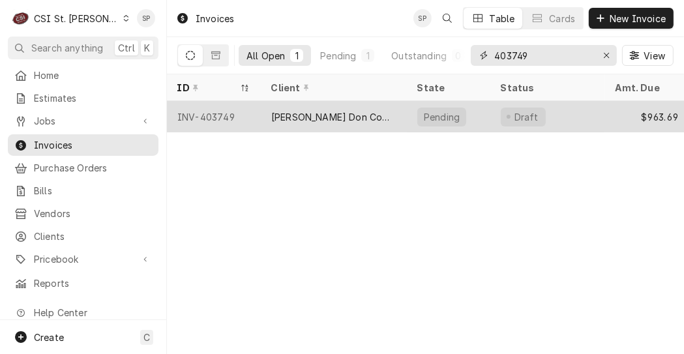
type input "403749"
click at [204, 109] on div "INV-403749" at bounding box center [214, 116] width 94 height 31
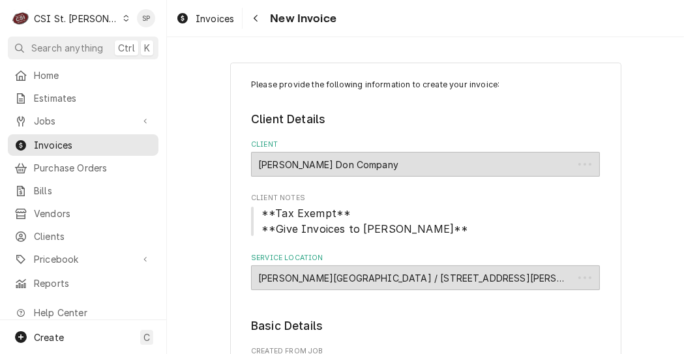
type textarea "x"
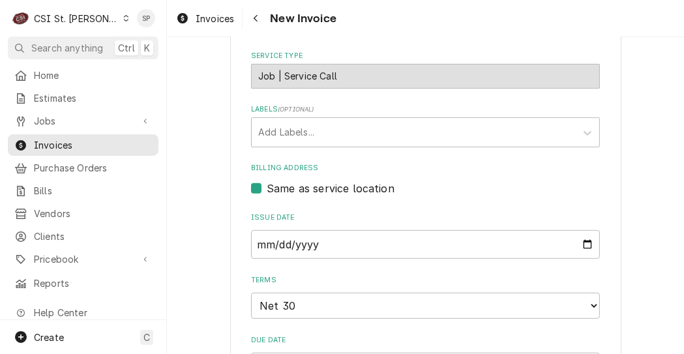
scroll to position [442, 0]
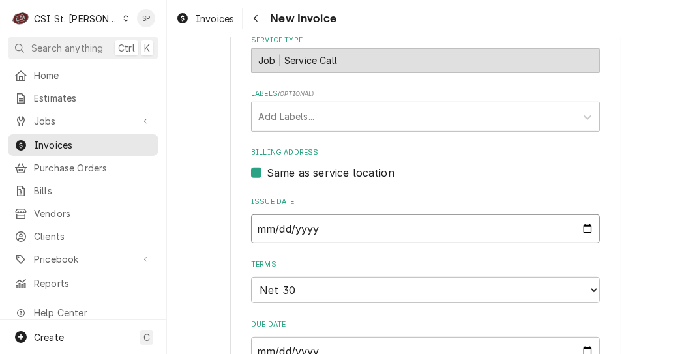
click at [586, 229] on input "2025-09-05" at bounding box center [425, 228] width 349 height 29
type input "2025-09-30"
type textarea "x"
click at [579, 231] on input "2025-09-30" at bounding box center [425, 228] width 349 height 29
type input "2025-09-26"
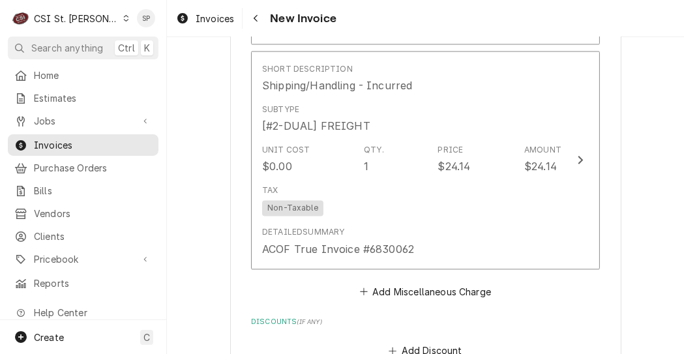
scroll to position [2317, 0]
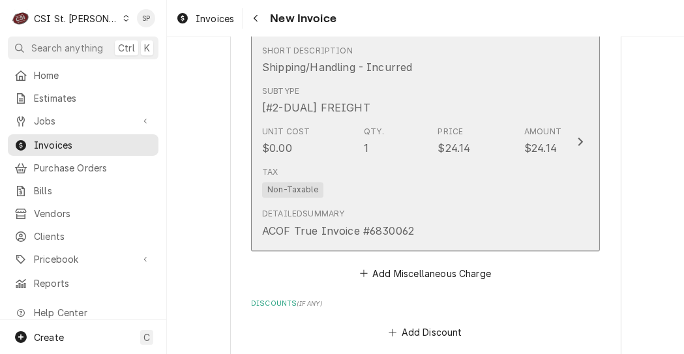
click at [477, 242] on div "Detailed Summary ACOF True Invoice #6830062" at bounding box center [411, 223] width 299 height 40
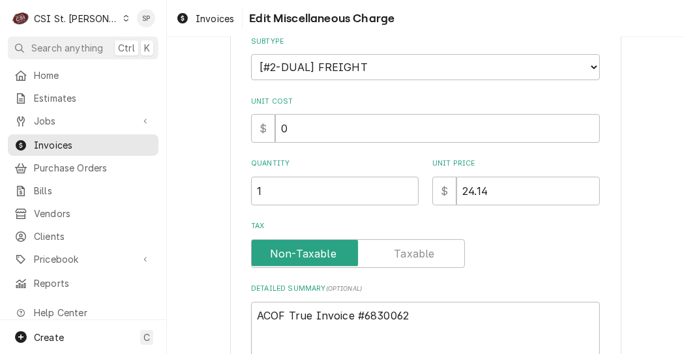
scroll to position [156, 0]
click at [407, 315] on textarea "ACOF True Invoice #6830062" at bounding box center [425, 330] width 349 height 59
type textarea "x"
type textarea "ACOF True Invoice #683006"
type textarea "x"
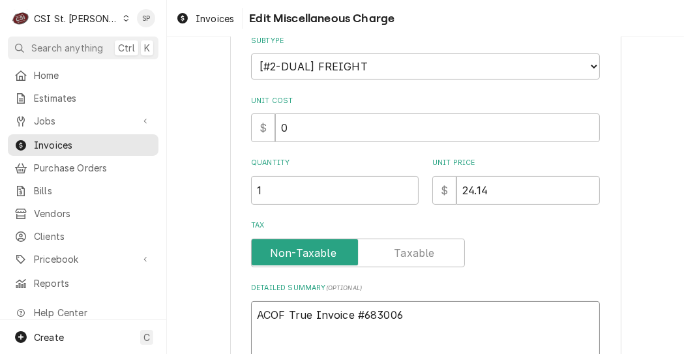
type textarea "ACOF True Invoice #68300"
type textarea "x"
type textarea "ACOF True Invoice #6830"
type textarea "x"
type textarea "ACOF True Invoice #683"
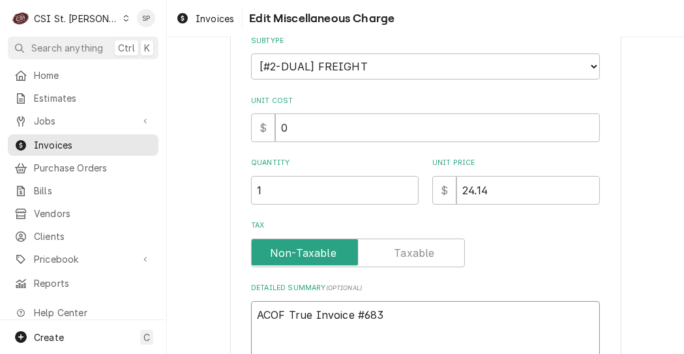
type textarea "x"
type textarea "ACOF True Invoice #68"
type textarea "x"
type textarea "ACOF True Invoice #6"
type textarea "x"
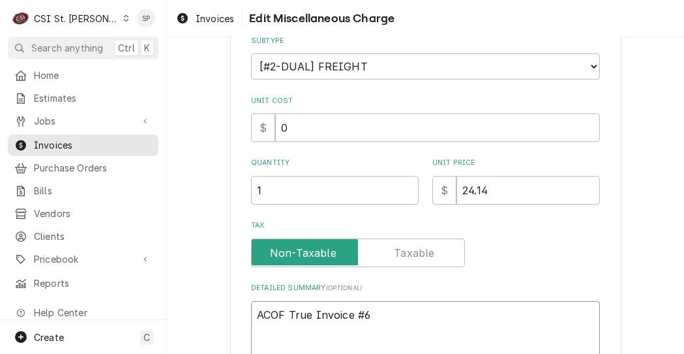
type textarea "ACOF True Invoice #"
type textarea "x"
type textarea "ACOF True Invoice"
type textarea "x"
type textarea "ACOF True Invoice"
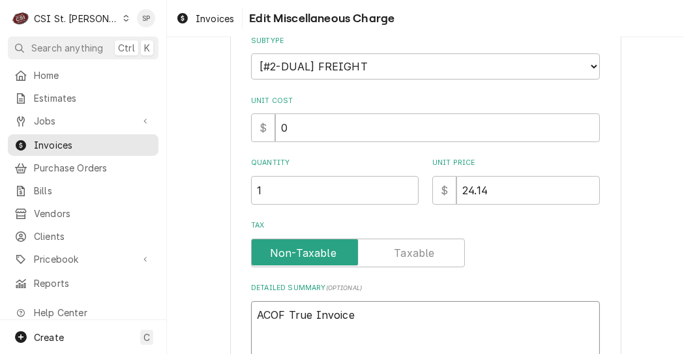
type textarea "x"
type textarea "ACOF True Invoic"
type textarea "x"
type textarea "ACOF True Invoi"
type textarea "x"
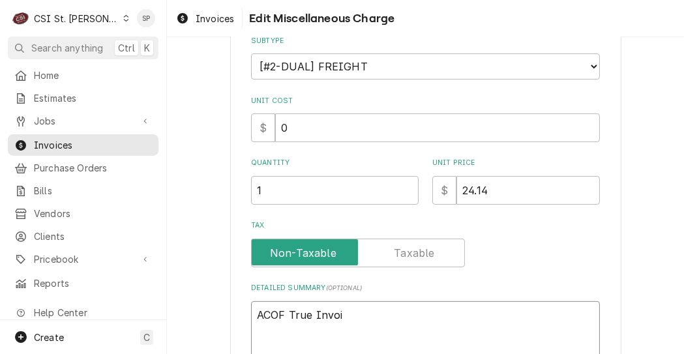
type textarea "ACOF True Invo"
type textarea "x"
type textarea "ACOF True Inv"
type textarea "x"
type textarea "ACOF True In"
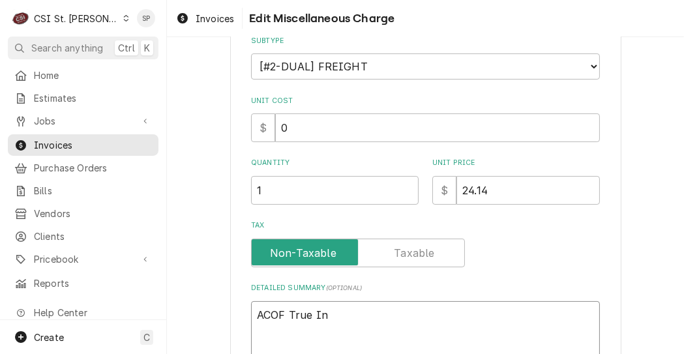
type textarea "x"
type textarea "ACOF True I"
type textarea "x"
type textarea "ACOF True"
type textarea "x"
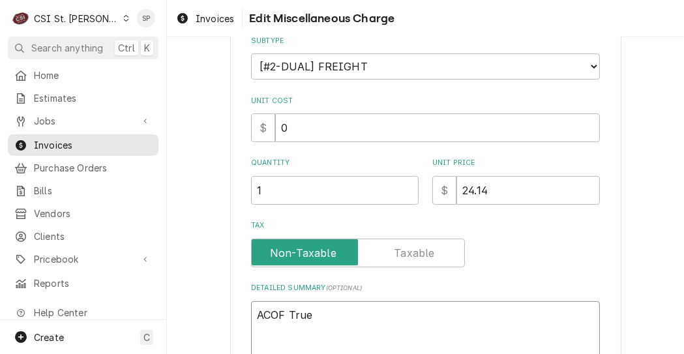
type textarea "ACOF True"
type textarea "x"
type textarea "ACOF Tru"
type textarea "x"
type textarea "ACOF Tr"
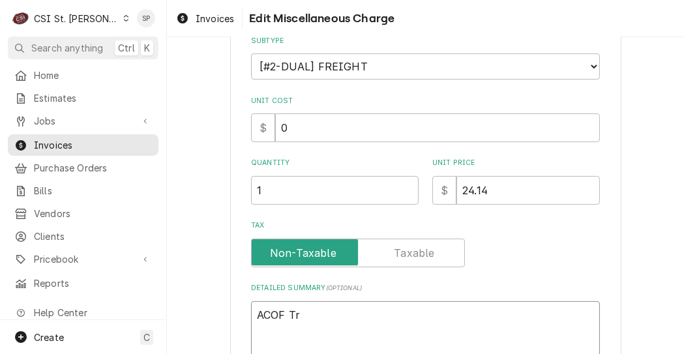
type textarea "x"
type textarea "ACOF T"
type textarea "x"
type textarea "ACOF"
type textarea "x"
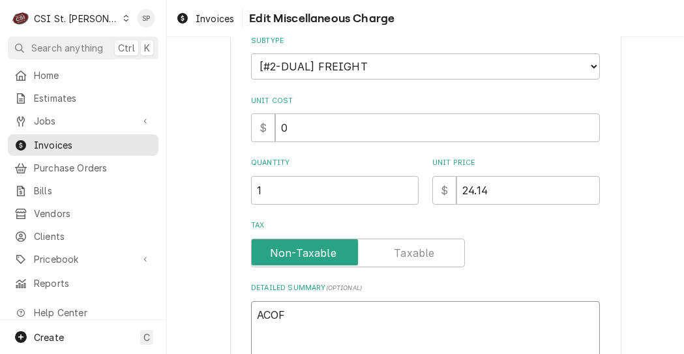
type textarea "ACOF"
type textarea "x"
type textarea "ACO"
type textarea "x"
type textarea "AC"
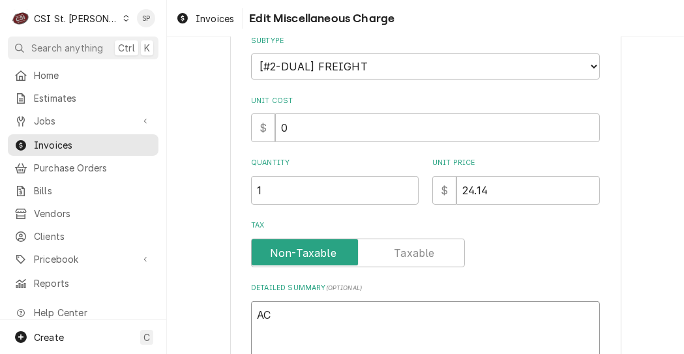
type textarea "x"
type textarea "A"
type textarea "x"
click at [657, 319] on div "Use the fields below to edit this miscellaneous charge Short Description Shippi…" at bounding box center [425, 183] width 517 height 577
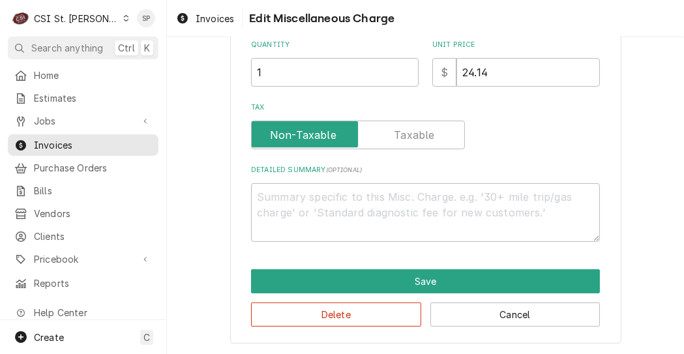
scroll to position [274, 0]
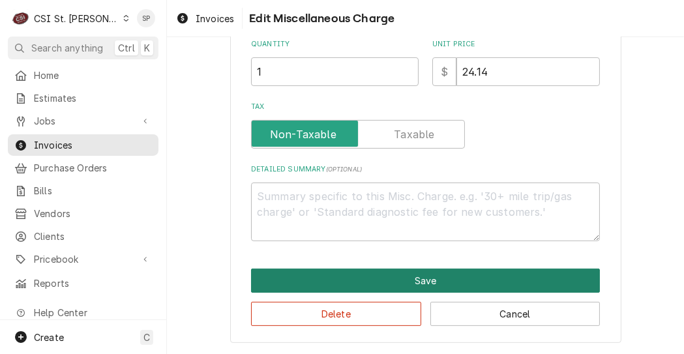
click at [483, 278] on button "Save" at bounding box center [425, 280] width 349 height 24
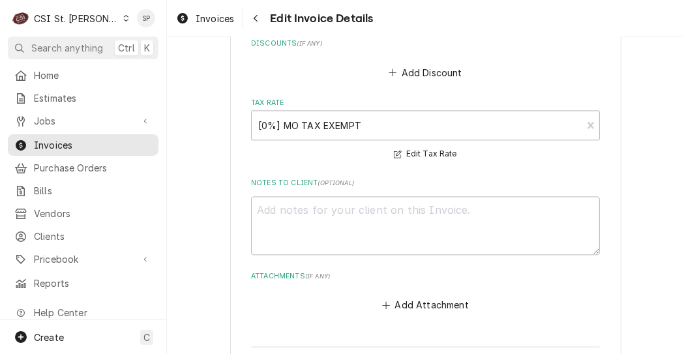
scroll to position [2813, 0]
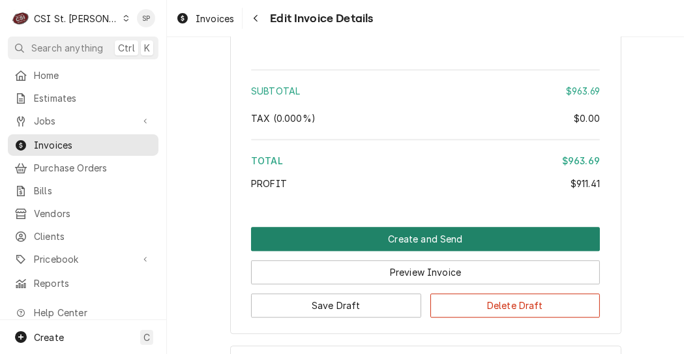
click at [438, 239] on button "Create and Send" at bounding box center [425, 239] width 349 height 24
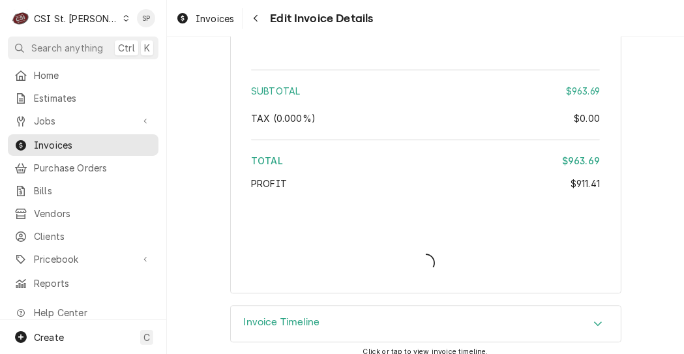
click at [438, 239] on div "Invoice Create/Update" at bounding box center [425, 252] width 349 height 50
type textarea "x"
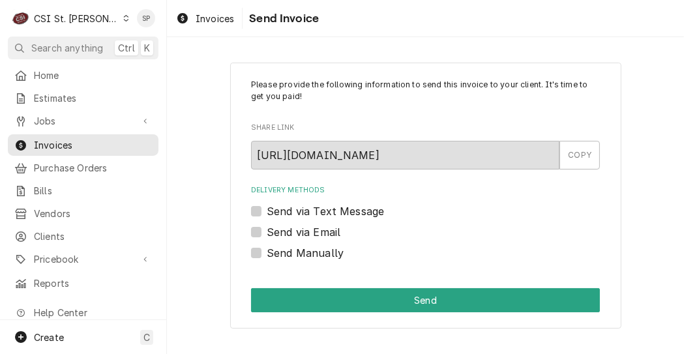
click at [276, 231] on label "Send via Email" at bounding box center [304, 232] width 74 height 16
click at [276, 231] on input "Send via Email" at bounding box center [441, 238] width 349 height 29
checkbox input "true"
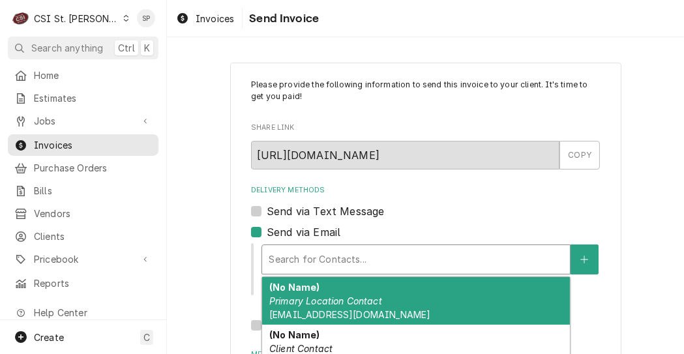
click at [299, 259] on div "Delivery Methods" at bounding box center [415, 259] width 295 height 23
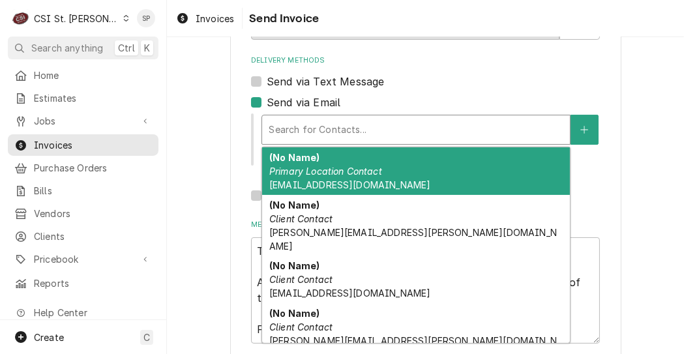
scroll to position [130, 0]
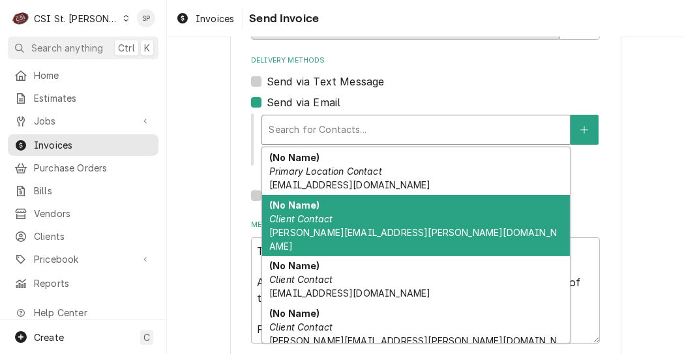
click at [304, 214] on em "Client Contact" at bounding box center [300, 218] width 63 height 11
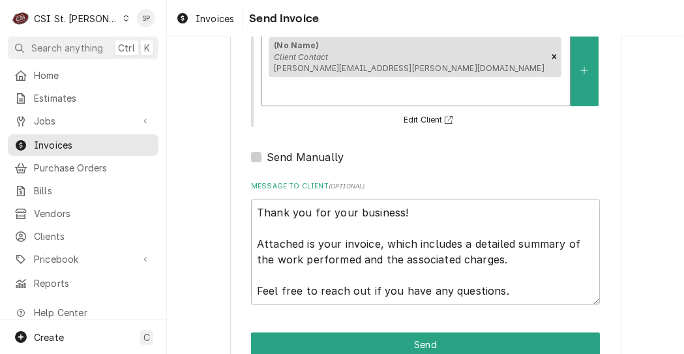
scroll to position [214, 0]
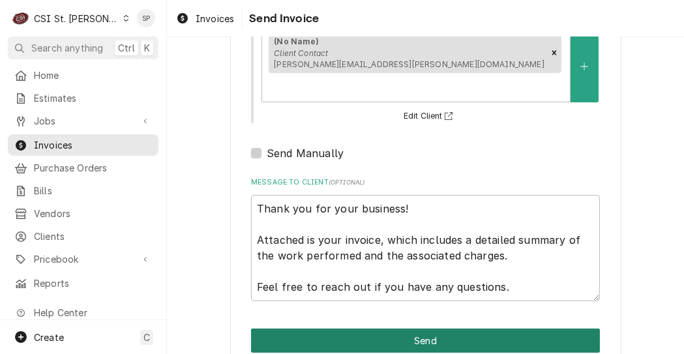
click at [490, 328] on button "Send" at bounding box center [425, 340] width 349 height 24
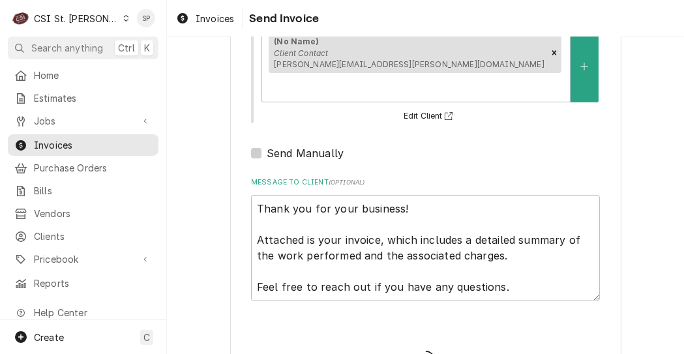
type textarea "x"
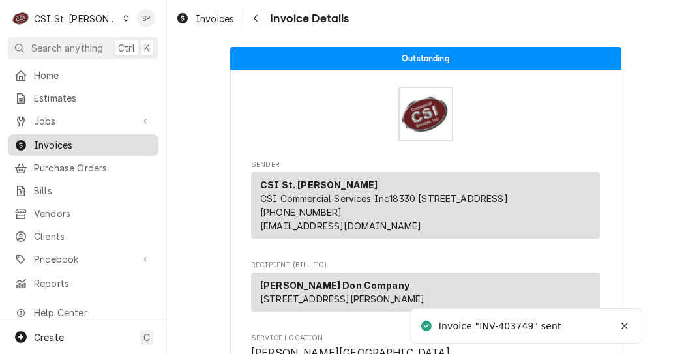
click at [93, 144] on span "Invoices" at bounding box center [93, 145] width 118 height 14
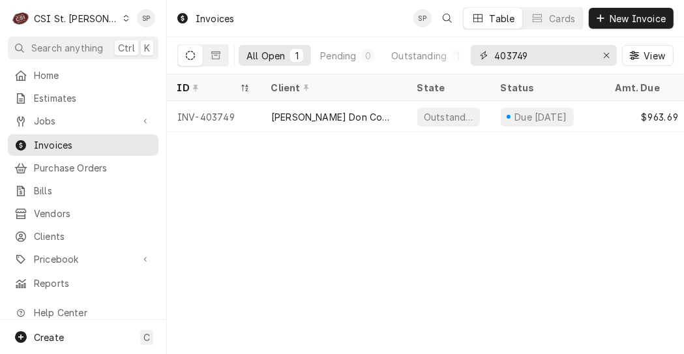
click at [540, 50] on input "403749" at bounding box center [543, 55] width 98 height 21
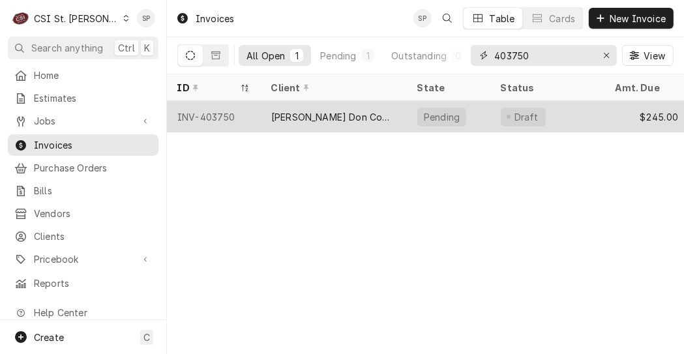
type input "403750"
click at [214, 113] on div "INV-403750" at bounding box center [214, 116] width 94 height 31
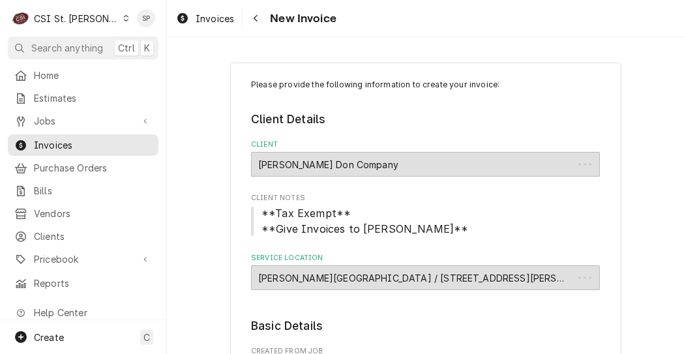
type textarea "x"
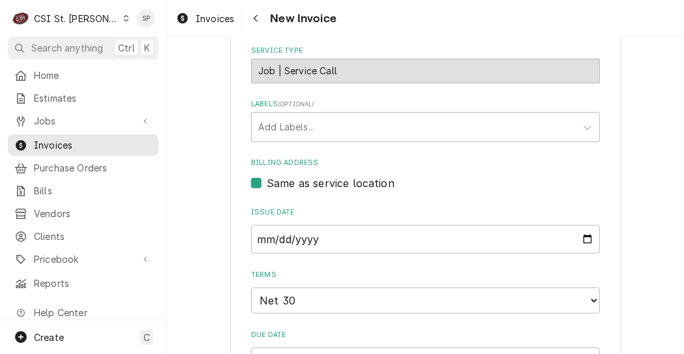
scroll to position [442, 0]
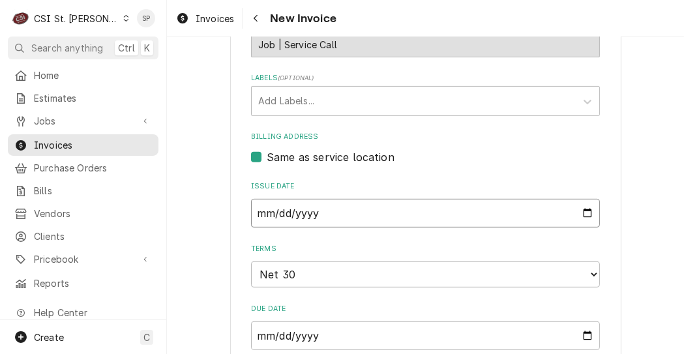
click at [578, 218] on input "2025-09-05" at bounding box center [425, 213] width 349 height 29
type input "2025-09-26"
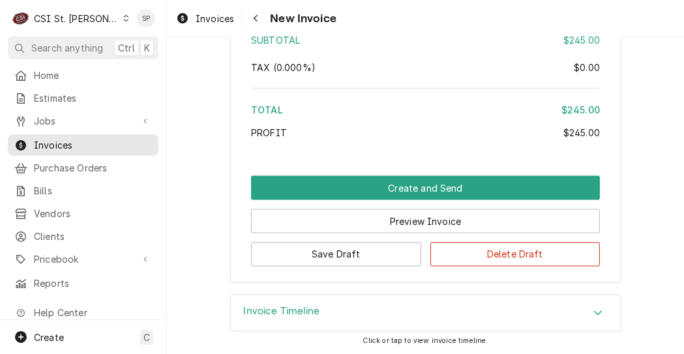
scroll to position [1948, 0]
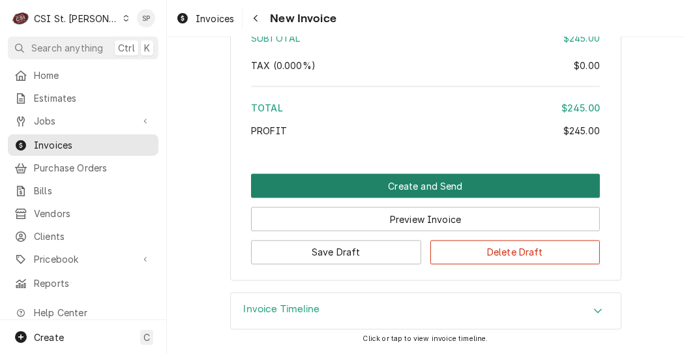
click at [389, 174] on button "Create and Send" at bounding box center [425, 186] width 349 height 24
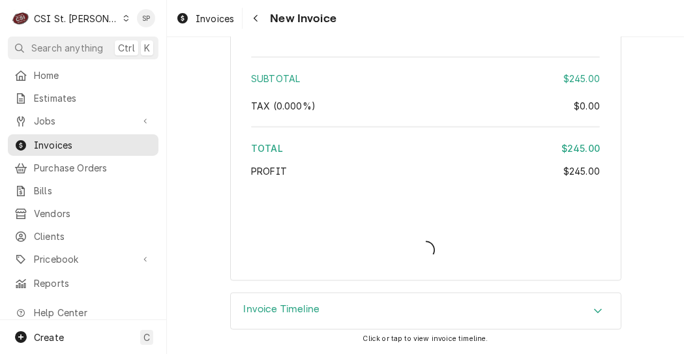
type textarea "x"
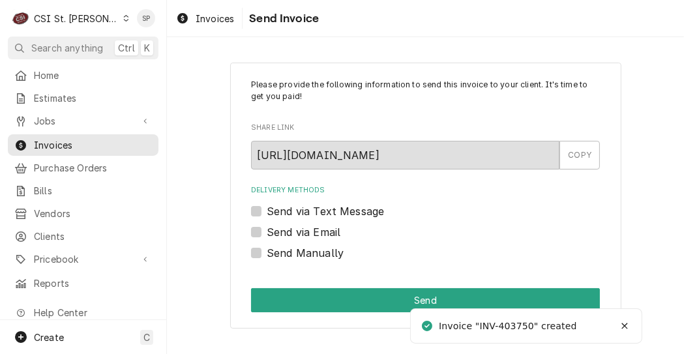
click at [265, 225] on div "Send via Email" at bounding box center [425, 232] width 349 height 16
click at [267, 234] on label "Send via Email" at bounding box center [304, 232] width 74 height 16
click at [267, 234] on input "Send via Email" at bounding box center [441, 238] width 349 height 29
checkbox input "true"
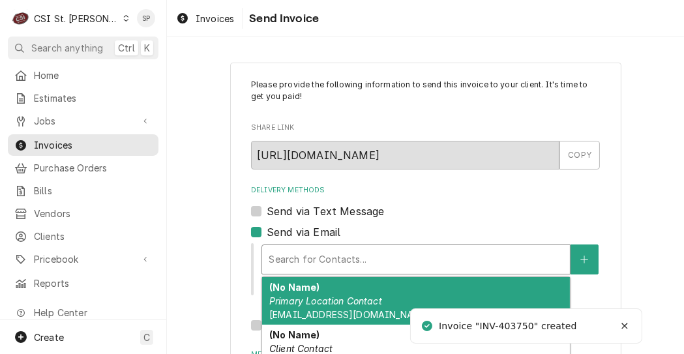
click at [302, 272] on div "Search for Contacts..." at bounding box center [416, 259] width 308 height 29
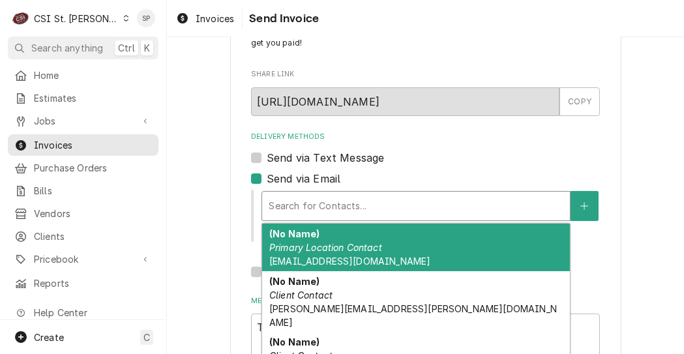
scroll to position [78, 0]
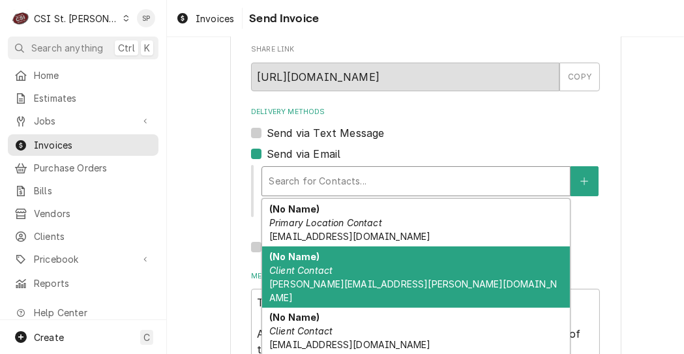
click at [300, 270] on em "Client Contact" at bounding box center [300, 270] width 63 height 11
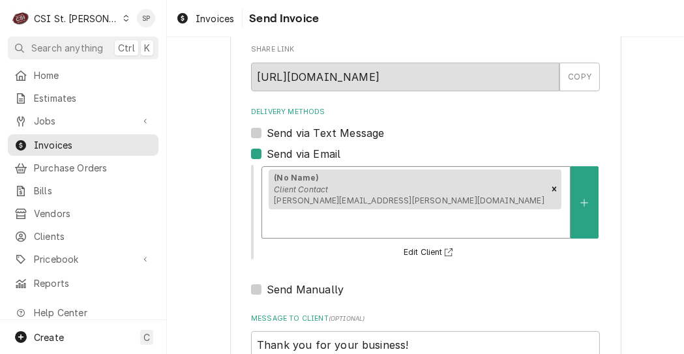
scroll to position [214, 0]
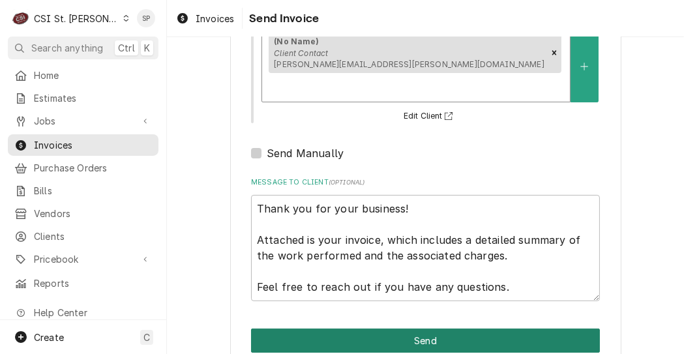
click at [386, 328] on button "Send" at bounding box center [425, 340] width 349 height 24
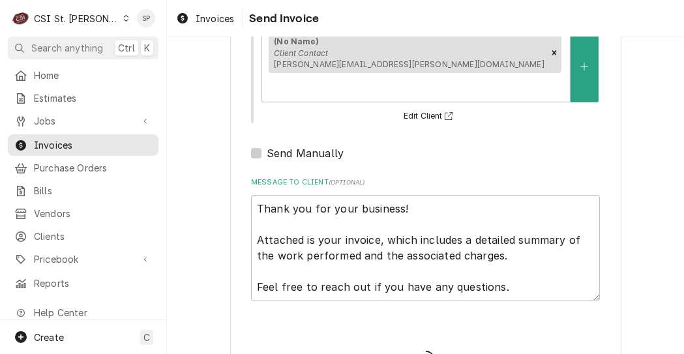
type textarea "x"
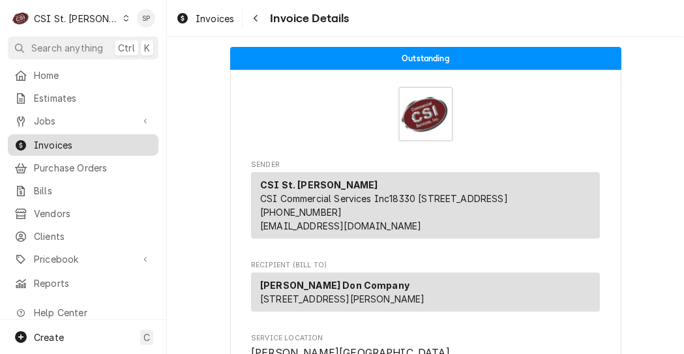
click at [115, 138] on span "Invoices" at bounding box center [93, 145] width 118 height 14
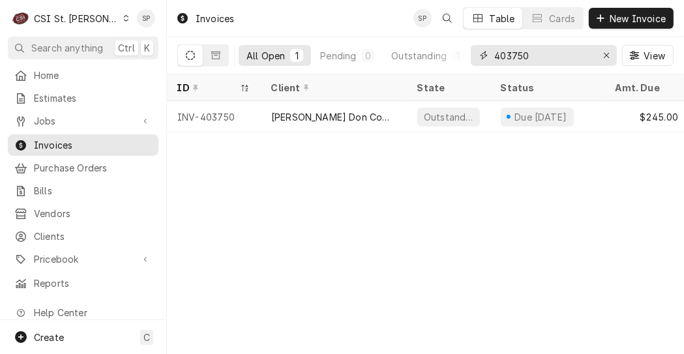
click at [527, 55] on input "403750" at bounding box center [543, 55] width 98 height 21
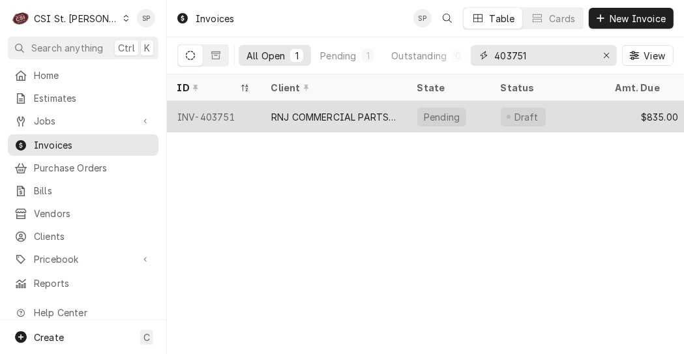
type input "403751"
click at [217, 113] on div "INV-403751" at bounding box center [214, 116] width 94 height 31
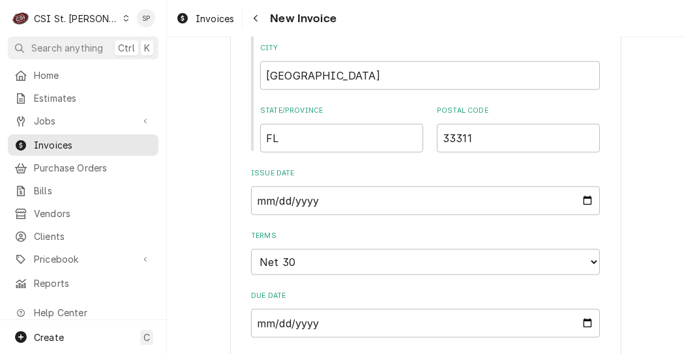
scroll to position [991, 0]
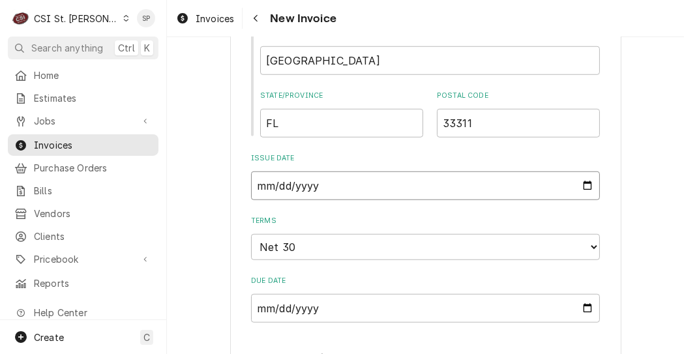
click at [585, 181] on input "2025-09-05" at bounding box center [425, 185] width 349 height 29
type input "[DATE]"
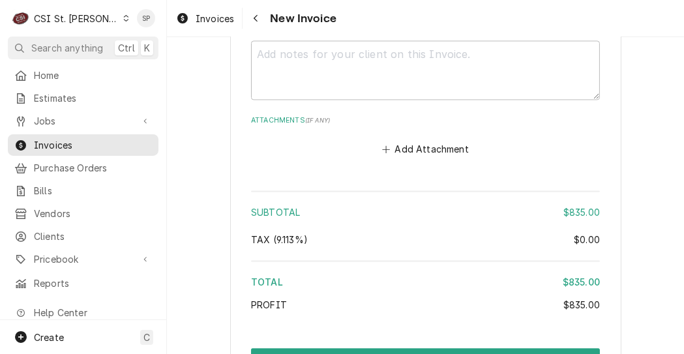
scroll to position [2433, 0]
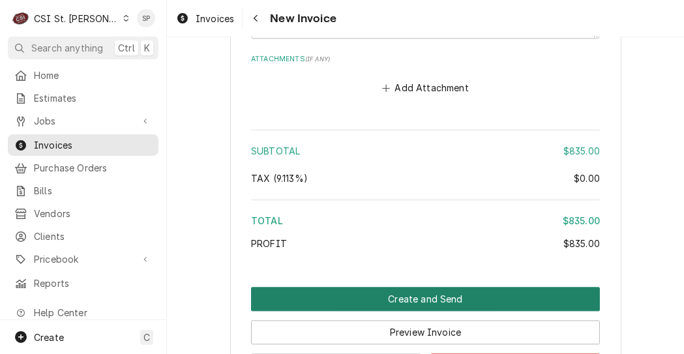
click at [392, 289] on button "Create and Send" at bounding box center [425, 299] width 349 height 24
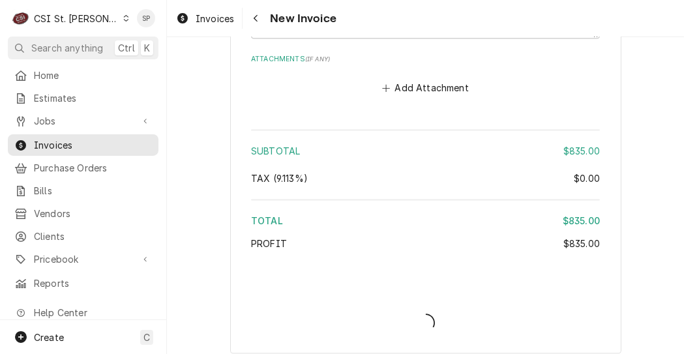
type textarea "x"
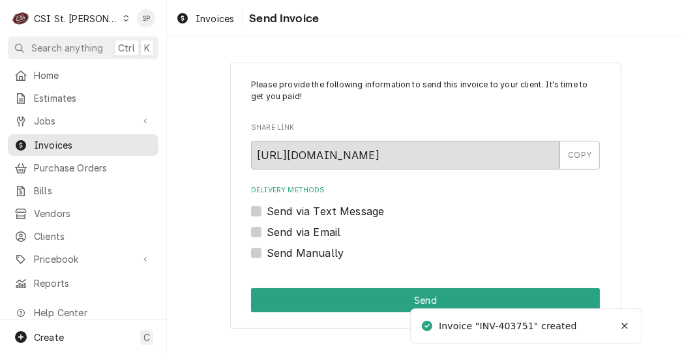
click at [267, 230] on label "Send via Email" at bounding box center [304, 232] width 74 height 16
click at [267, 230] on input "Send via Email" at bounding box center [441, 238] width 349 height 29
checkbox input "true"
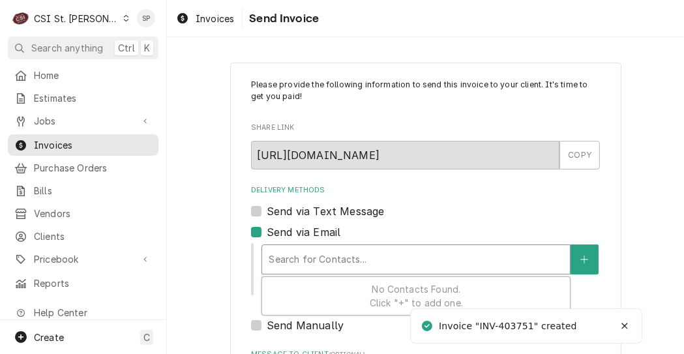
click at [289, 254] on div "Delivery Methods" at bounding box center [415, 259] width 295 height 23
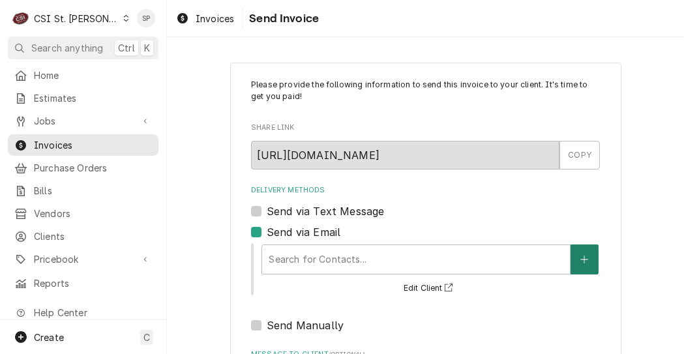
click at [580, 260] on icon "Create New Contact" at bounding box center [584, 259] width 8 height 9
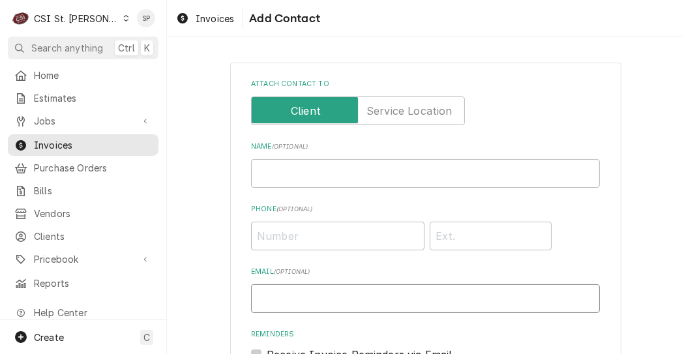
click at [379, 295] on input "Email ( optional )" at bounding box center [425, 298] width 349 height 29
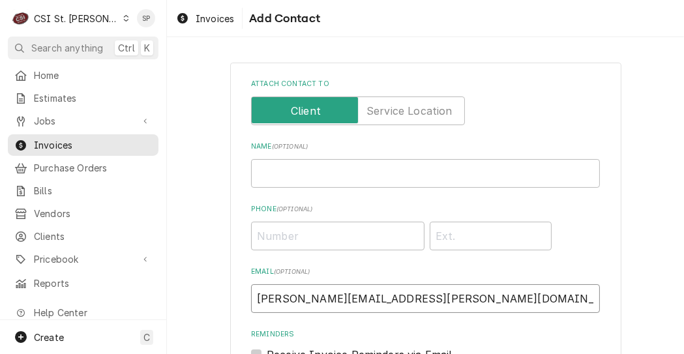
scroll to position [207, 0]
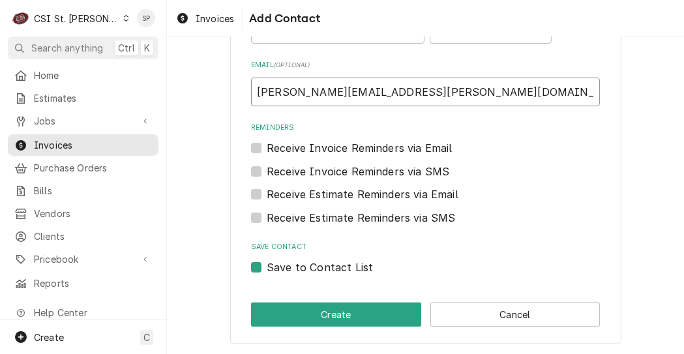
type input "vicky.stuesse@csi1.com"
click at [267, 265] on label "Save to Contact List" at bounding box center [320, 267] width 106 height 16
click at [267, 265] on input "Save to Contact List" at bounding box center [441, 273] width 349 height 29
checkbox input "false"
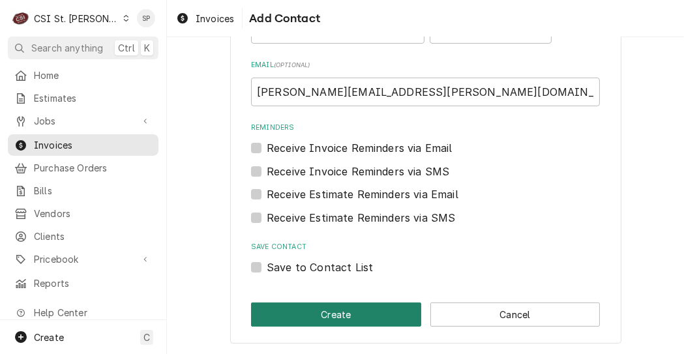
click at [297, 319] on button "Create" at bounding box center [336, 314] width 170 height 24
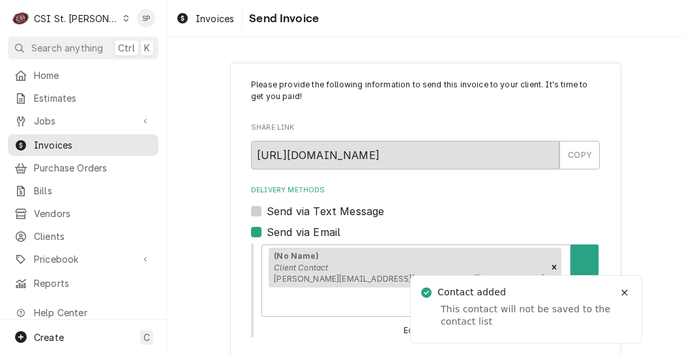
scroll to position [214, 0]
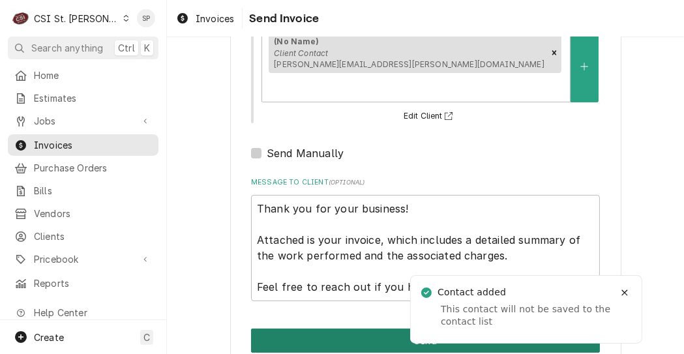
click at [339, 328] on button "Send" at bounding box center [425, 340] width 349 height 24
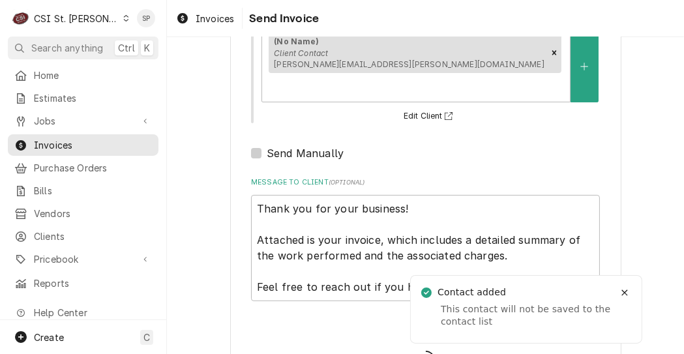
type textarea "x"
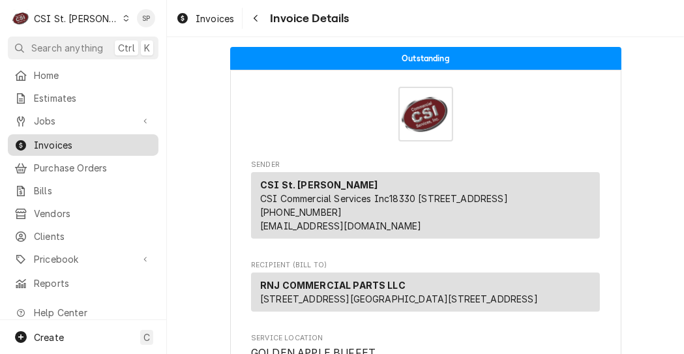
click at [112, 139] on span "Invoices" at bounding box center [93, 145] width 118 height 14
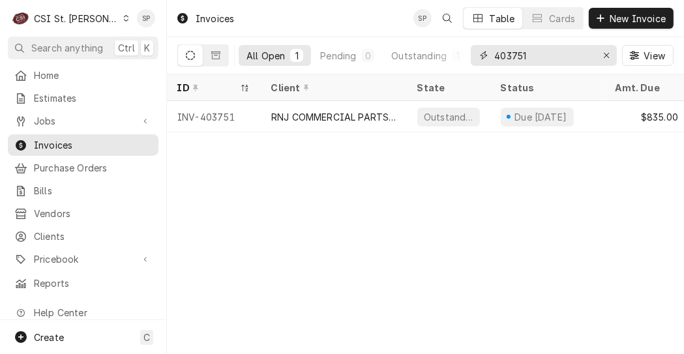
click at [535, 57] on input "403751" at bounding box center [543, 55] width 98 height 21
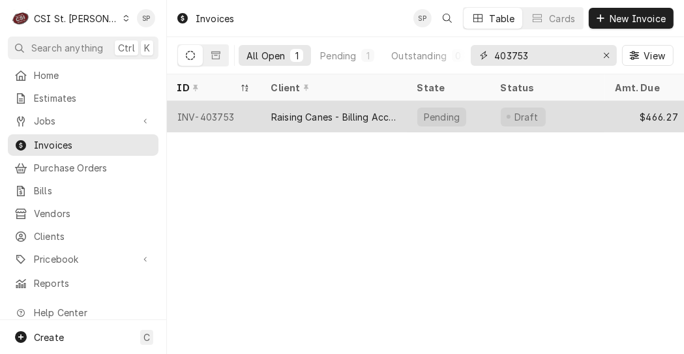
type input "403753"
click at [227, 109] on div "INV-403753" at bounding box center [214, 116] width 94 height 31
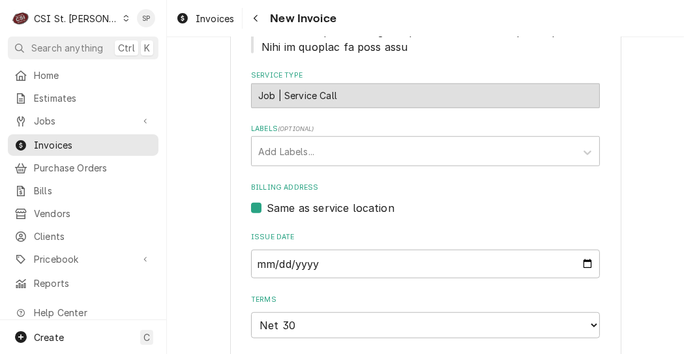
scroll to position [1034, 0]
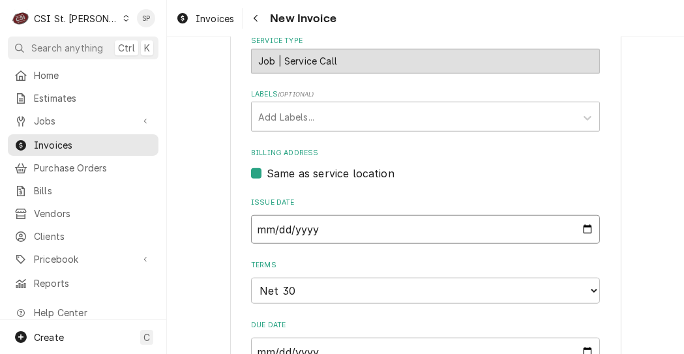
click at [582, 215] on input "2025-09-08" at bounding box center [425, 229] width 349 height 29
type input "2025-09-26"
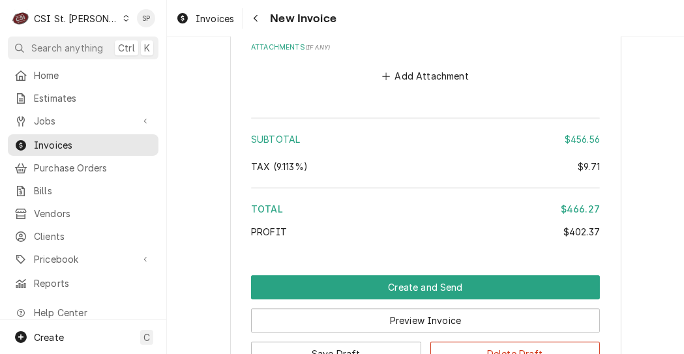
scroll to position [3076, 0]
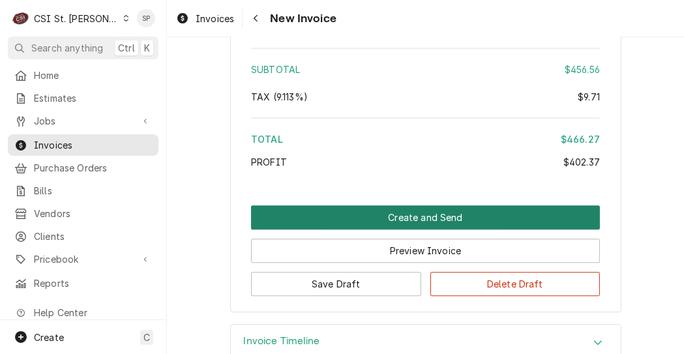
click at [395, 205] on button "Create and Send" at bounding box center [425, 217] width 349 height 24
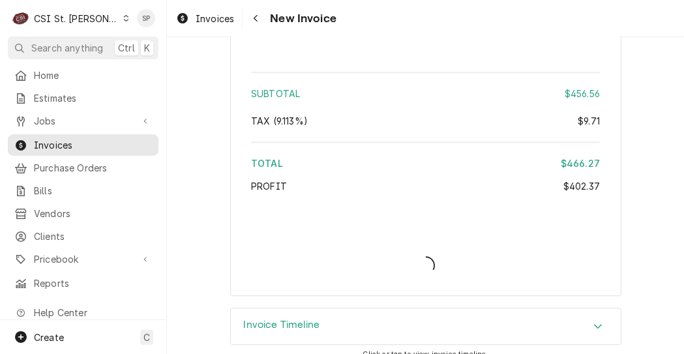
type textarea "x"
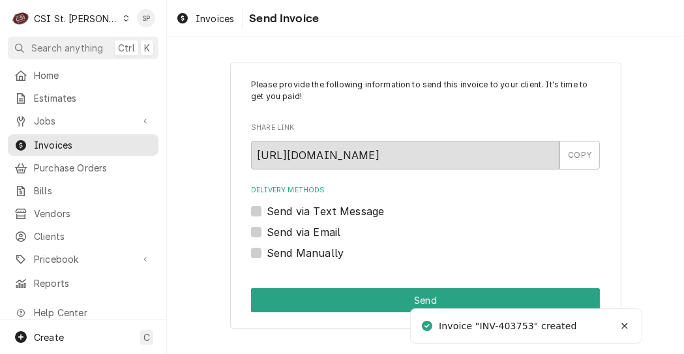
click at [267, 229] on label "Send via Email" at bounding box center [304, 232] width 74 height 16
click at [267, 229] on input "Send via Email" at bounding box center [441, 238] width 349 height 29
checkbox input "true"
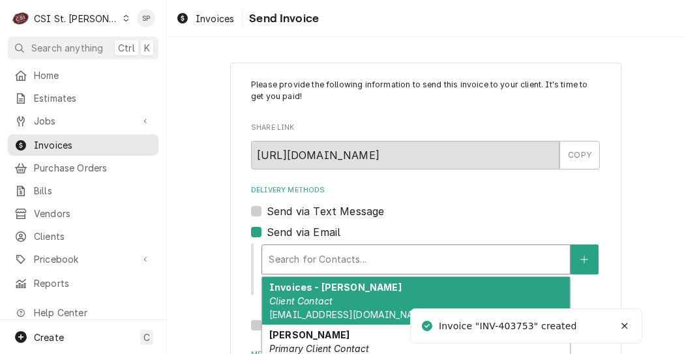
click at [292, 263] on div "Delivery Methods" at bounding box center [415, 259] width 295 height 23
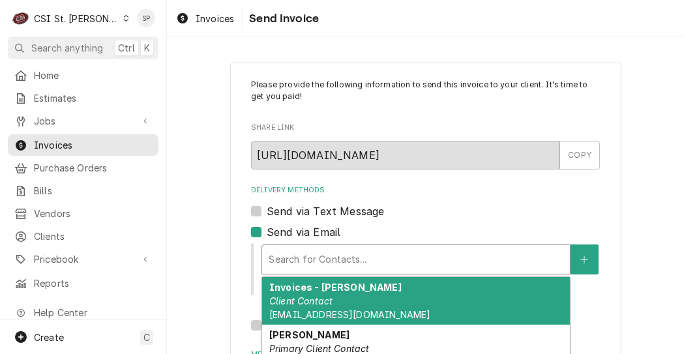
click at [302, 305] on em "Client Contact" at bounding box center [300, 300] width 63 height 11
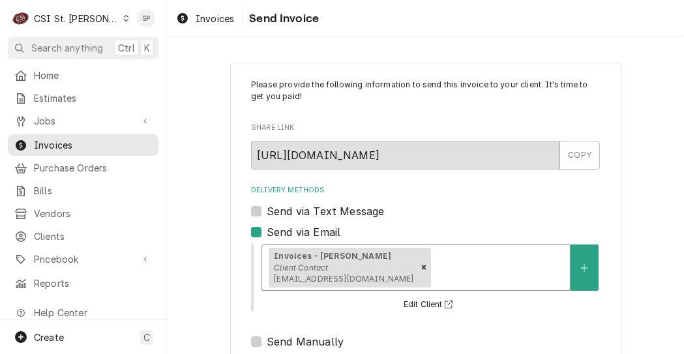
scroll to position [214, 0]
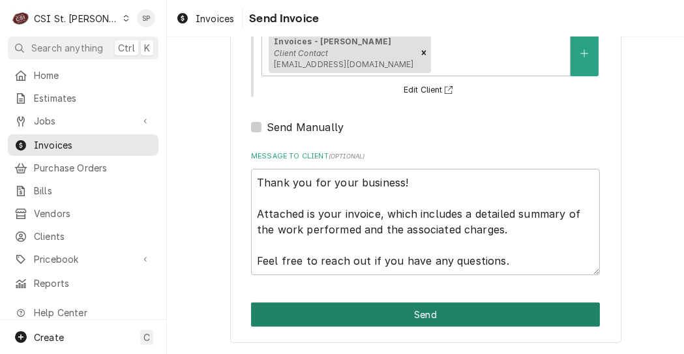
click at [478, 318] on button "Send" at bounding box center [425, 314] width 349 height 24
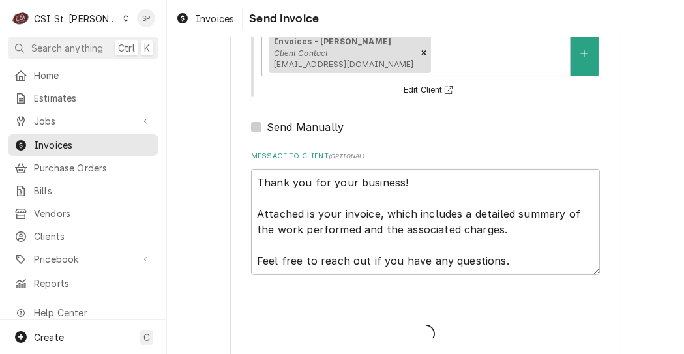
type textarea "x"
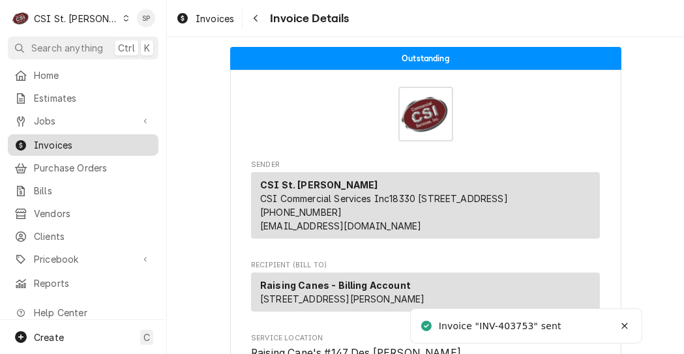
click at [108, 138] on span "Invoices" at bounding box center [93, 145] width 118 height 14
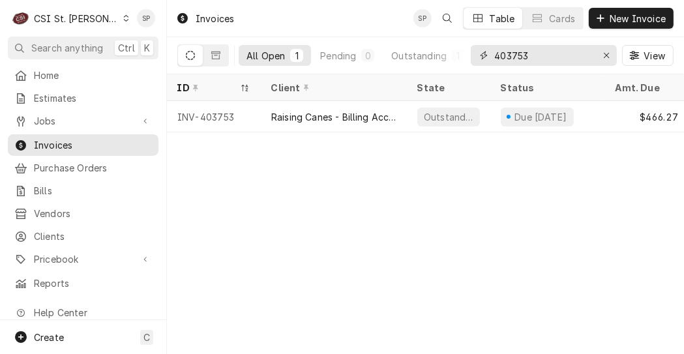
click at [540, 46] on input "403753" at bounding box center [543, 55] width 98 height 21
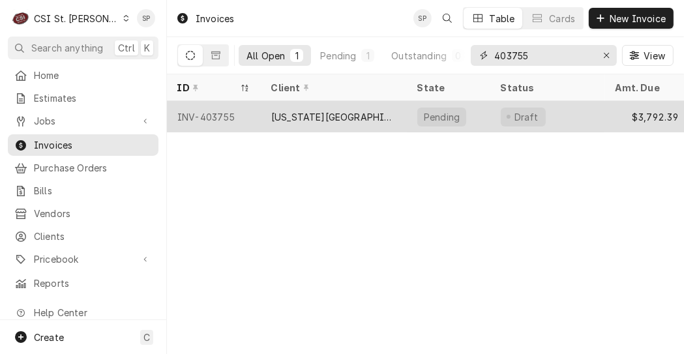
type input "403755"
click at [201, 119] on div "INV-403755" at bounding box center [214, 116] width 94 height 31
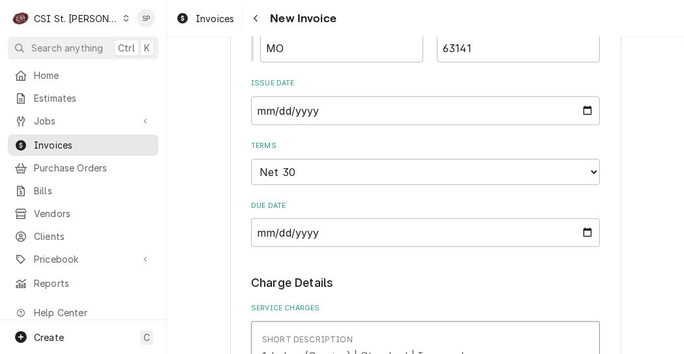
scroll to position [1121, 0]
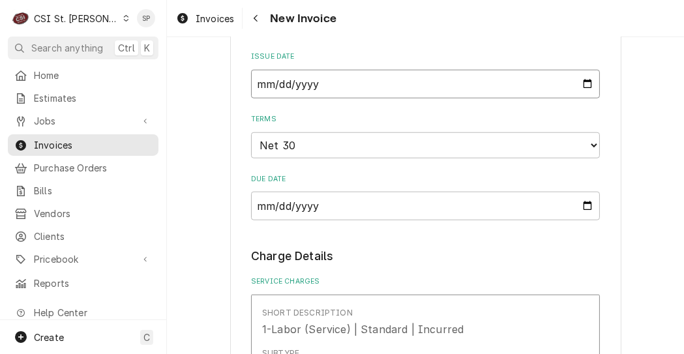
click at [584, 80] on input "2025-09-08" at bounding box center [425, 84] width 349 height 29
type textarea "x"
type input "2025-09-26"
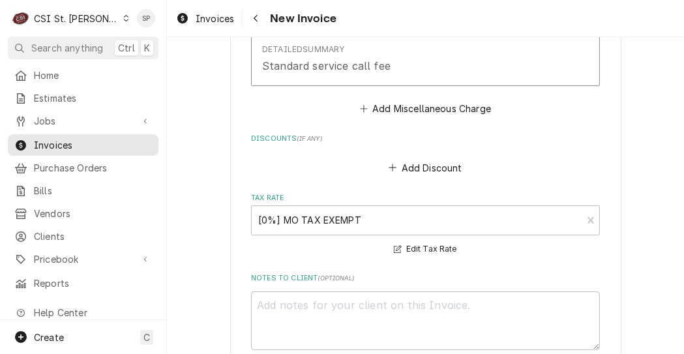
scroll to position [4500, 0]
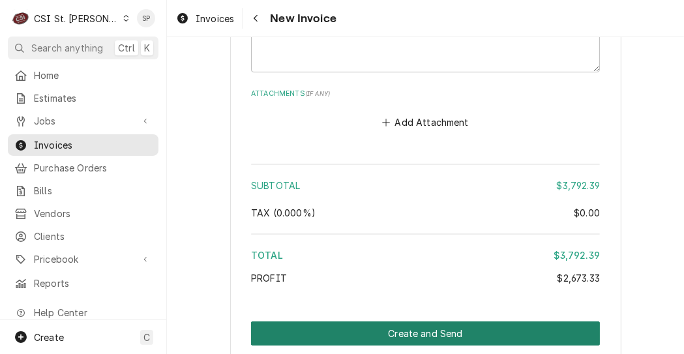
click at [406, 321] on button "Create and Send" at bounding box center [425, 333] width 349 height 24
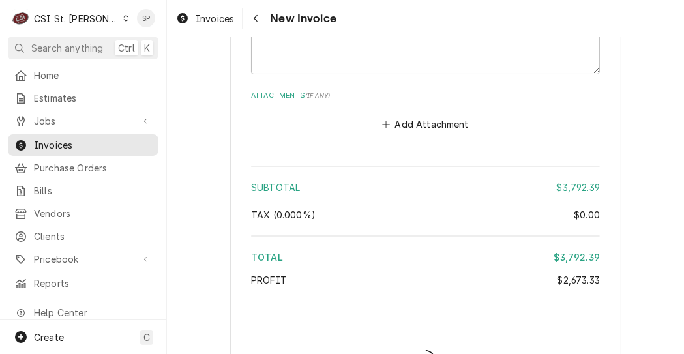
type textarea "x"
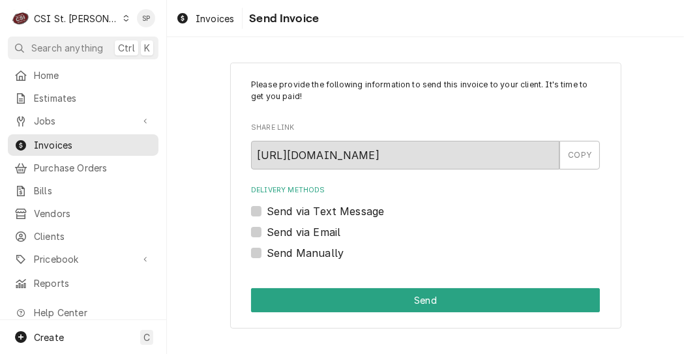
click at [267, 236] on label "Send via Email" at bounding box center [304, 232] width 74 height 16
click at [267, 236] on input "Send via Email" at bounding box center [441, 238] width 349 height 29
checkbox input "true"
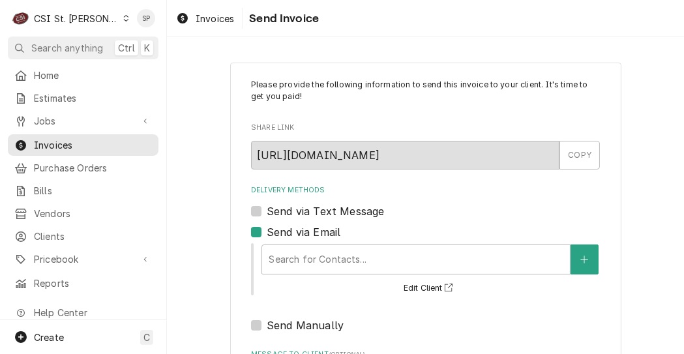
click at [295, 274] on div "Search for Contacts... Edit Client" at bounding box center [430, 269] width 340 height 54
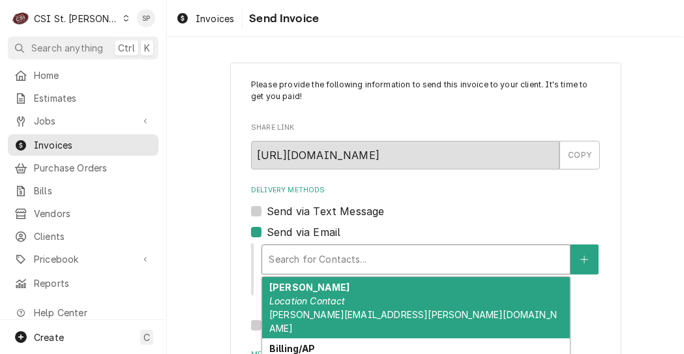
click at [299, 261] on div "Delivery Methods" at bounding box center [415, 259] width 295 height 23
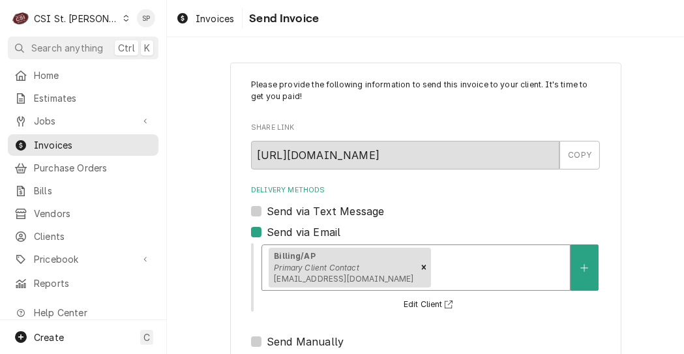
scroll to position [214, 0]
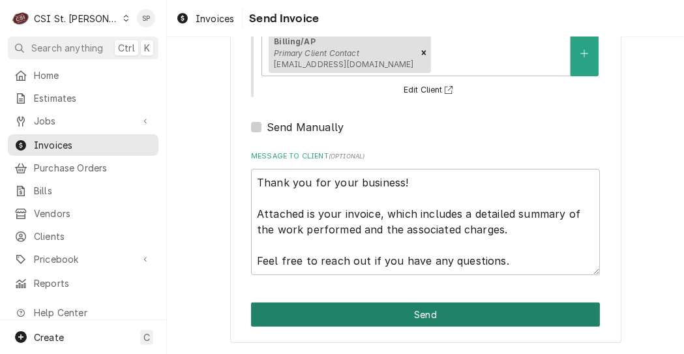
click at [434, 324] on button "Send" at bounding box center [425, 314] width 349 height 24
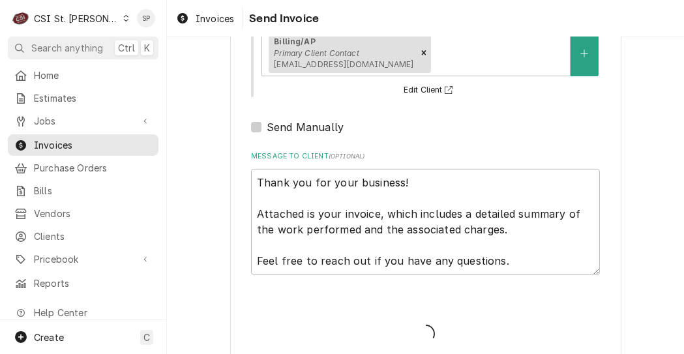
type textarea "x"
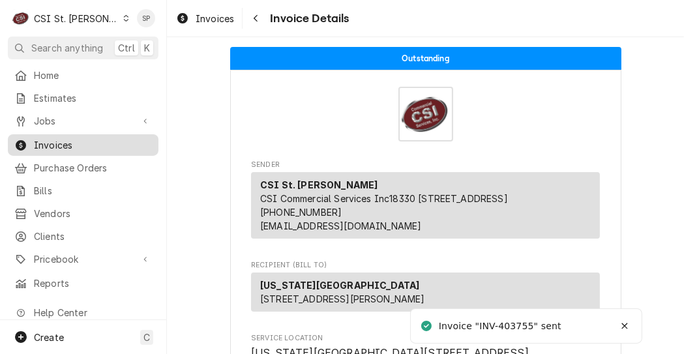
click at [121, 139] on span "Invoices" at bounding box center [93, 145] width 118 height 14
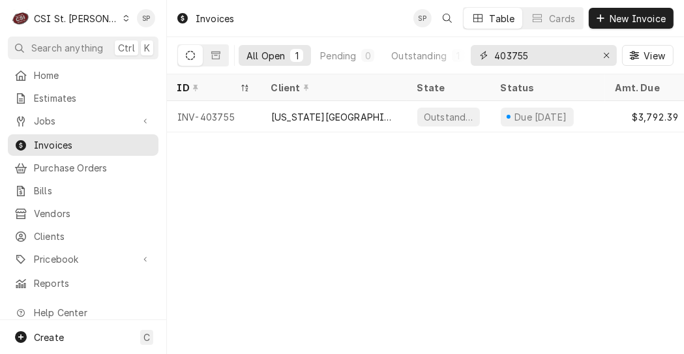
click at [548, 55] on input "403755" at bounding box center [543, 55] width 98 height 21
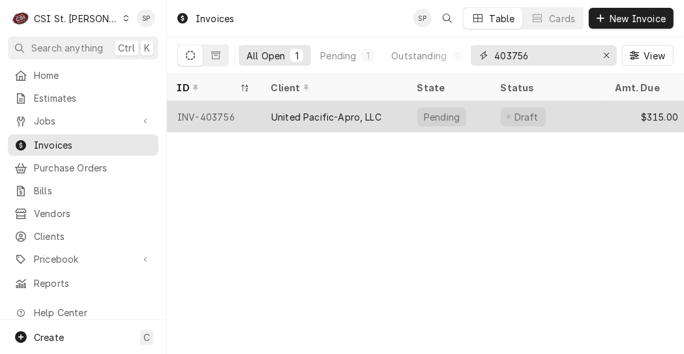
type input "403756"
click at [207, 106] on div "INV-403756" at bounding box center [214, 116] width 94 height 31
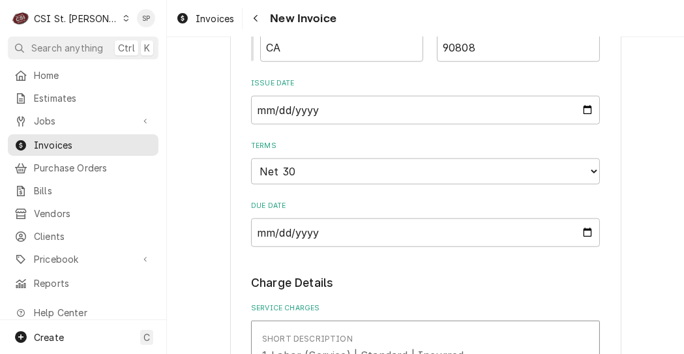
scroll to position [1269, 0]
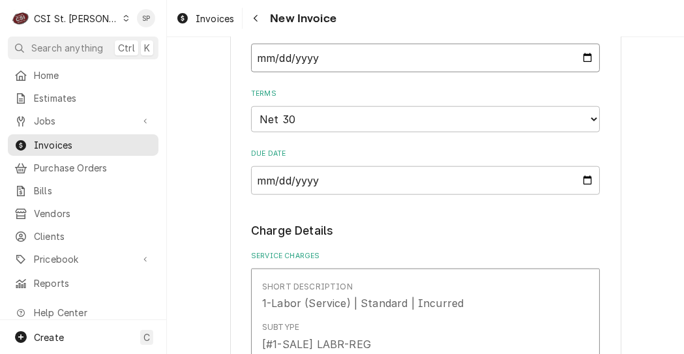
click at [581, 60] on input "2025-09-08" at bounding box center [425, 58] width 349 height 29
type input "2025-09-26"
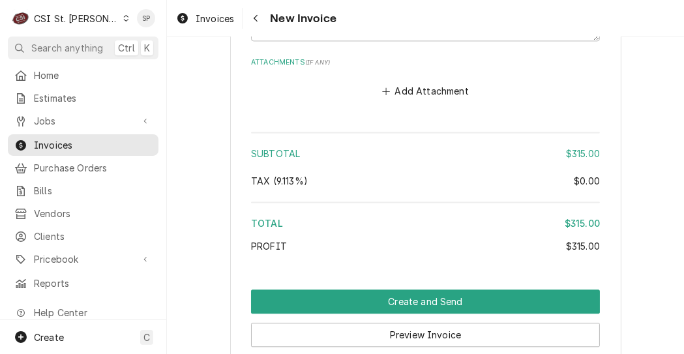
scroll to position [2620, 0]
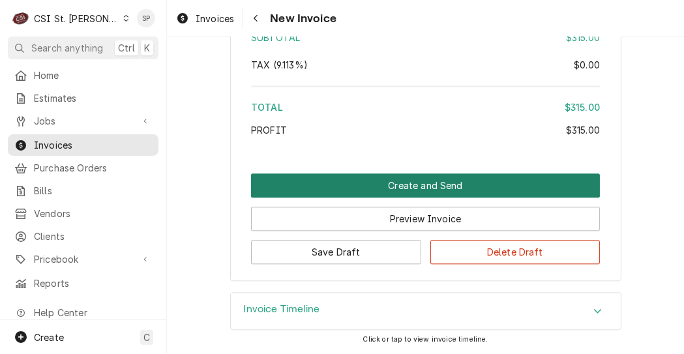
click at [418, 183] on button "Create and Send" at bounding box center [425, 185] width 349 height 24
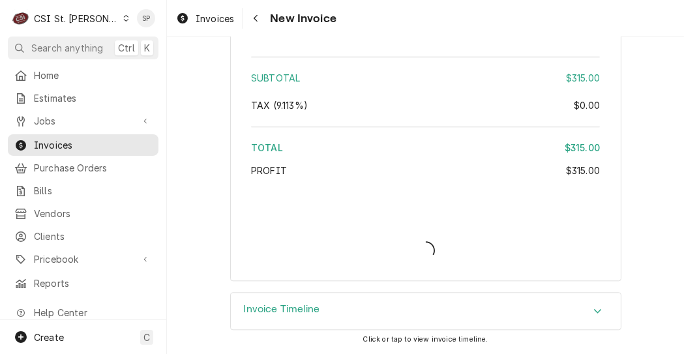
scroll to position [2578, 0]
type textarea "x"
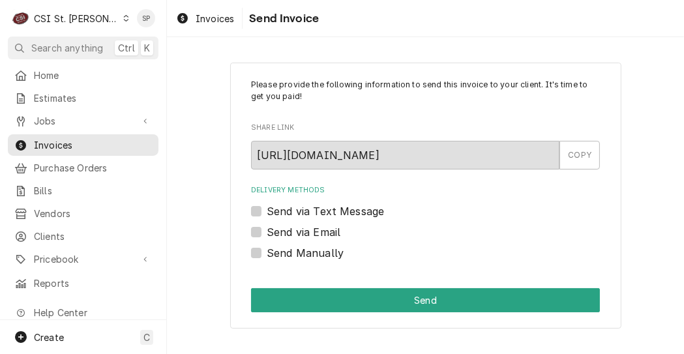
click at [267, 231] on label "Send via Email" at bounding box center [304, 232] width 74 height 16
click at [267, 231] on input "Send via Email" at bounding box center [441, 238] width 349 height 29
checkbox input "true"
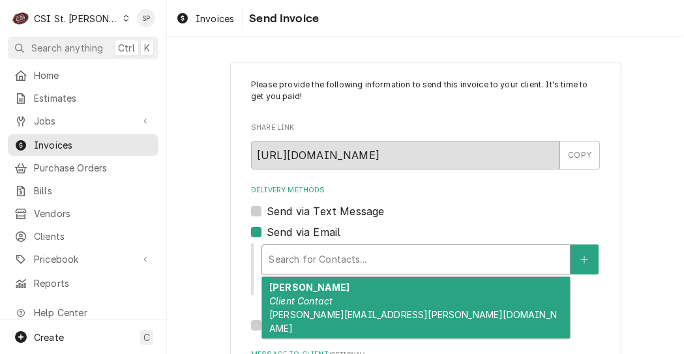
click at [295, 261] on div "Delivery Methods" at bounding box center [415, 259] width 295 height 23
click at [303, 289] on strong "[PERSON_NAME]" at bounding box center [309, 287] width 80 height 11
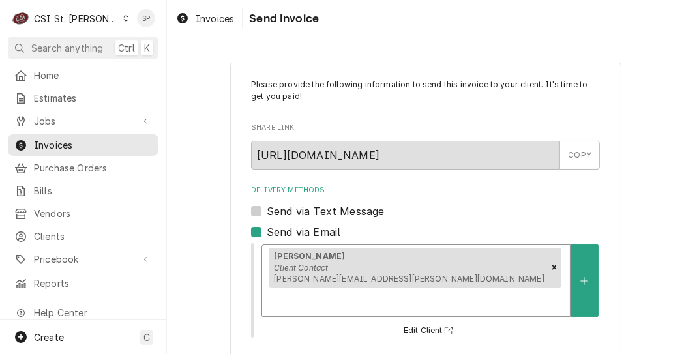
scroll to position [214, 0]
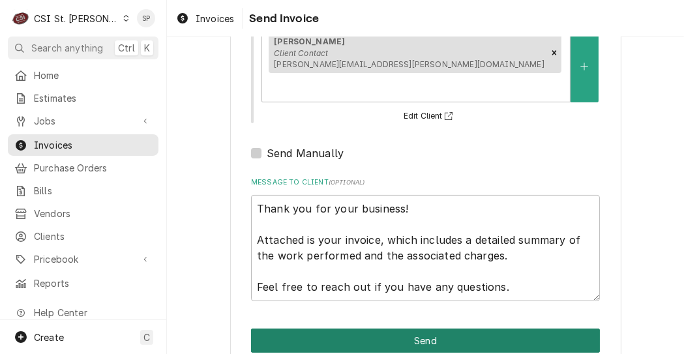
click at [453, 328] on button "Send" at bounding box center [425, 340] width 349 height 24
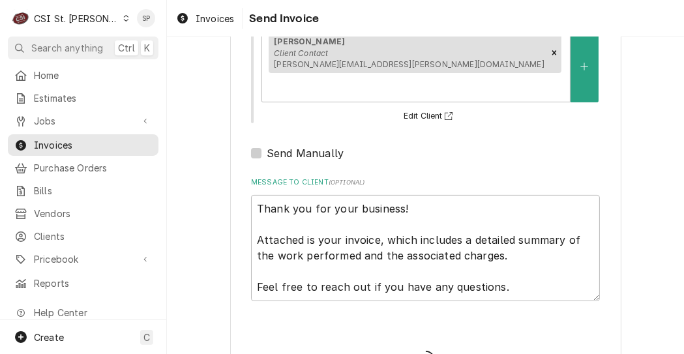
type textarea "x"
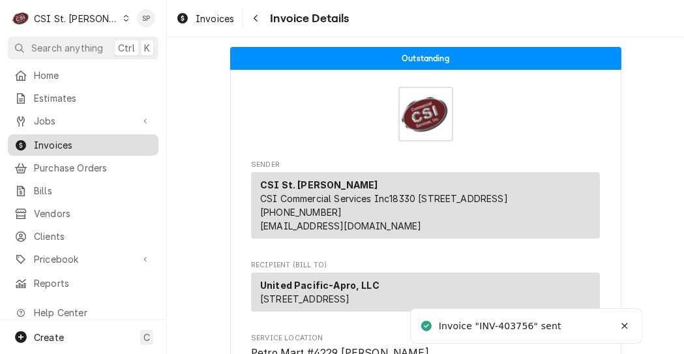
click at [99, 144] on span "Invoices" at bounding box center [93, 145] width 118 height 14
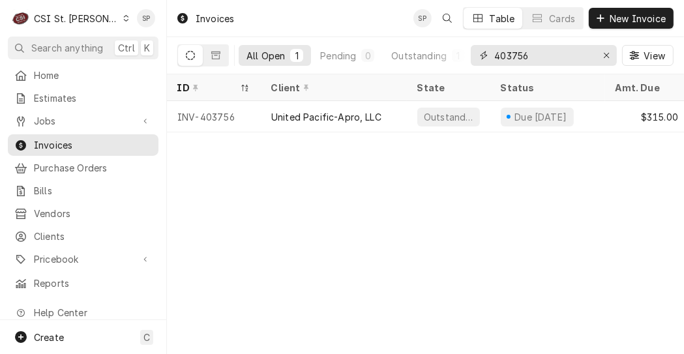
click at [556, 48] on input "403756" at bounding box center [543, 55] width 98 height 21
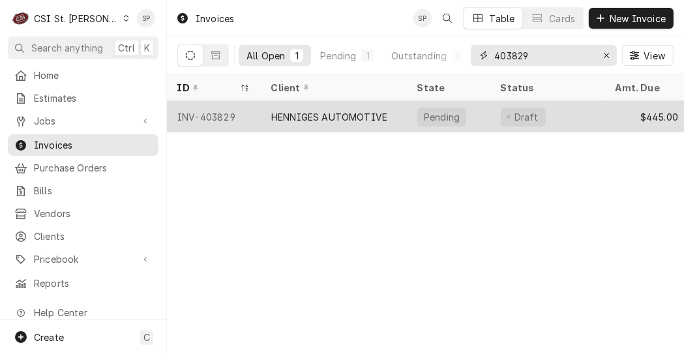
type input "403829"
click at [218, 108] on div "INV-403829" at bounding box center [214, 116] width 94 height 31
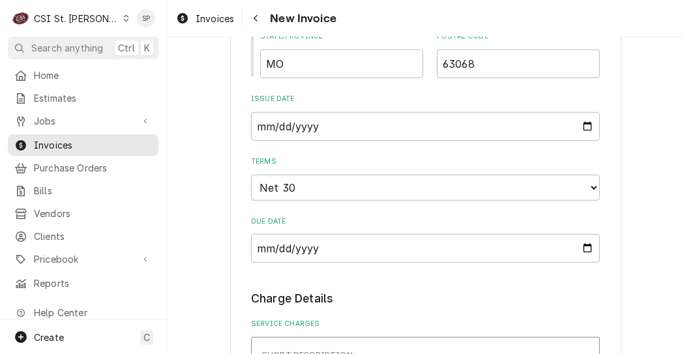
scroll to position [964, 0]
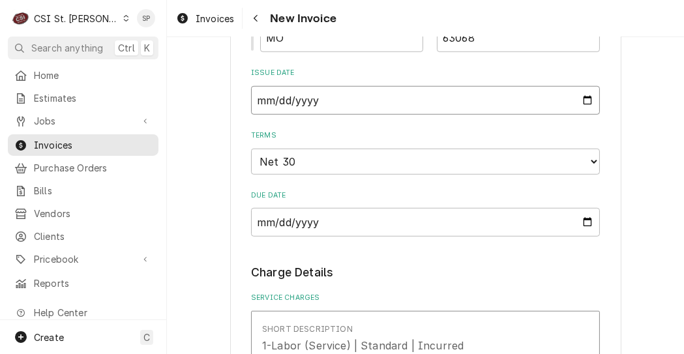
click at [583, 100] on input "2025-09-10" at bounding box center [425, 100] width 349 height 29
type input "2025-09-26"
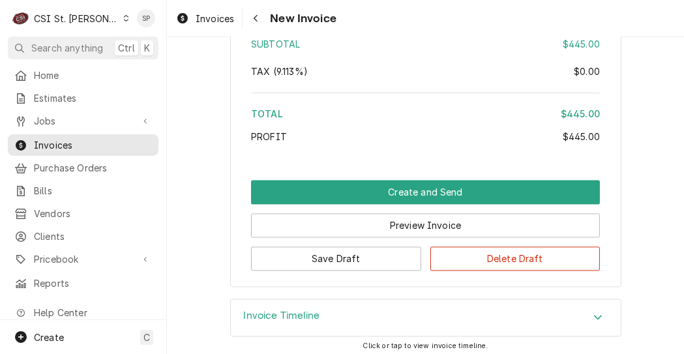
scroll to position [2309, 0]
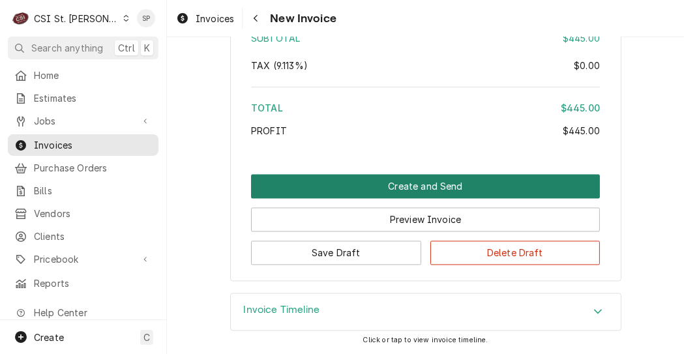
click at [428, 182] on button "Create and Send" at bounding box center [425, 186] width 349 height 24
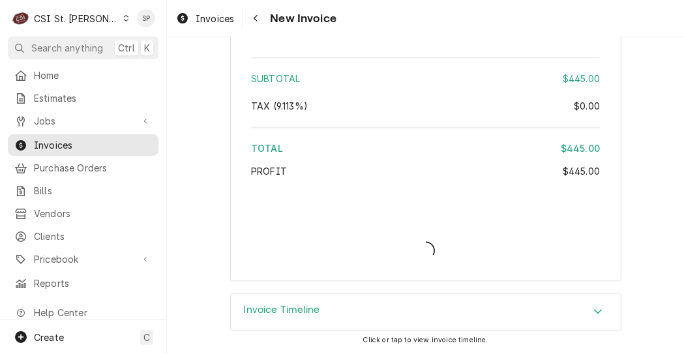
type textarea "x"
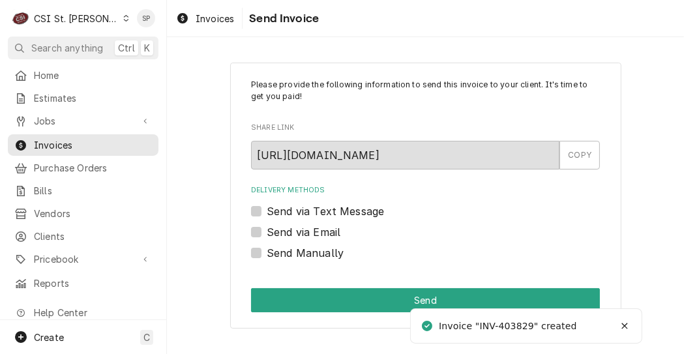
click at [267, 232] on label "Send via Email" at bounding box center [304, 232] width 74 height 16
click at [267, 232] on input "Send via Email" at bounding box center [441, 238] width 349 height 29
checkbox input "true"
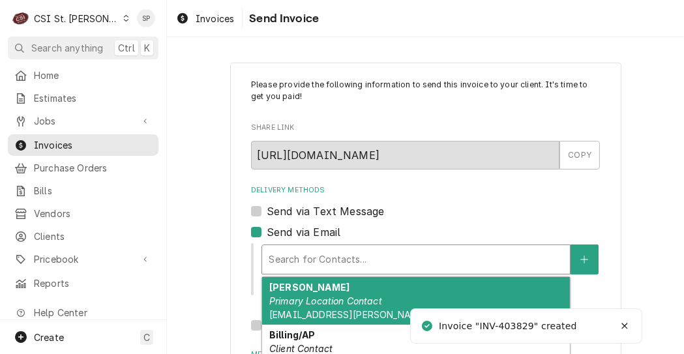
click at [279, 250] on div "Delivery Methods" at bounding box center [415, 259] width 295 height 23
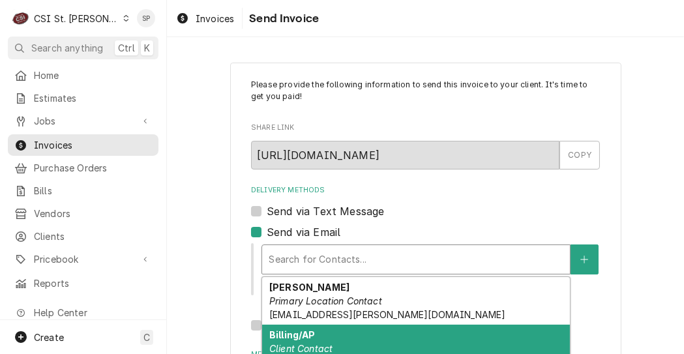
click at [332, 338] on div "Billing/AP Client Contact [EMAIL_ADDRESS][DOMAIN_NAME]" at bounding box center [416, 349] width 308 height 48
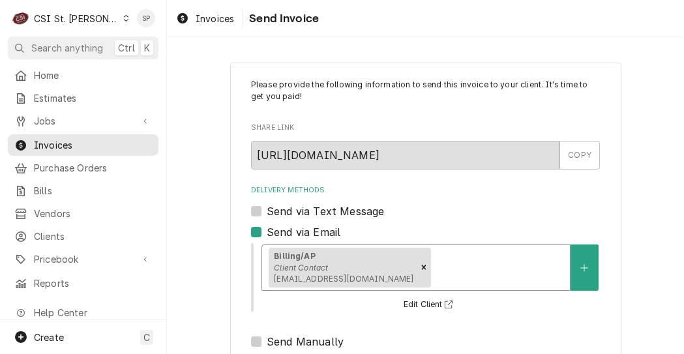
scroll to position [214, 0]
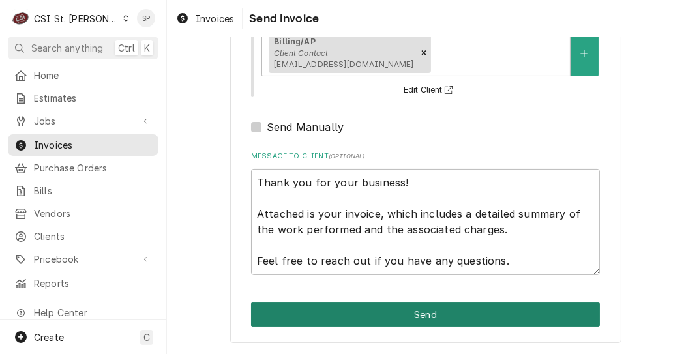
click at [423, 306] on button "Send" at bounding box center [425, 314] width 349 height 24
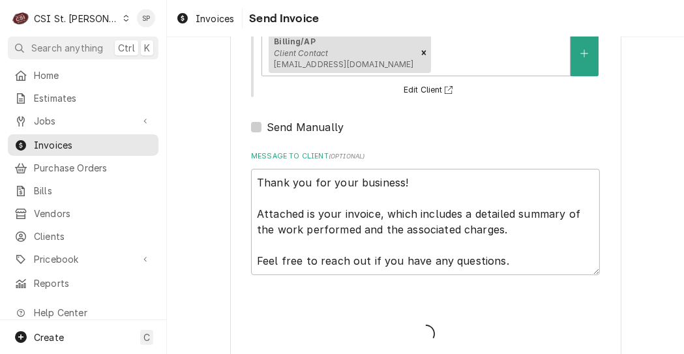
type textarea "x"
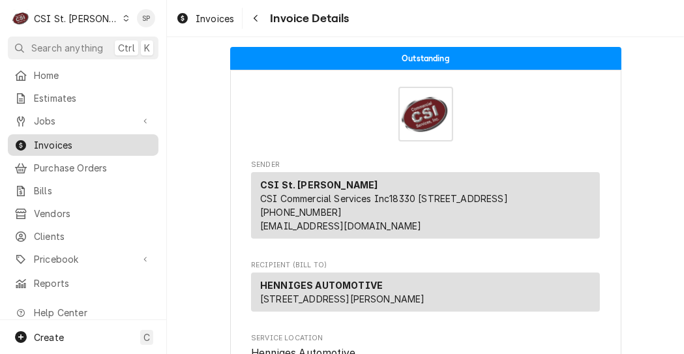
click at [44, 138] on span "Invoices" at bounding box center [93, 145] width 118 height 14
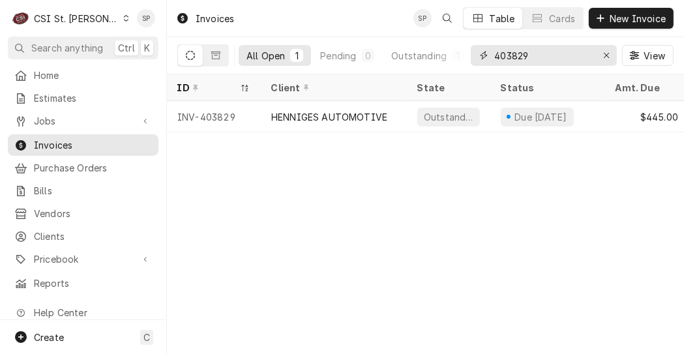
click at [540, 57] on input "403829" at bounding box center [543, 55] width 98 height 21
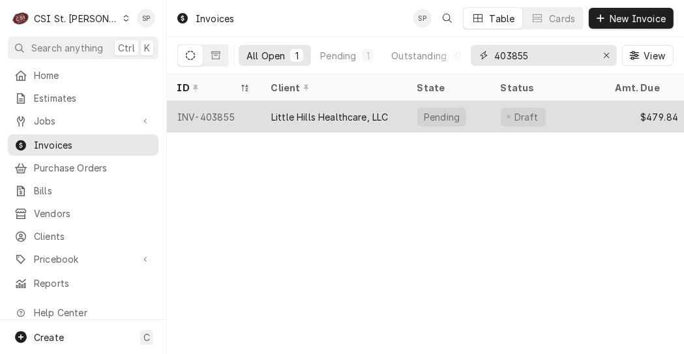
type input "403855"
click at [199, 111] on div "INV-403855" at bounding box center [214, 116] width 94 height 31
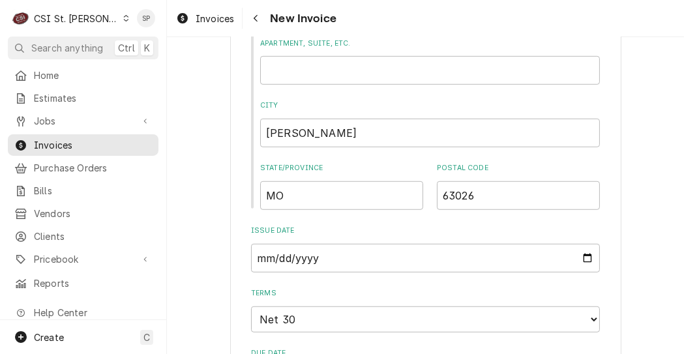
scroll to position [825, 0]
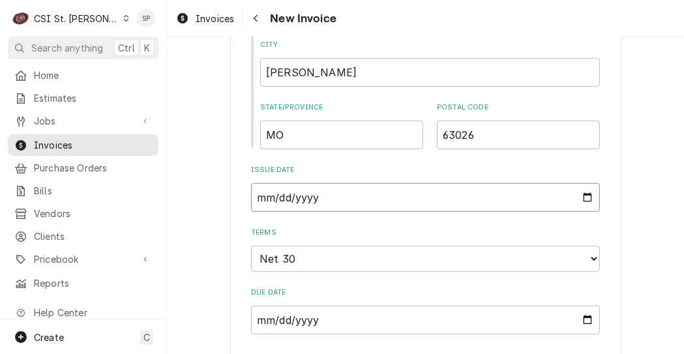
click at [584, 199] on input "[DATE]" at bounding box center [425, 197] width 349 height 29
type input "[DATE]"
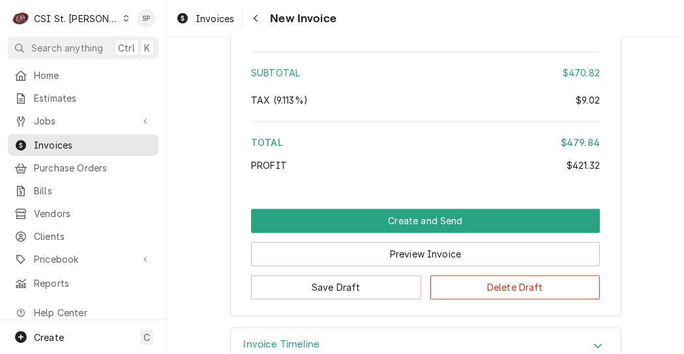
scroll to position [2493, 0]
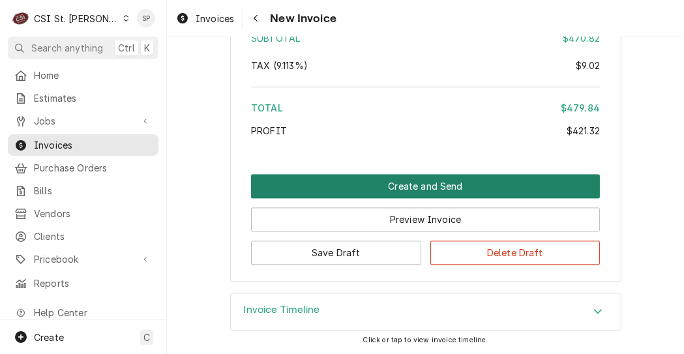
click at [434, 181] on button "Create and Send" at bounding box center [425, 186] width 349 height 24
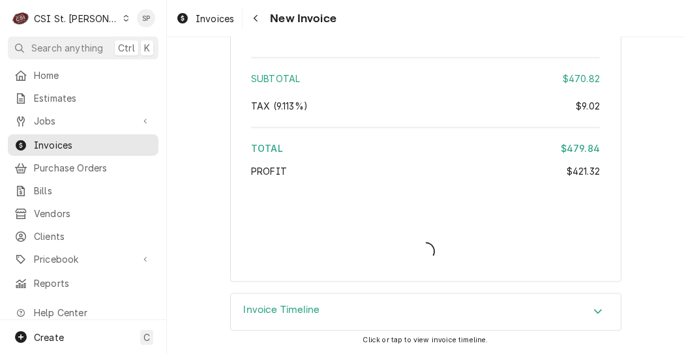
type textarea "x"
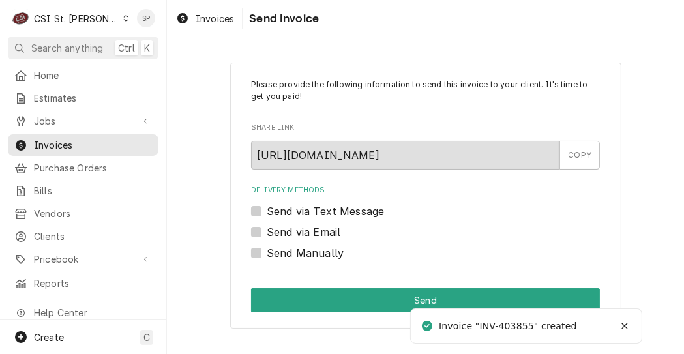
click at [267, 231] on label "Send via Email" at bounding box center [304, 232] width 74 height 16
click at [267, 231] on input "Send via Email" at bounding box center [441, 238] width 349 height 29
checkbox input "true"
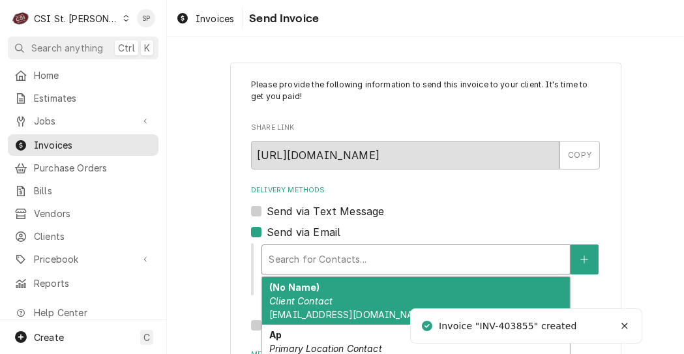
click at [273, 253] on div "Delivery Methods" at bounding box center [415, 259] width 295 height 23
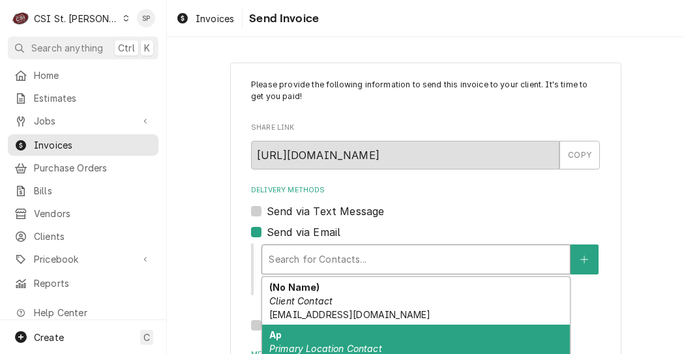
click at [296, 340] on div "Ap Primary Location Contact [EMAIL_ADDRESS][DOMAIN_NAME]" at bounding box center [416, 349] width 308 height 48
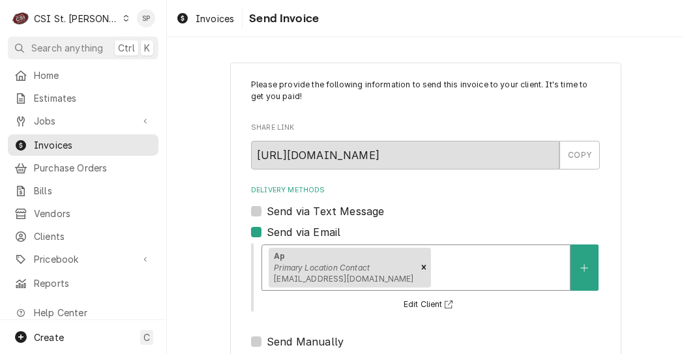
scroll to position [214, 0]
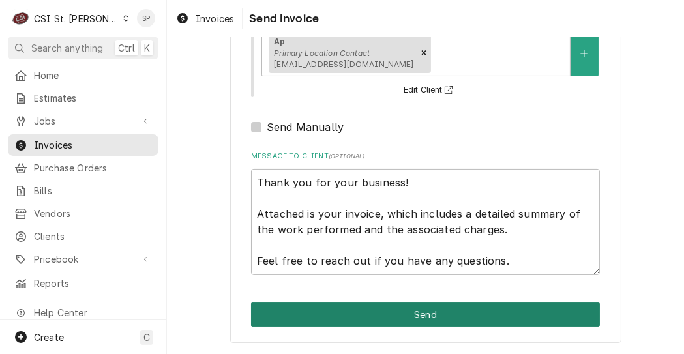
click at [409, 307] on button "Send" at bounding box center [425, 314] width 349 height 24
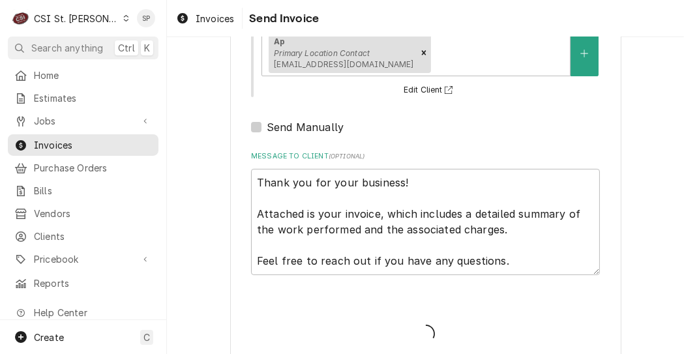
type textarea "x"
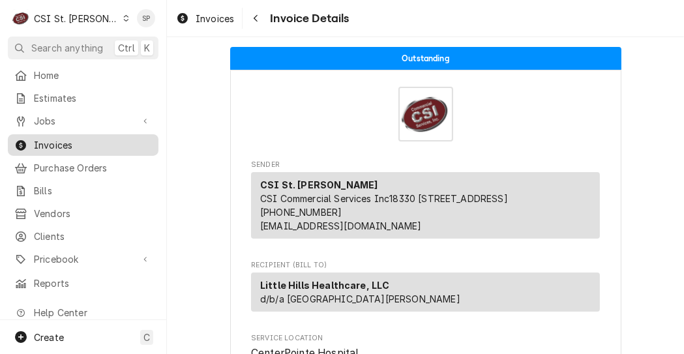
click at [120, 138] on span "Invoices" at bounding box center [93, 145] width 118 height 14
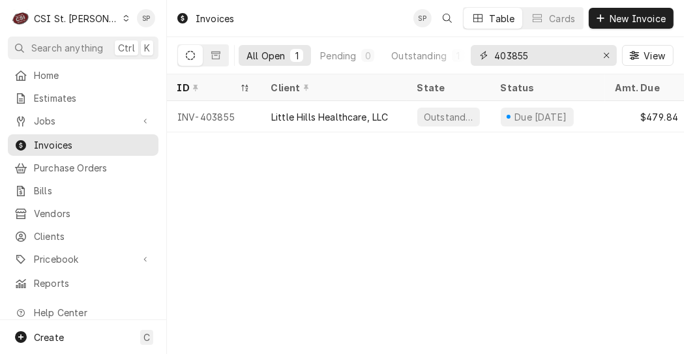
click at [545, 60] on input "403855" at bounding box center [543, 55] width 98 height 21
type input "403980"
